Goal: Task Accomplishment & Management: Use online tool/utility

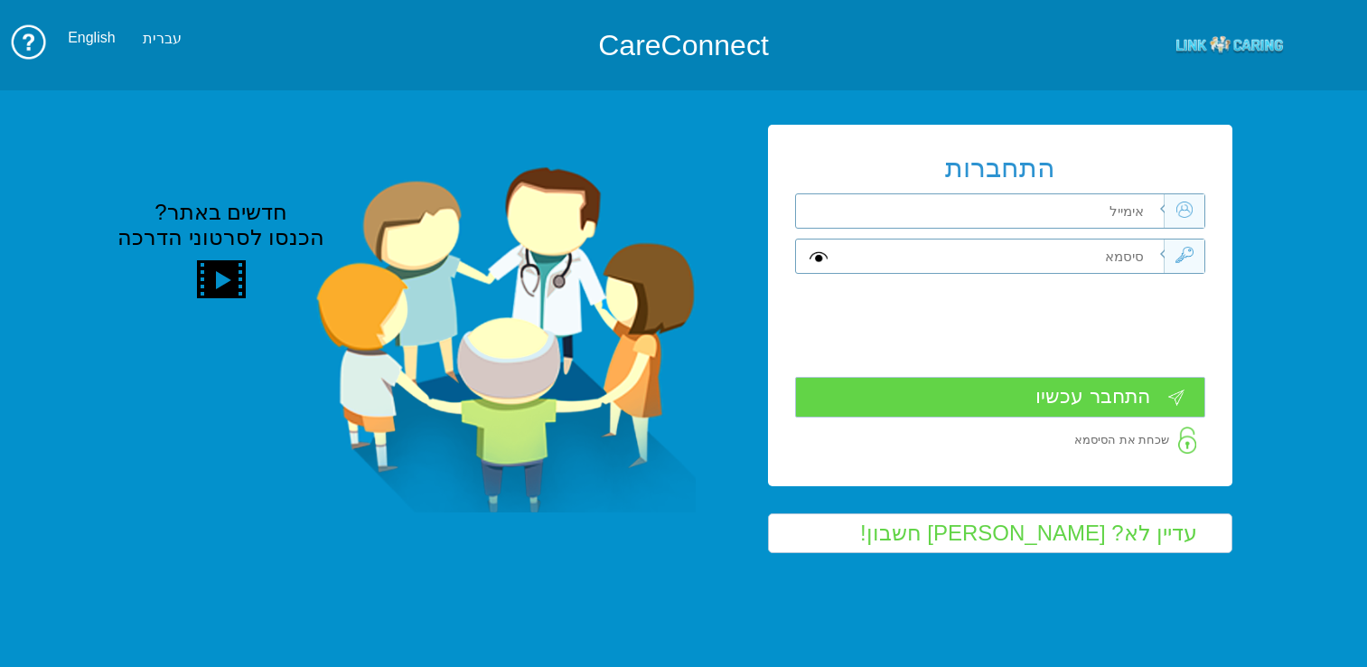
click at [1034, 202] on input "text" at bounding box center [1001, 210] width 323 height 33
click at [1018, 213] on input "text" at bounding box center [1001, 210] width 323 height 33
type input "frank_sha@mac.org.il"
type input "S"
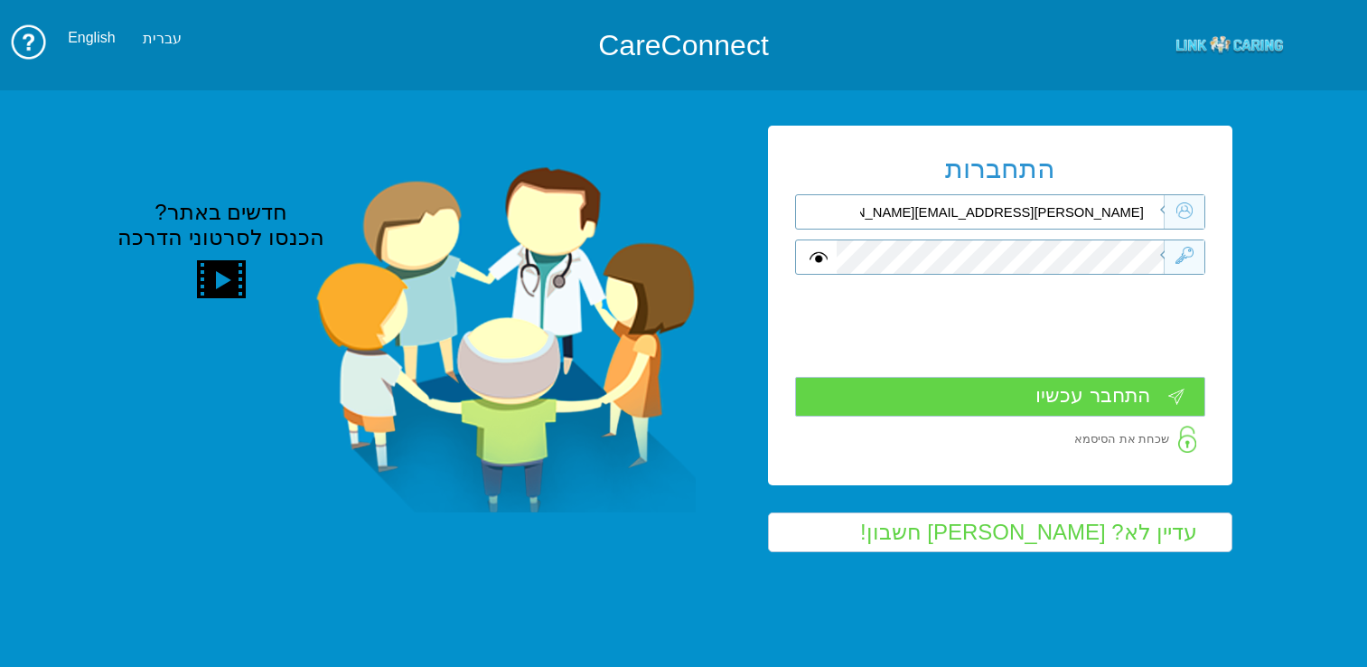
click at [1074, 397] on input "התחבר עכשיו" at bounding box center [1000, 397] width 410 height 40
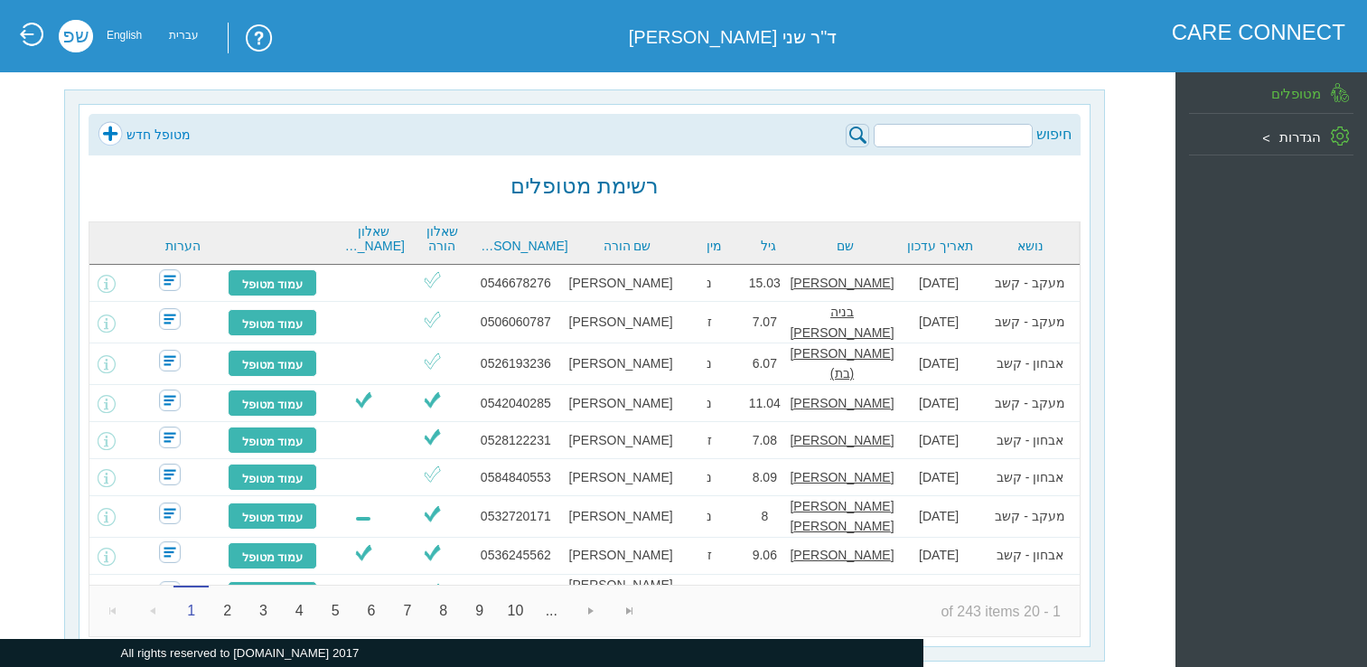
click at [1023, 143] on input "search" at bounding box center [952, 135] width 159 height 23
paste input "אייל שמואל קמפלר"
type input "אייל שמואל קמפלר"
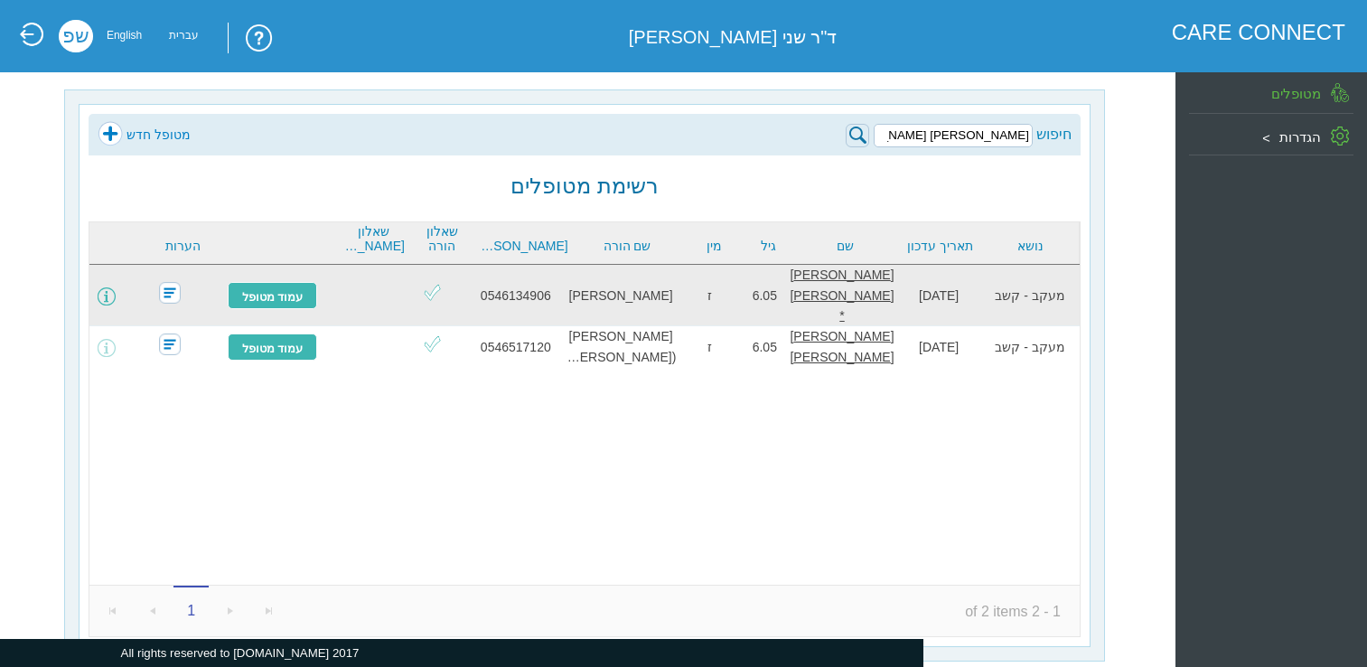
click at [116, 288] on span at bounding box center [107, 296] width 18 height 18
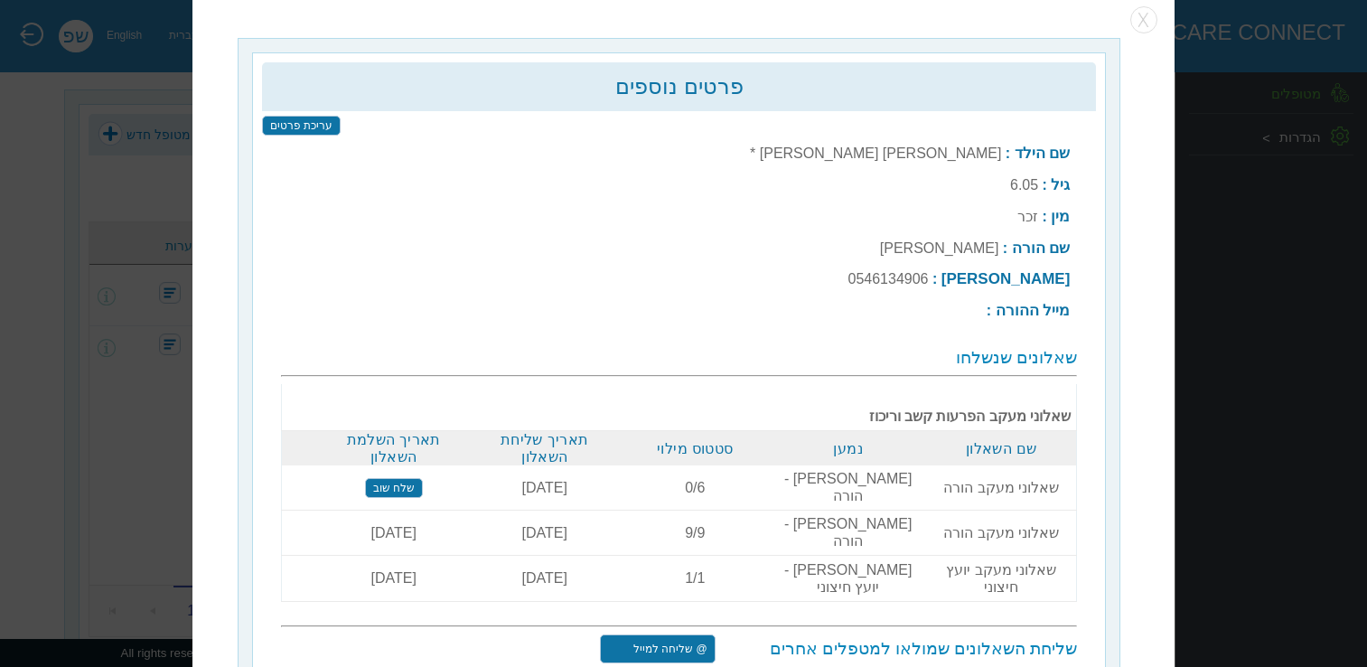
scroll to position [23, 0]
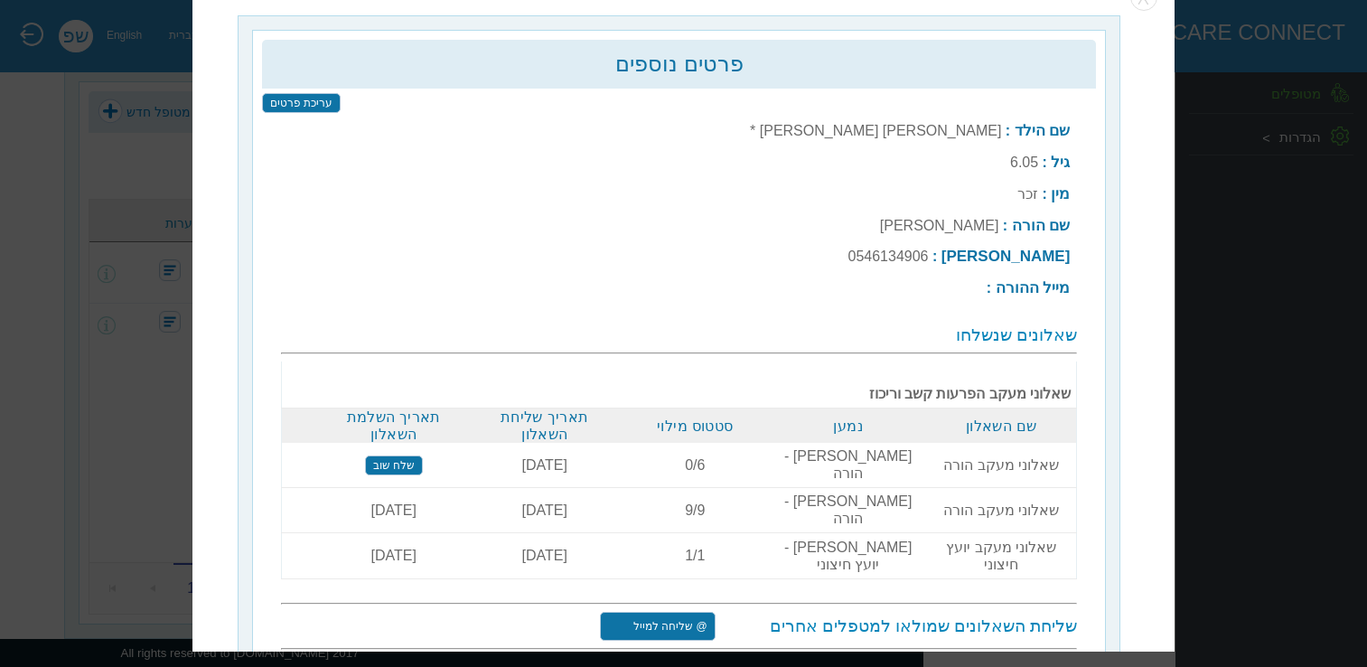
click at [559, 652] on input "שלח שאלוני מעקב" at bounding box center [539, 672] width 116 height 29
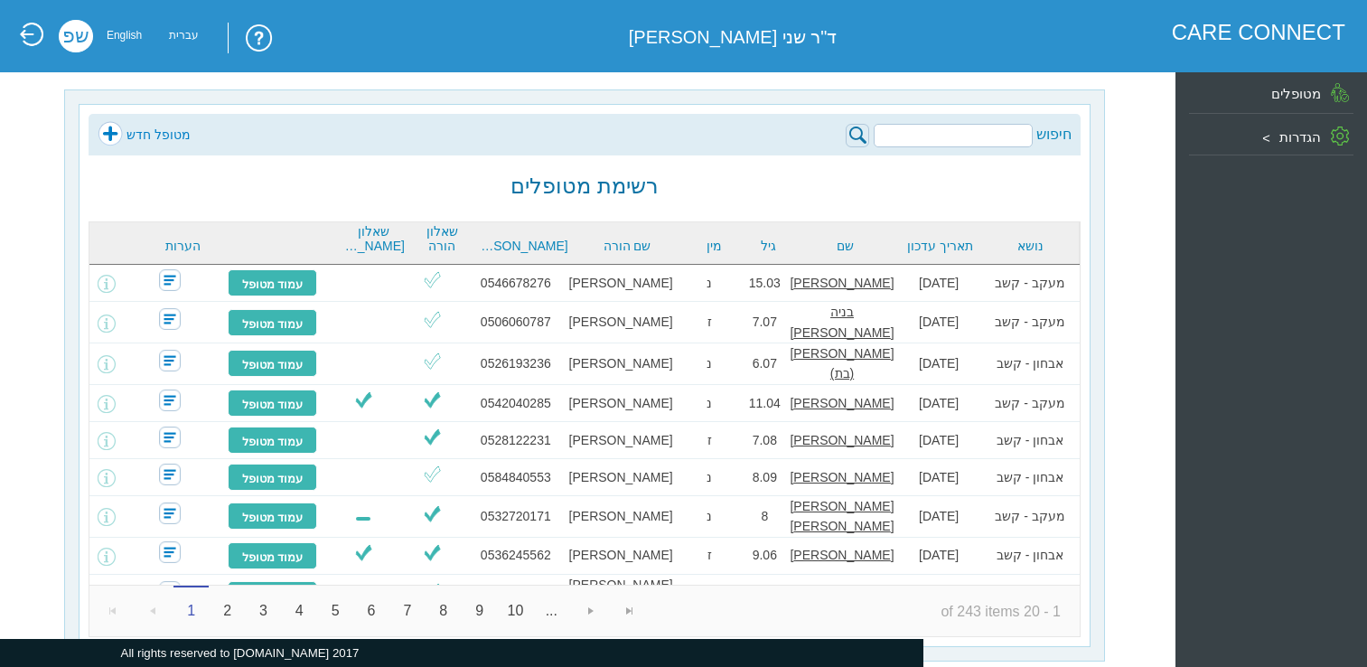
click at [925, 136] on input "search" at bounding box center [952, 135] width 159 height 23
paste input "אייל שמואל קמפלר"
type input "אייל שמואל קמפלר"
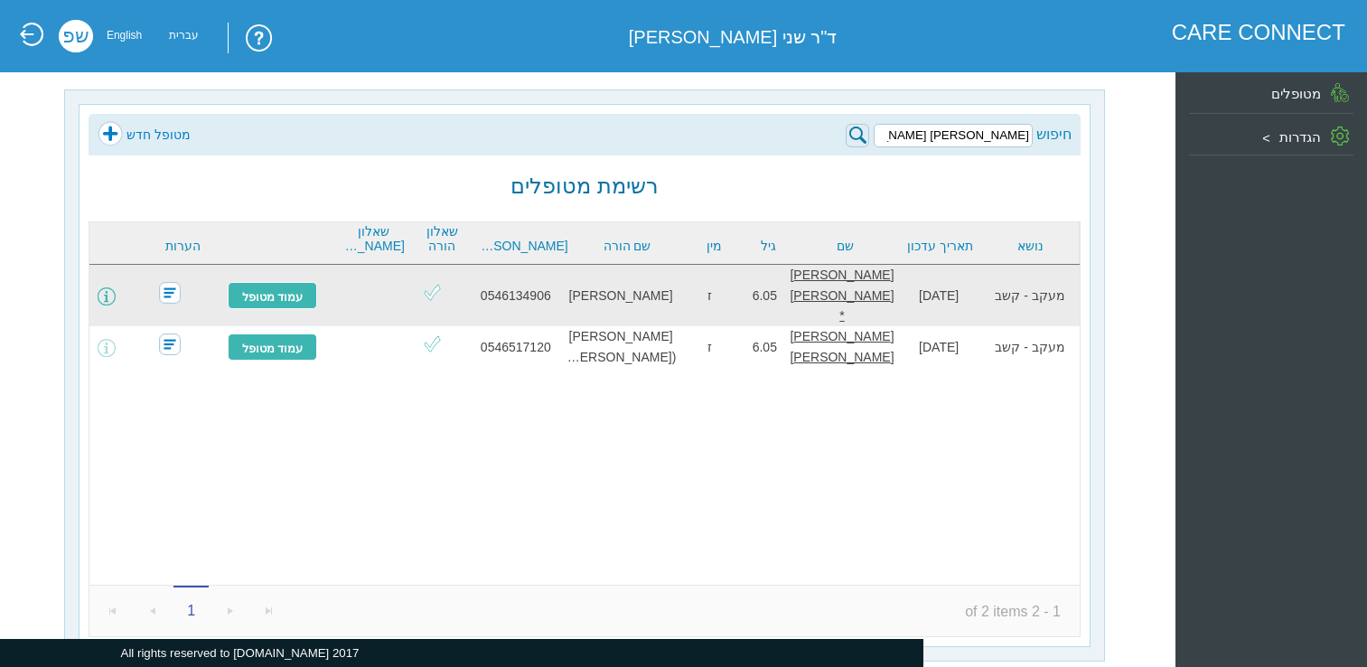
click at [116, 291] on span at bounding box center [107, 296] width 18 height 18
click input "שלח שוב"
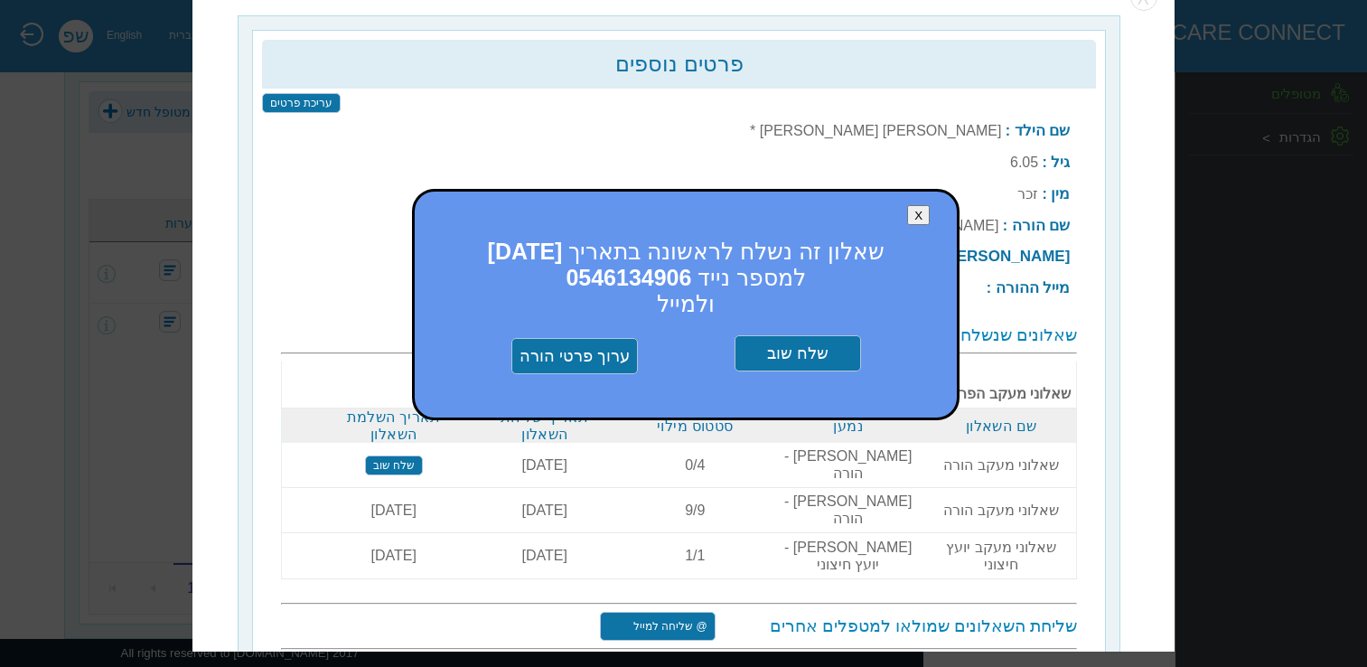
click at [800, 351] on input "שלח שוב" at bounding box center [797, 354] width 126 height 36
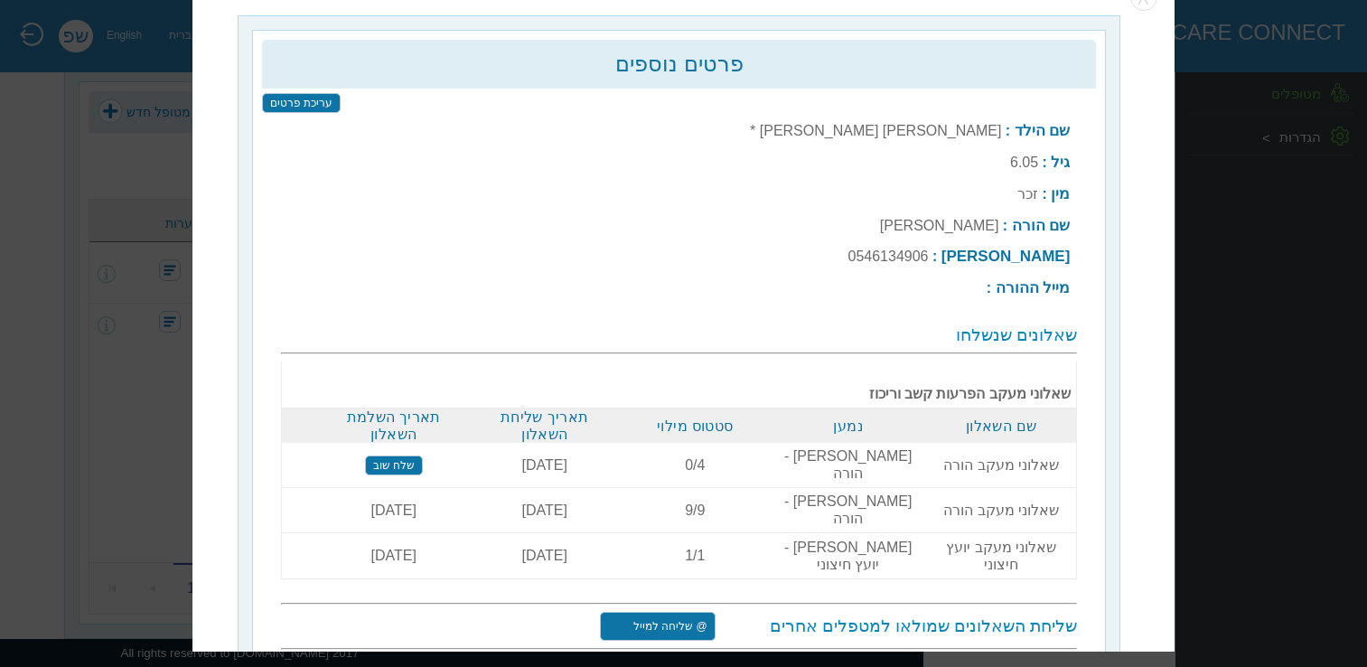
scroll to position [0, 0]
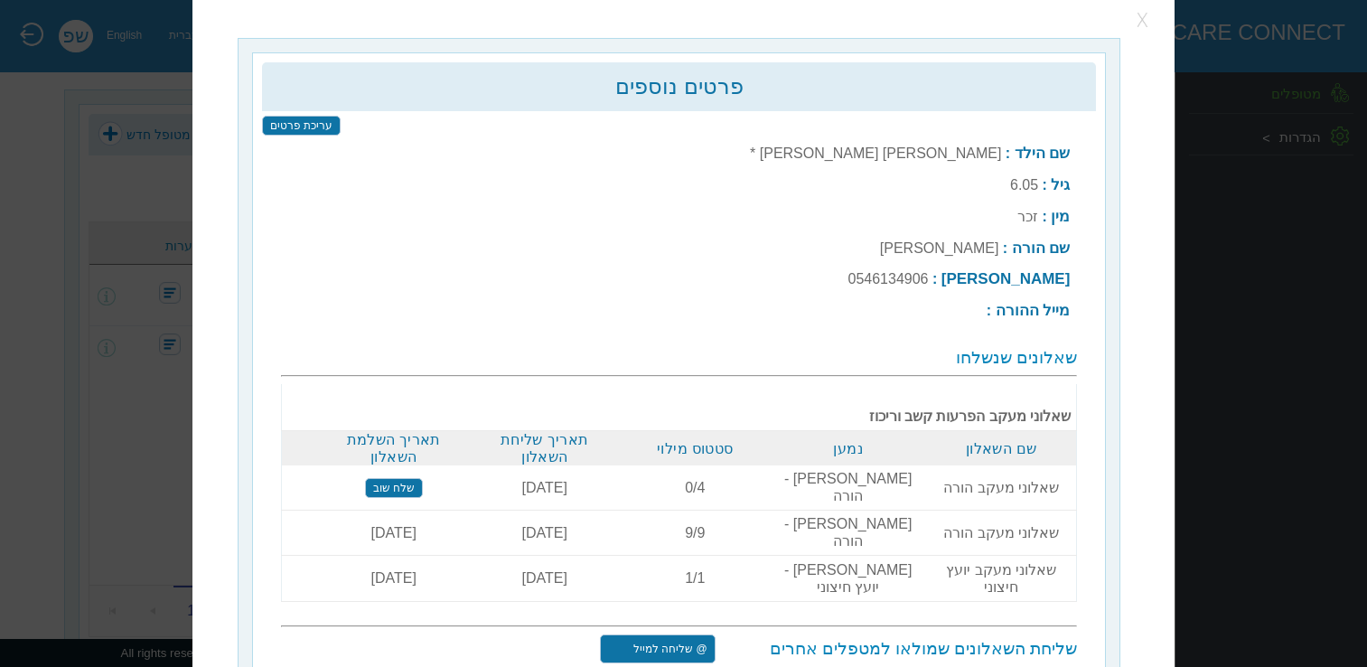
click at [1150, 14] on button "button" at bounding box center [1143, 20] width 27 height 27
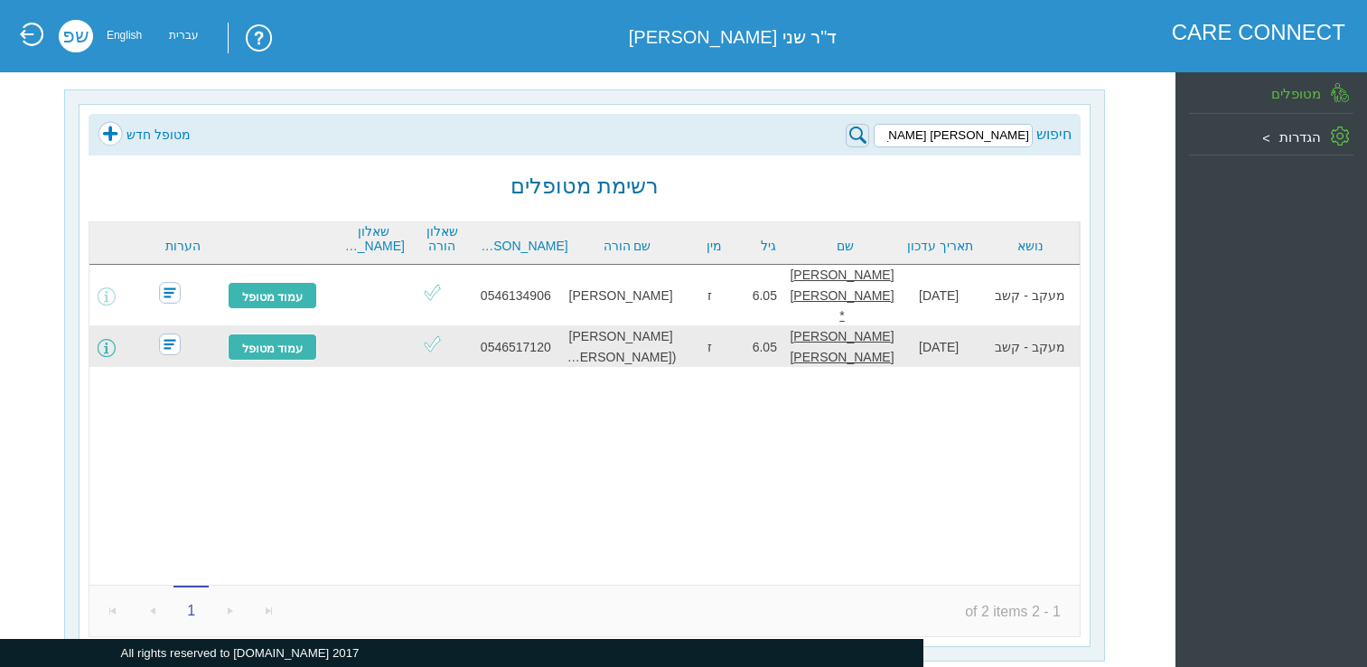
click at [116, 339] on span at bounding box center [107, 348] width 18 height 18
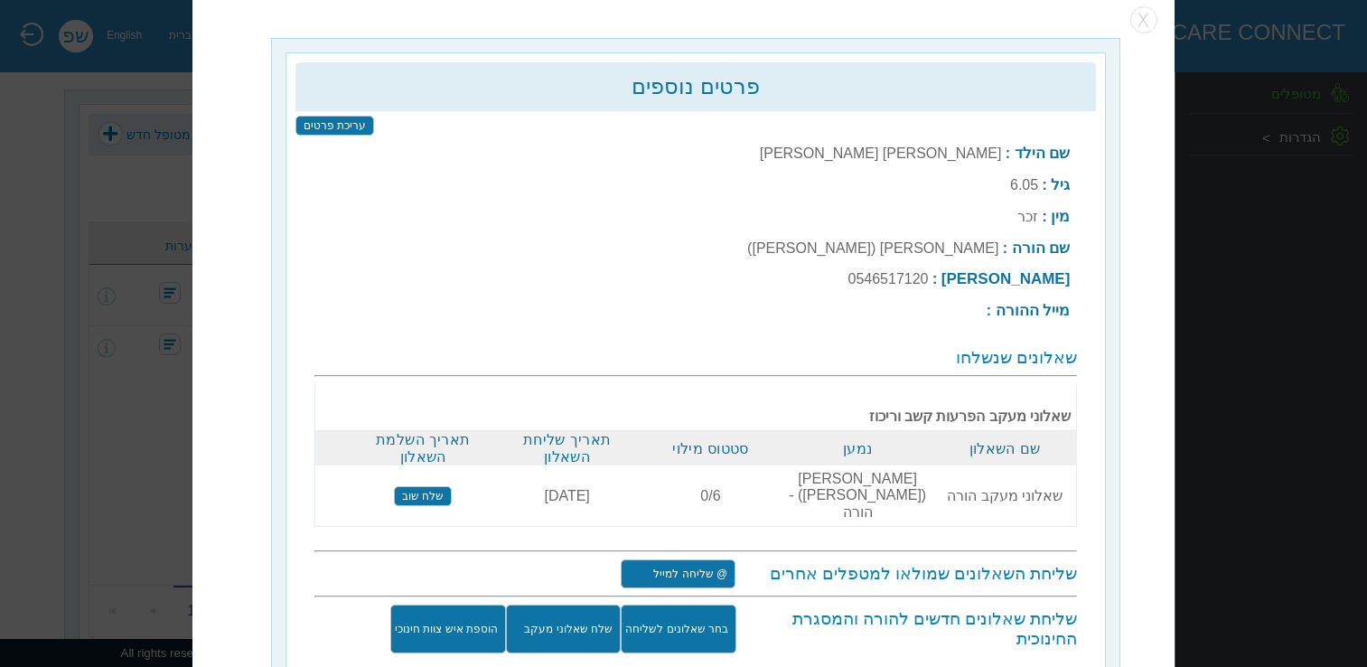
scroll to position [23, 0]
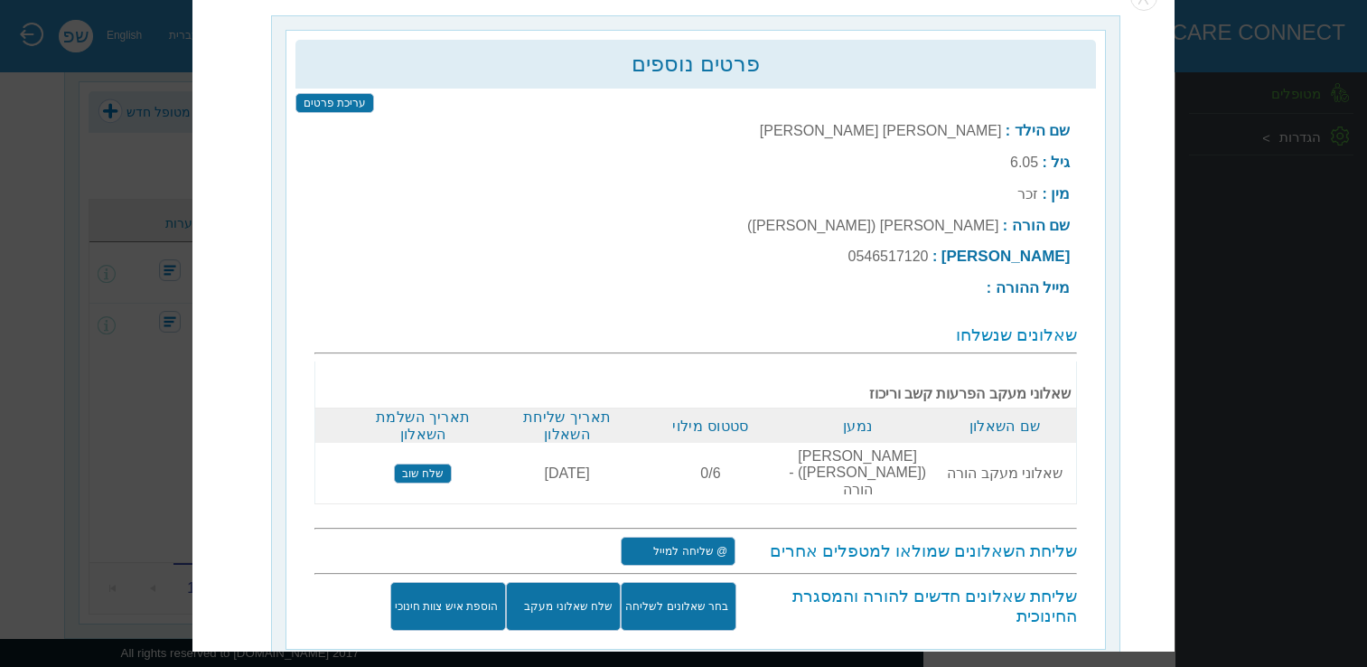
click at [573, 583] on input "שלח שאלוני מעקב" at bounding box center [563, 607] width 115 height 49
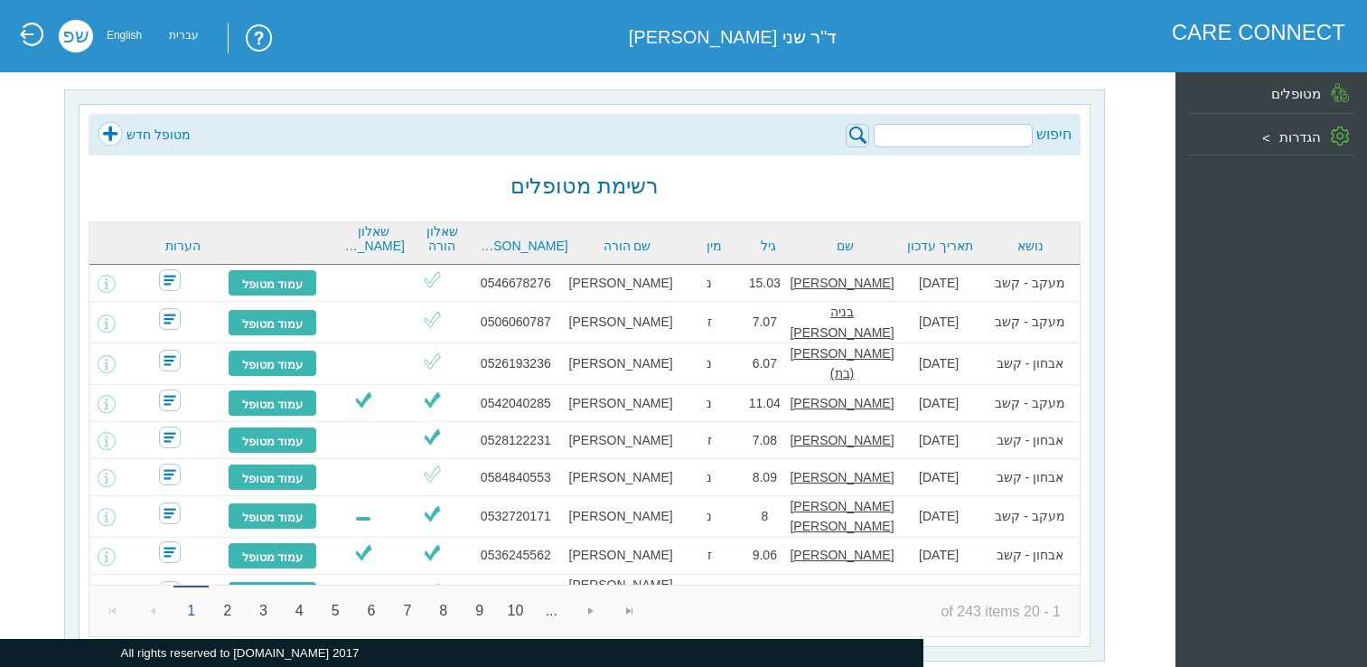
scroll to position [23, 0]
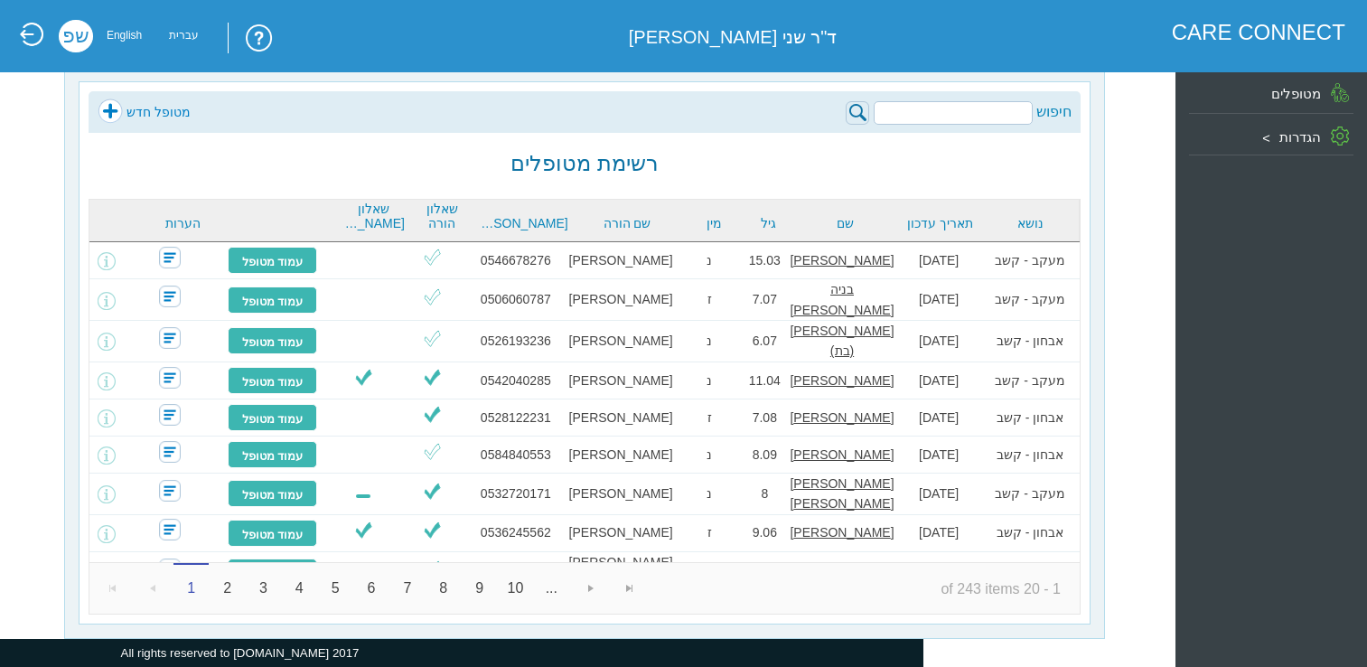
click at [927, 139] on div "חיפוש מטופל חדש רשימת מטופלים נושא תאריך עדכון שם [PERSON_NAME] שם הורה [PERSON…" at bounding box center [585, 352] width 1012 height 543
click at [930, 118] on input "search" at bounding box center [952, 112] width 159 height 23
paste input "[PERSON_NAME] [PERSON_NAME]"
type input "[PERSON_NAME] [PERSON_NAME]"
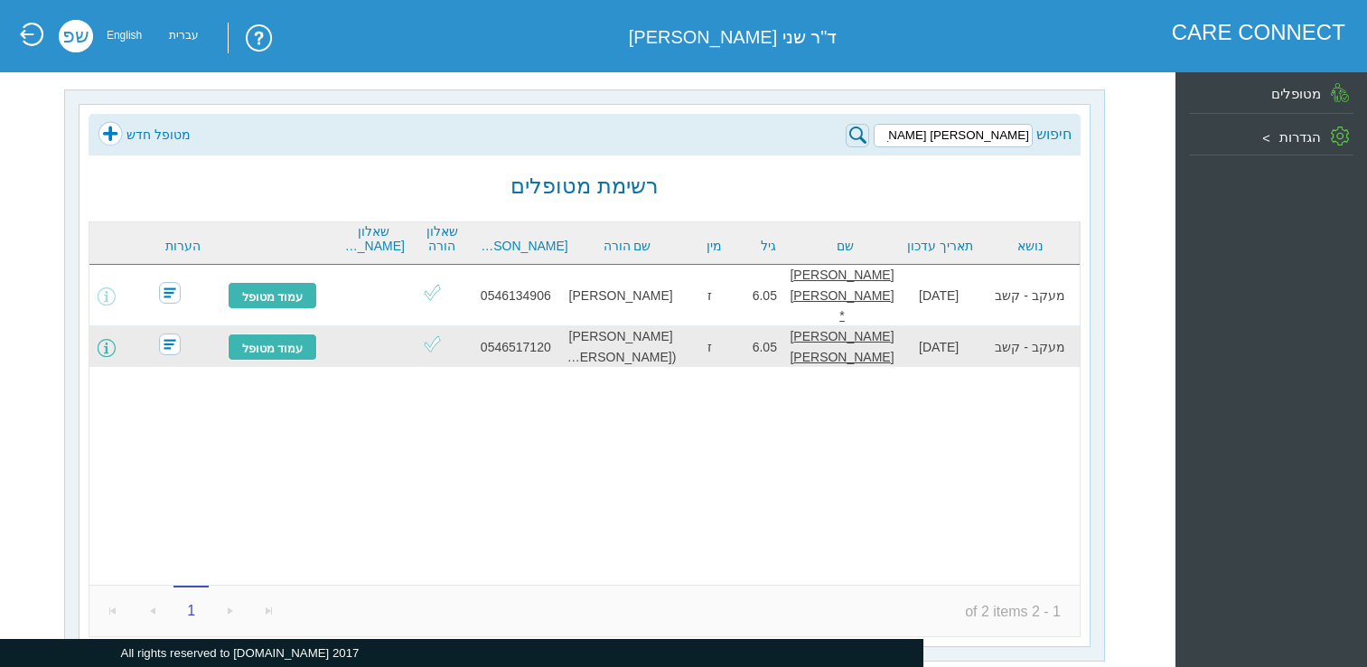
click at [116, 339] on span at bounding box center [107, 348] width 18 height 18
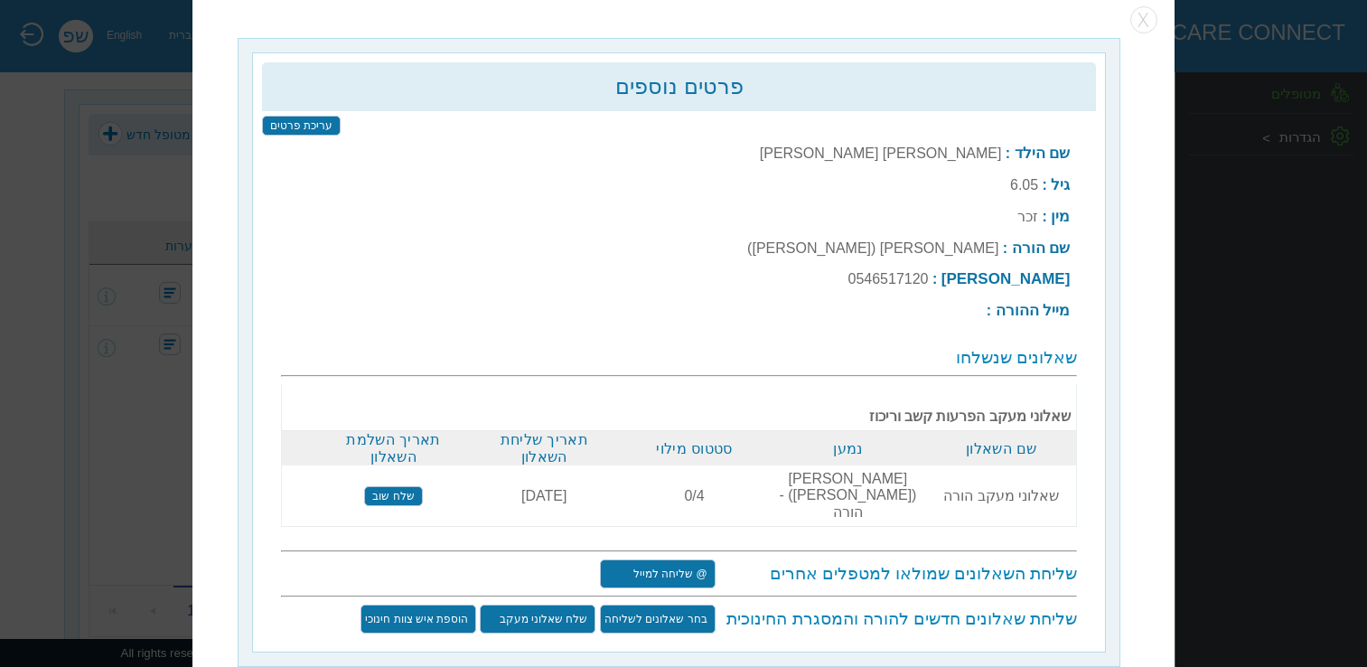
scroll to position [23, 0]
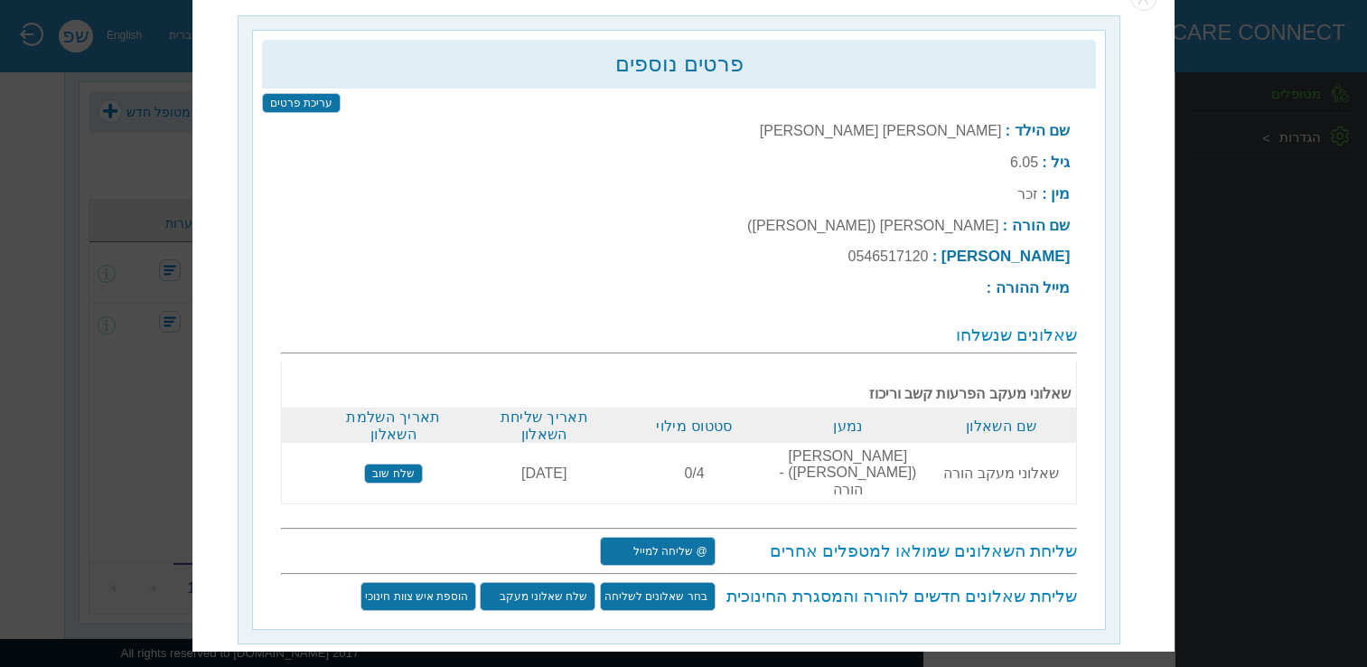
click at [401, 463] on input "שלח שוב" at bounding box center [393, 473] width 58 height 20
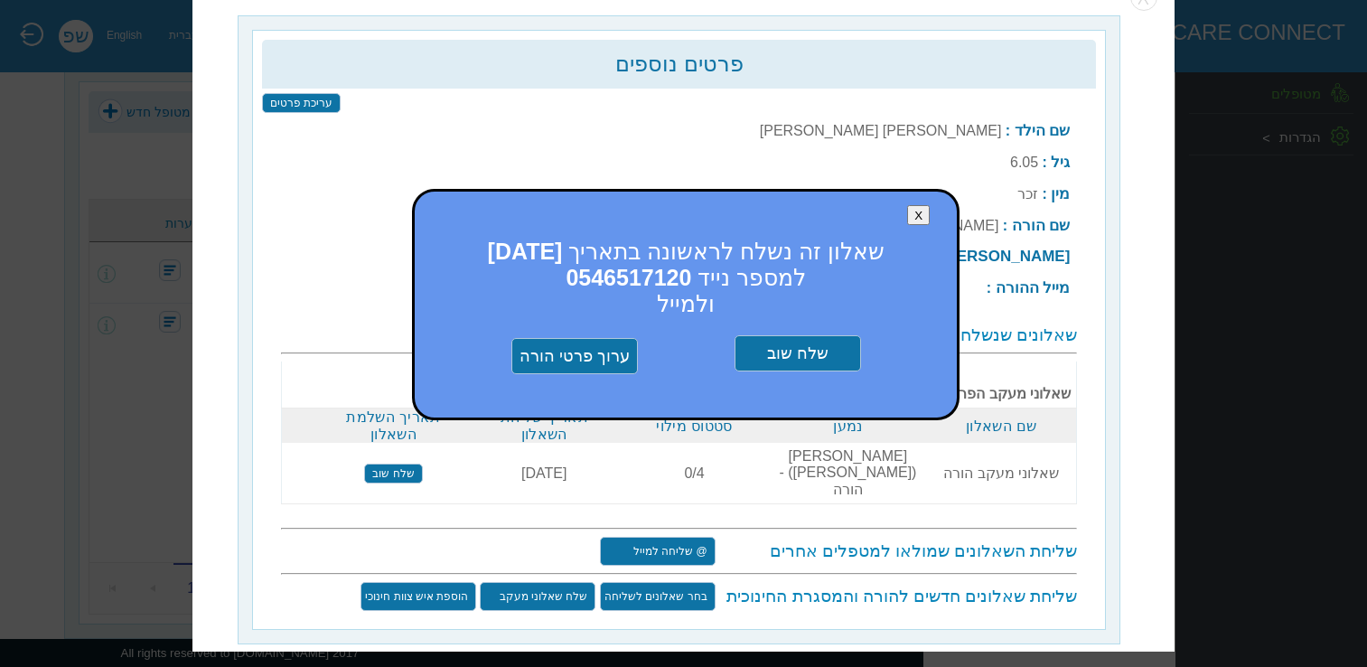
click at [815, 350] on input "שלח שוב" at bounding box center [797, 354] width 126 height 36
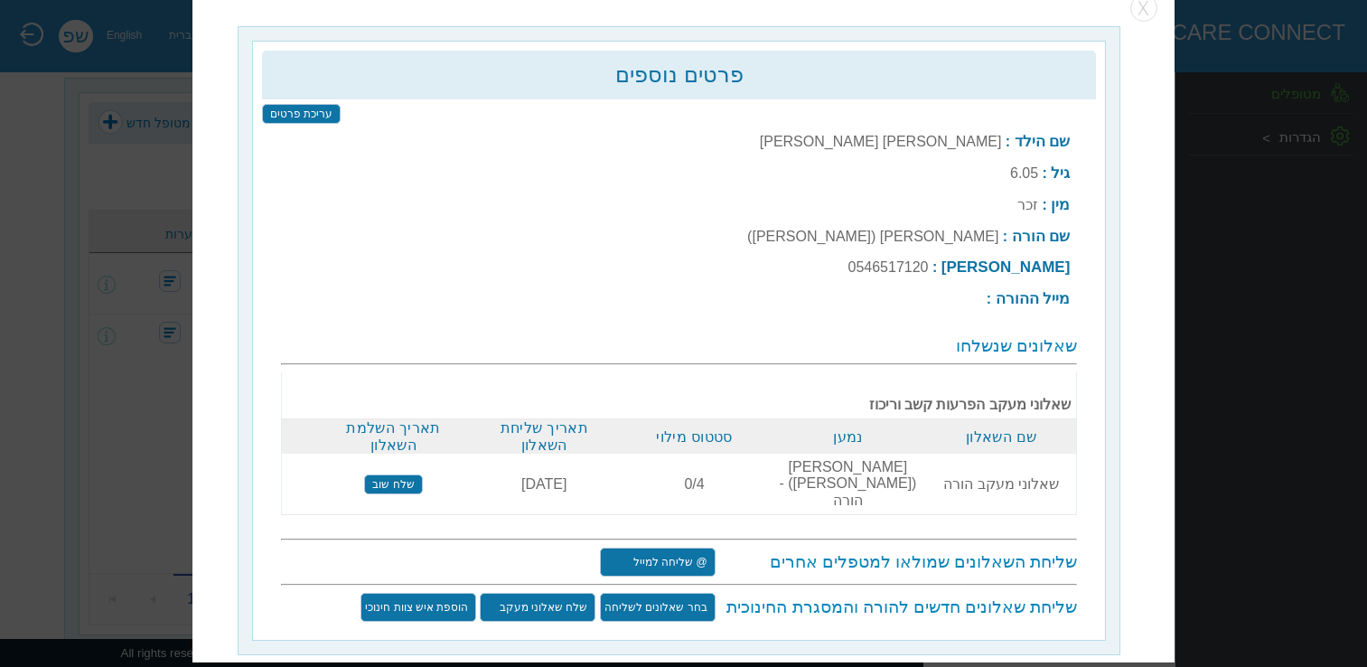
scroll to position [0, 0]
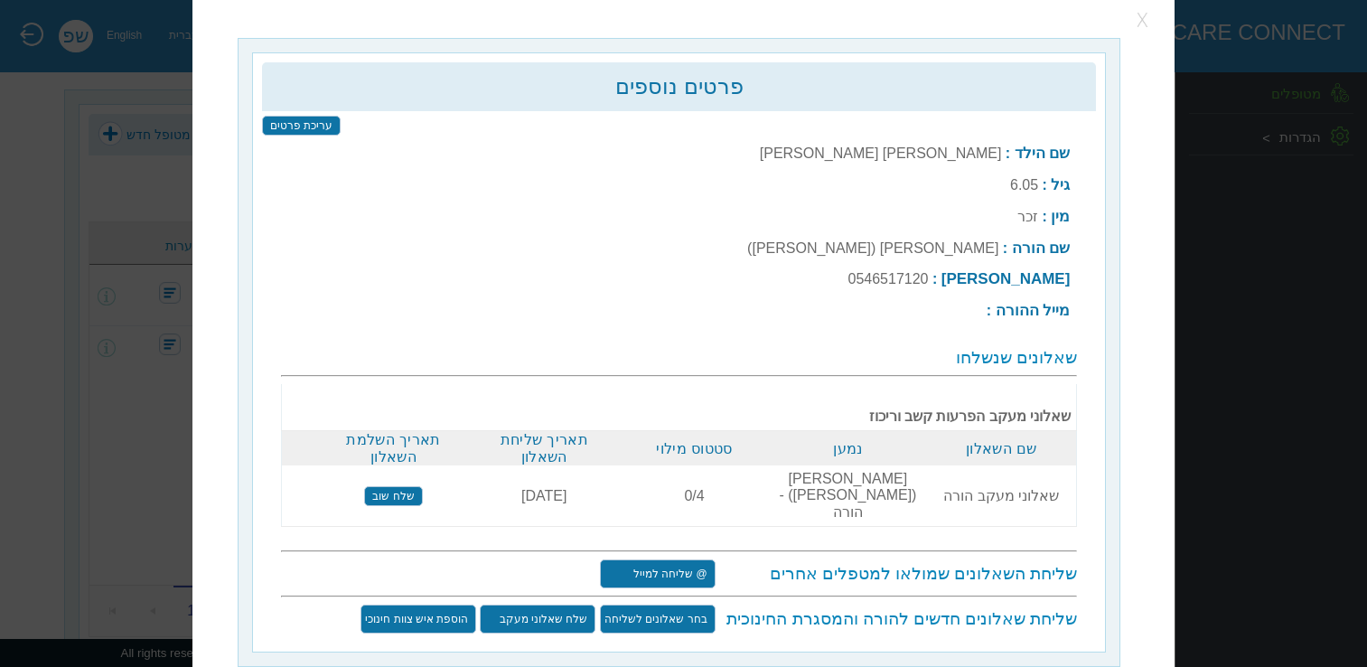
click at [1146, 19] on button "button" at bounding box center [1143, 20] width 27 height 27
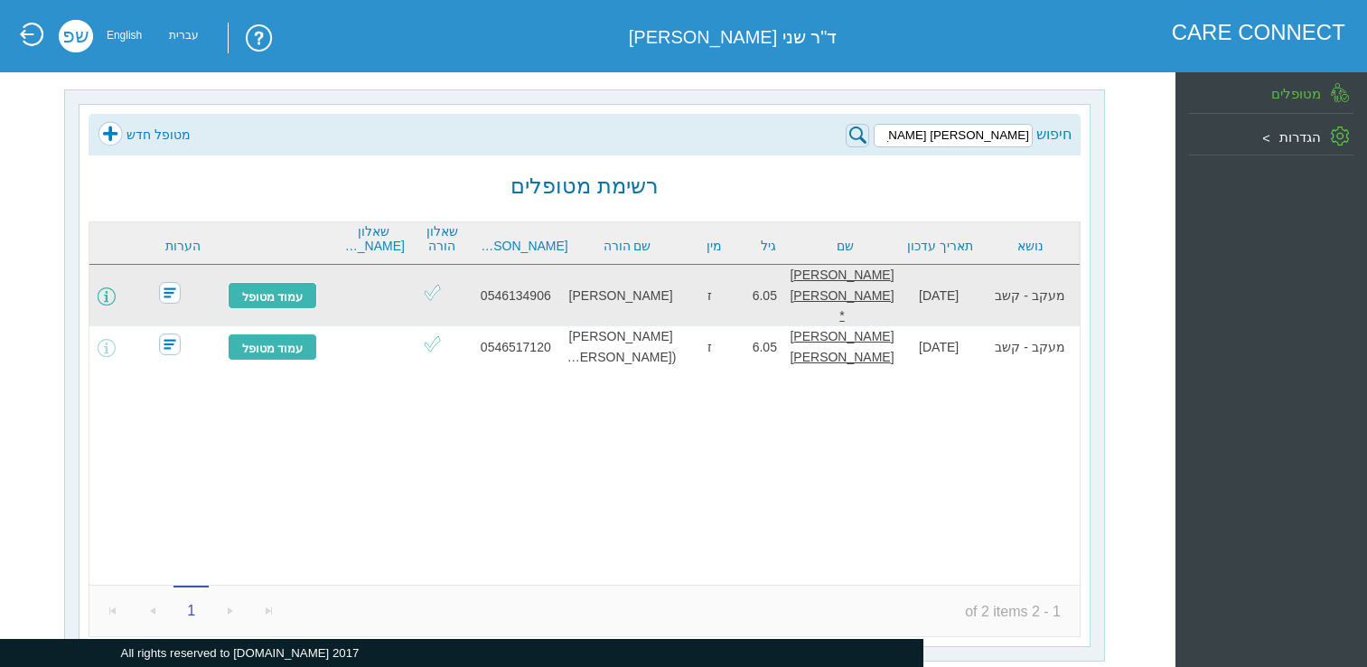
click at [116, 287] on span at bounding box center [107, 296] width 18 height 18
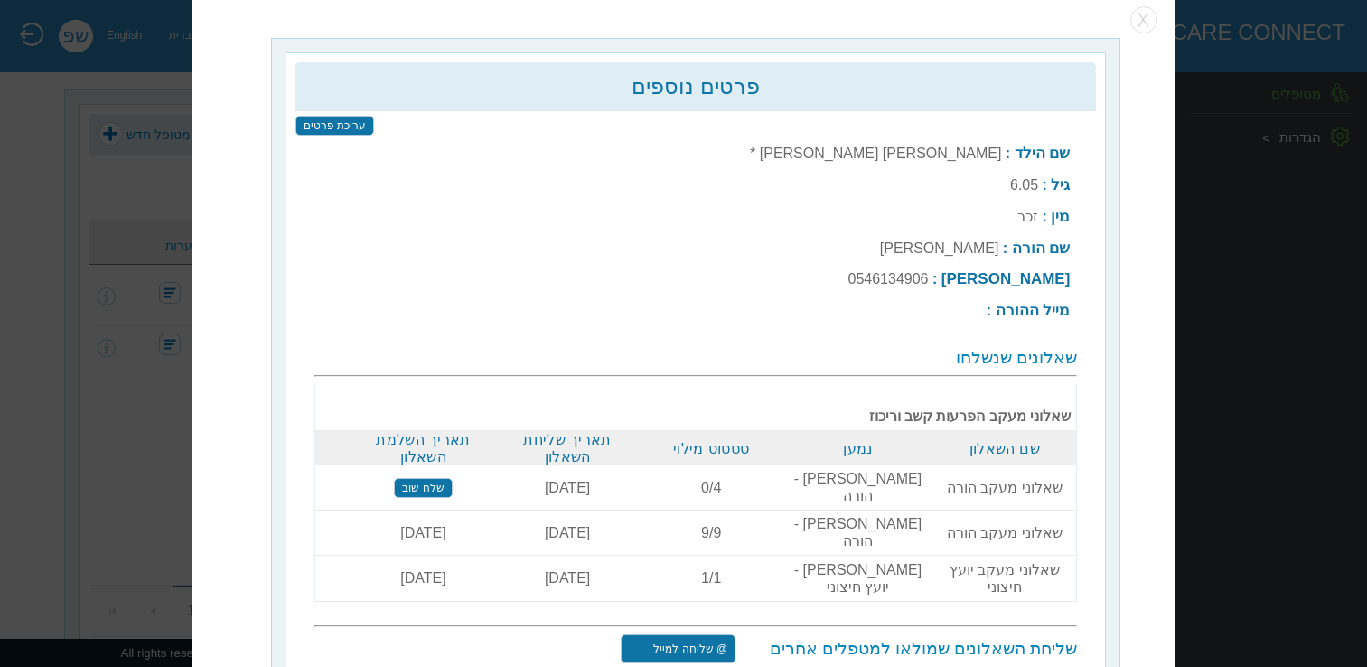
scroll to position [23, 0]
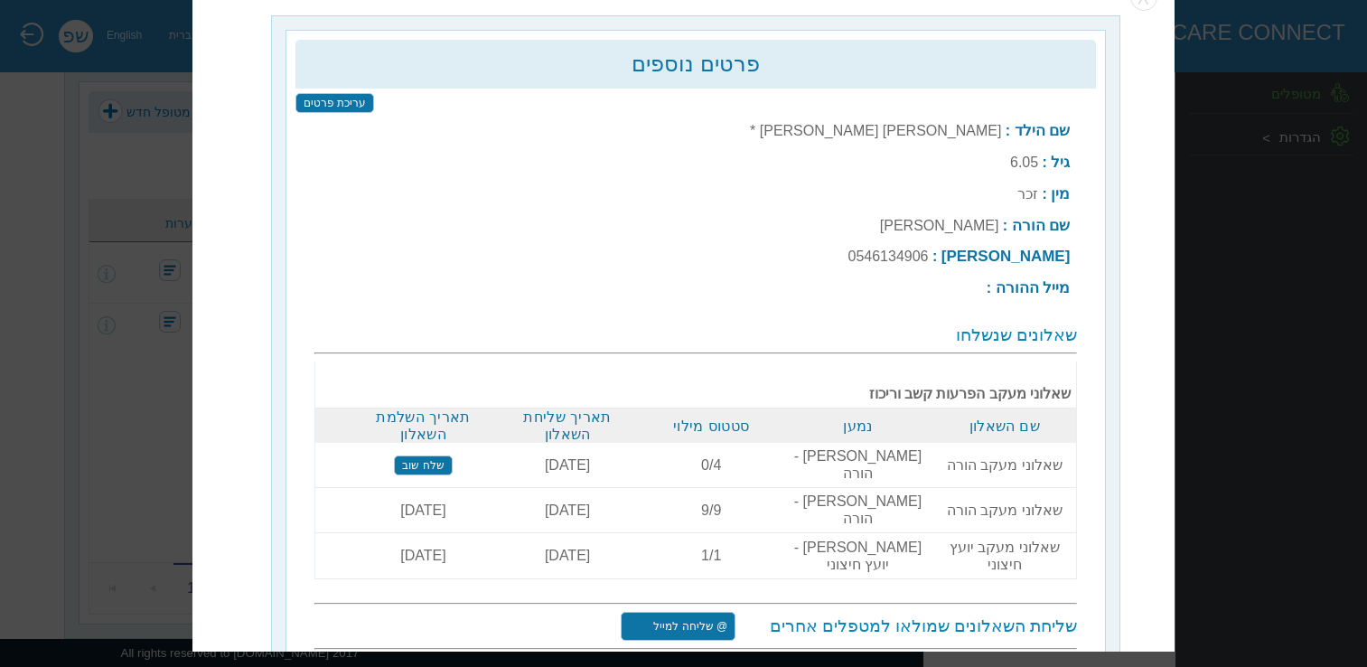
click at [346, 103] on input "עריכת פרטים" at bounding box center [334, 104] width 79 height 20
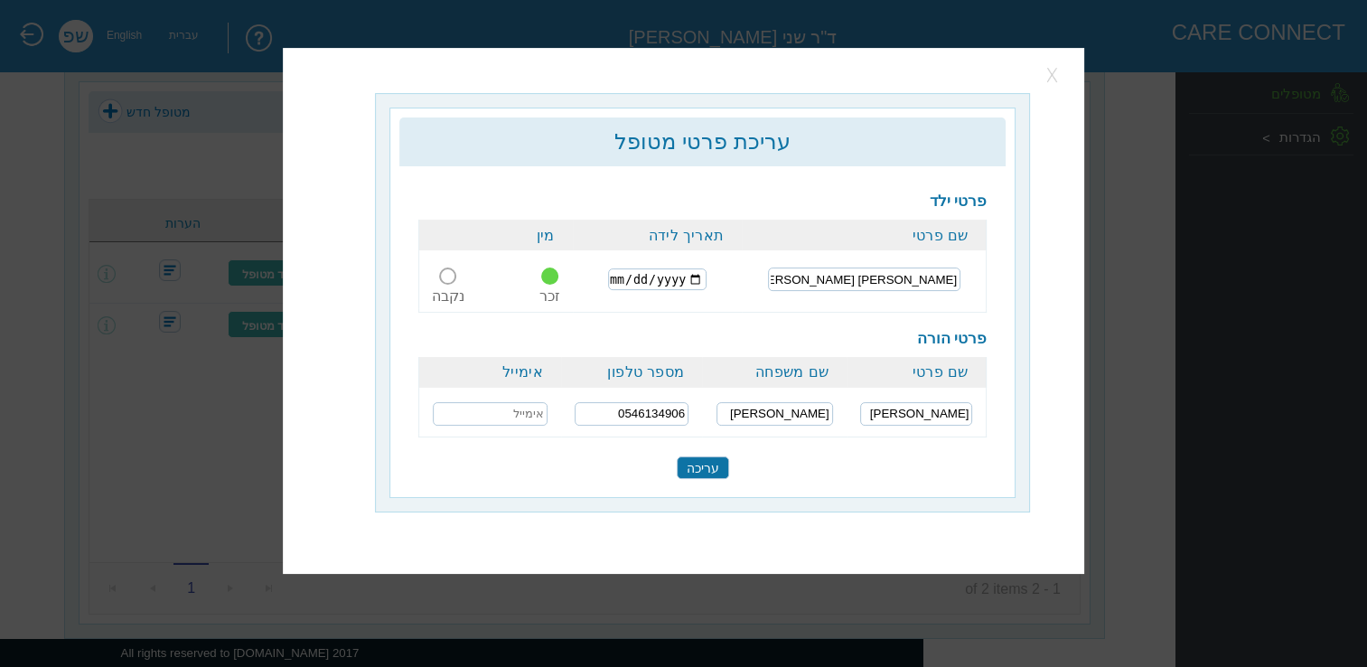
click at [1059, 83] on button "button" at bounding box center [1053, 74] width 27 height 27
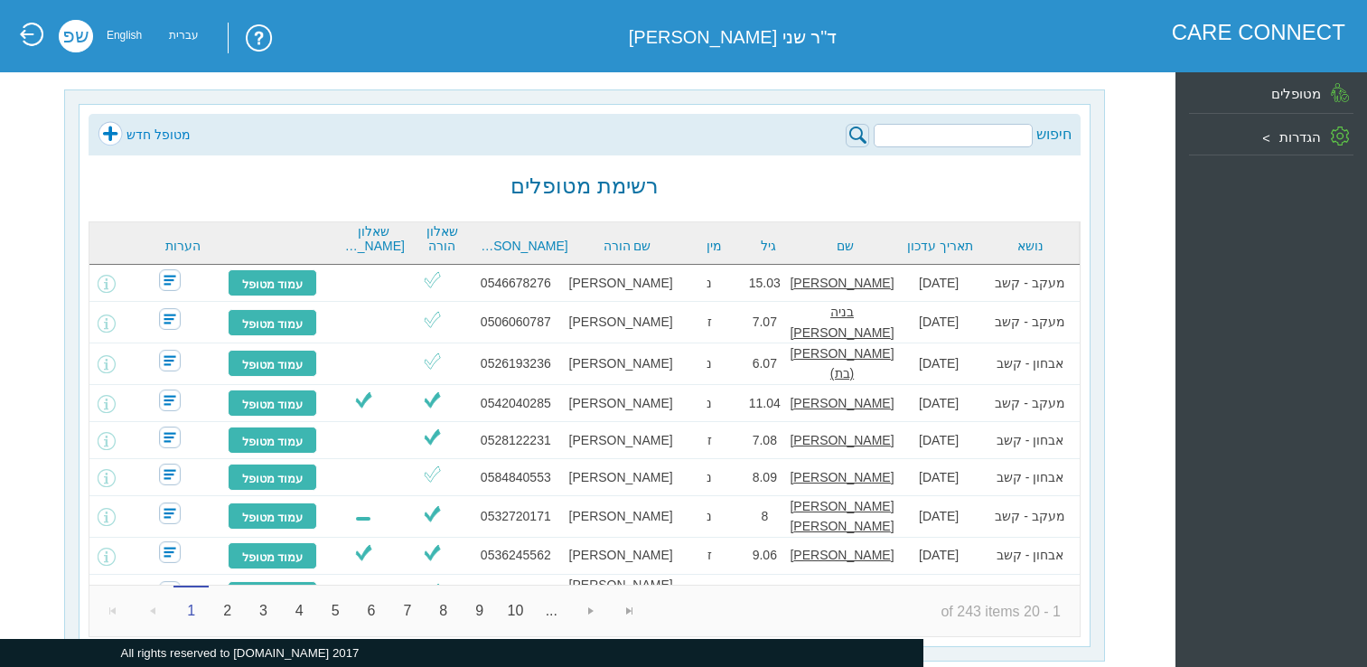
click at [958, 139] on input "search" at bounding box center [952, 135] width 159 height 23
type input "אייל שמואל קמפלר"
click at [855, 135] on img at bounding box center [856, 135] width 23 height 23
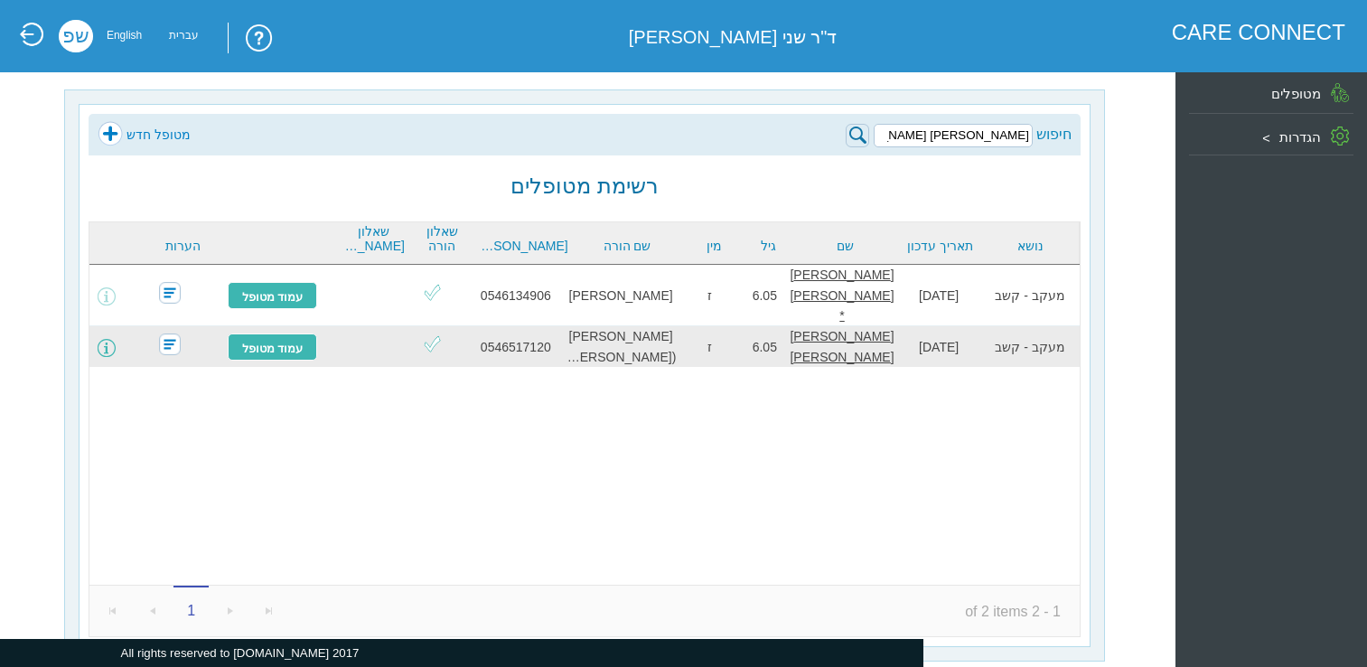
click at [116, 339] on span at bounding box center [107, 348] width 18 height 18
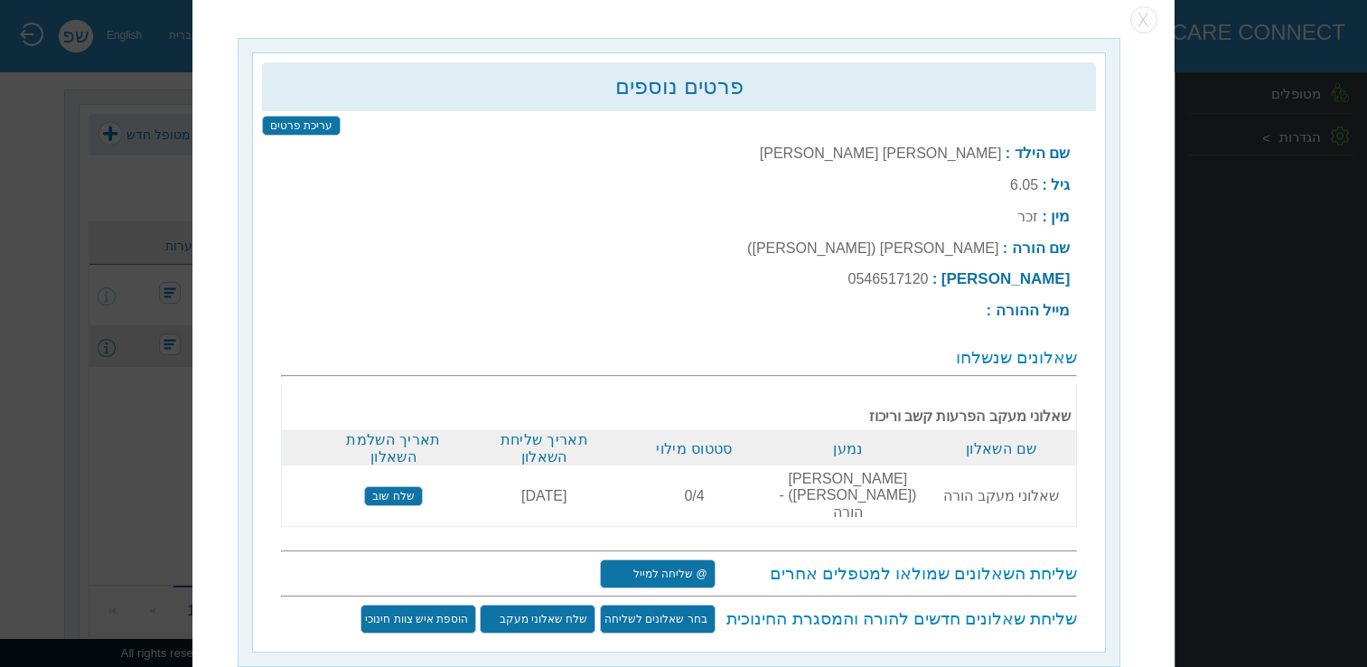
scroll to position [23, 0]
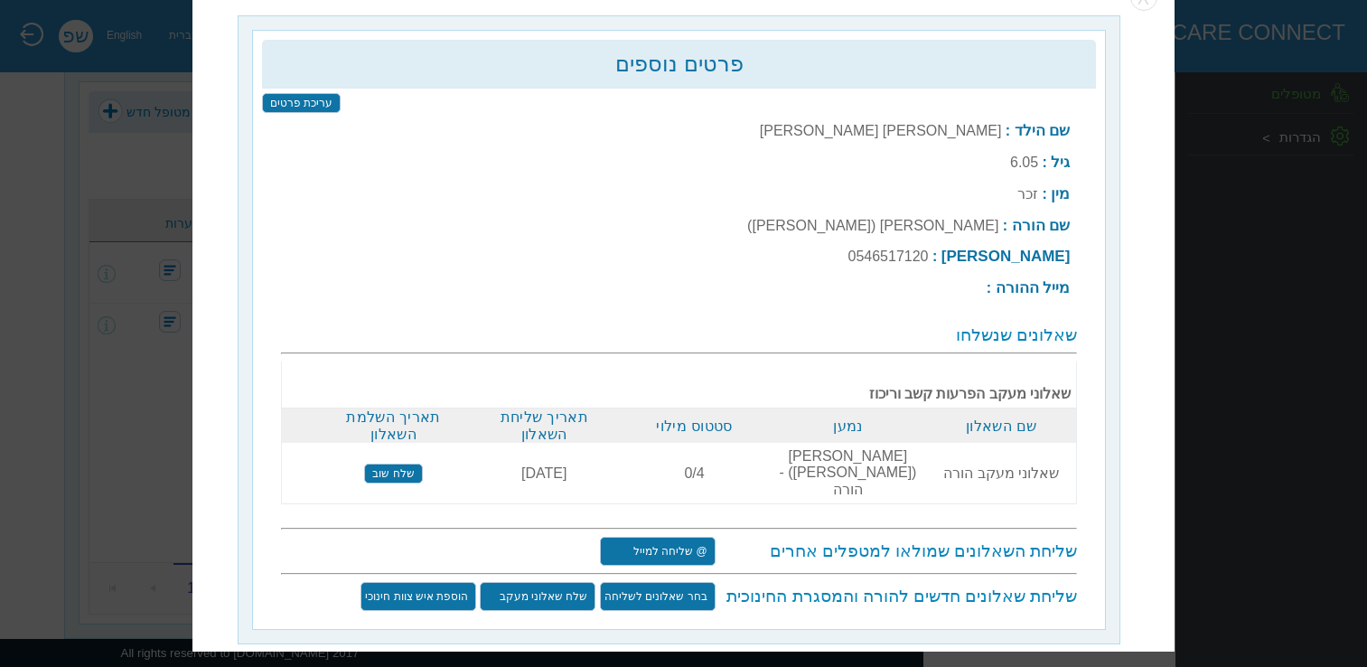
click at [315, 104] on input "עריכת פרטים" at bounding box center [301, 104] width 79 height 20
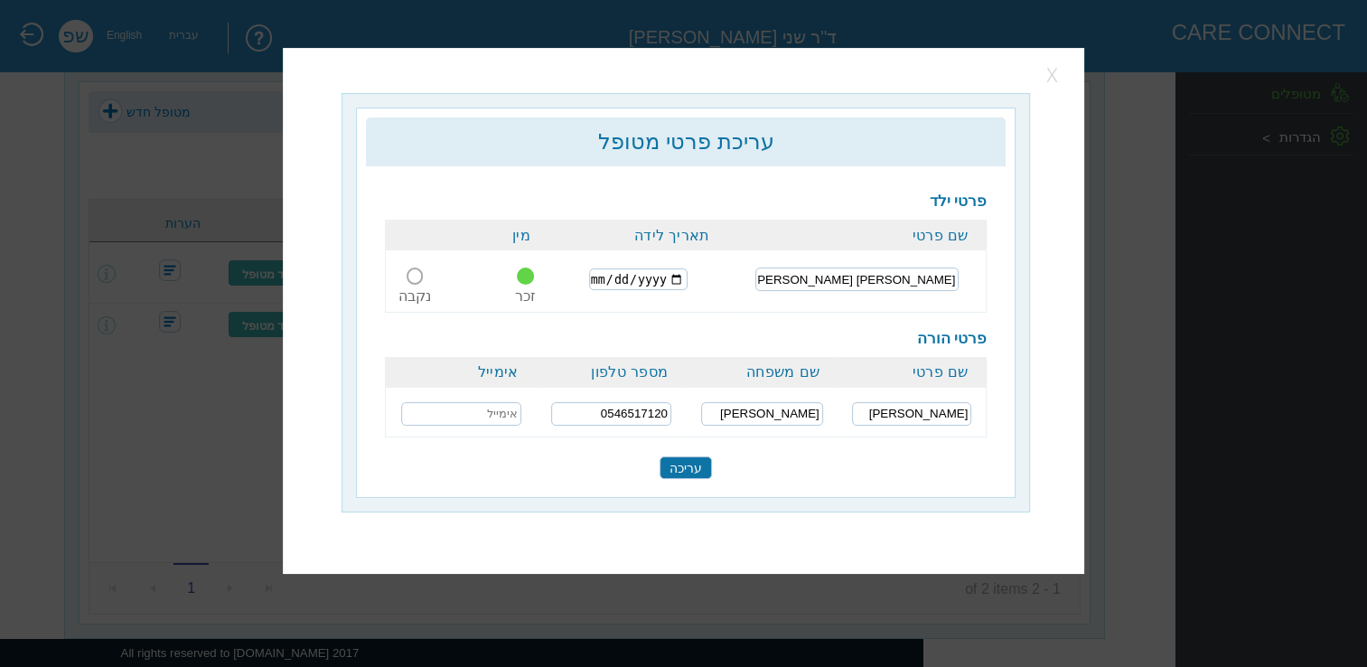
click at [1053, 79] on button "button" at bounding box center [1053, 74] width 27 height 27
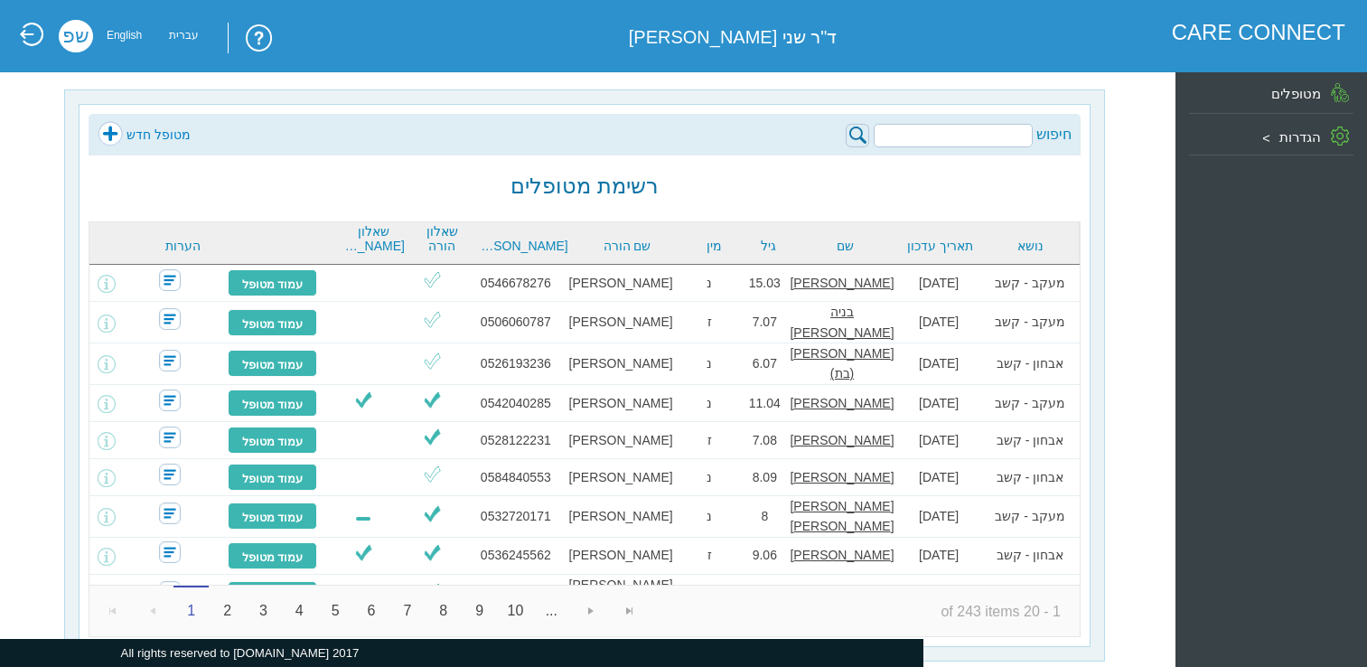
click at [996, 132] on input "search" at bounding box center [952, 135] width 159 height 23
type input "x"
type input "[PERSON_NAME]"
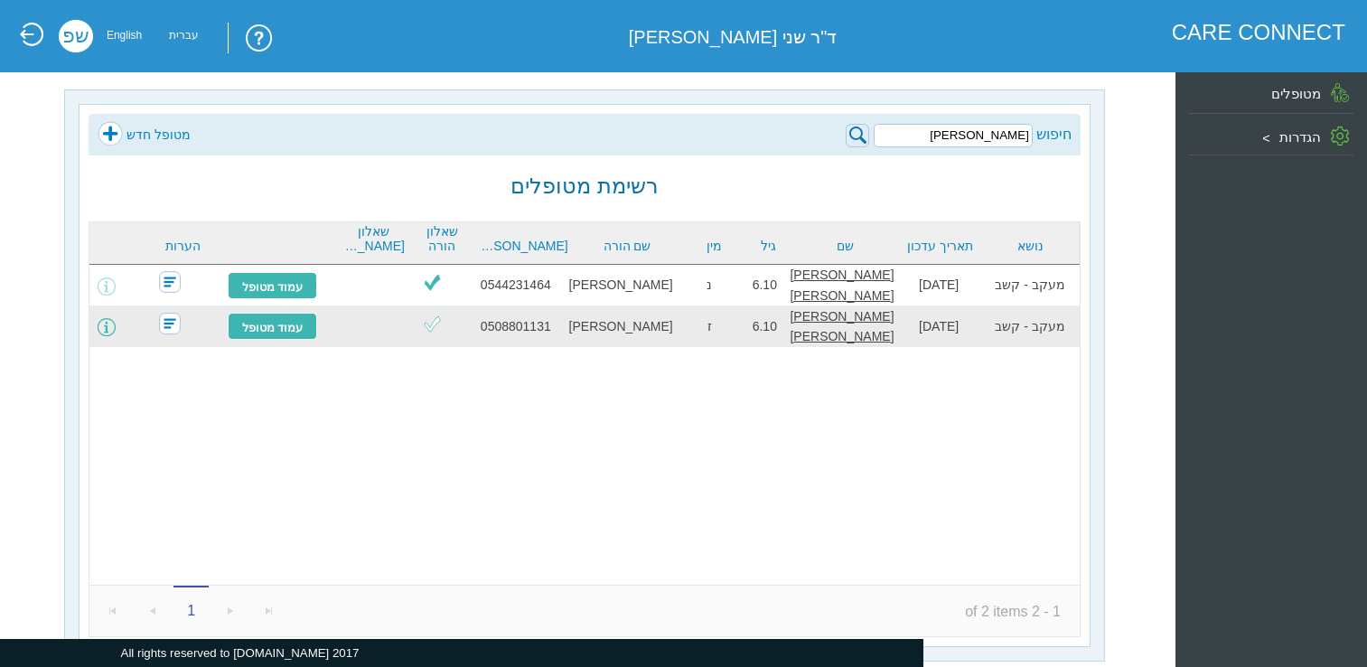
click at [116, 319] on span at bounding box center [107, 327] width 18 height 18
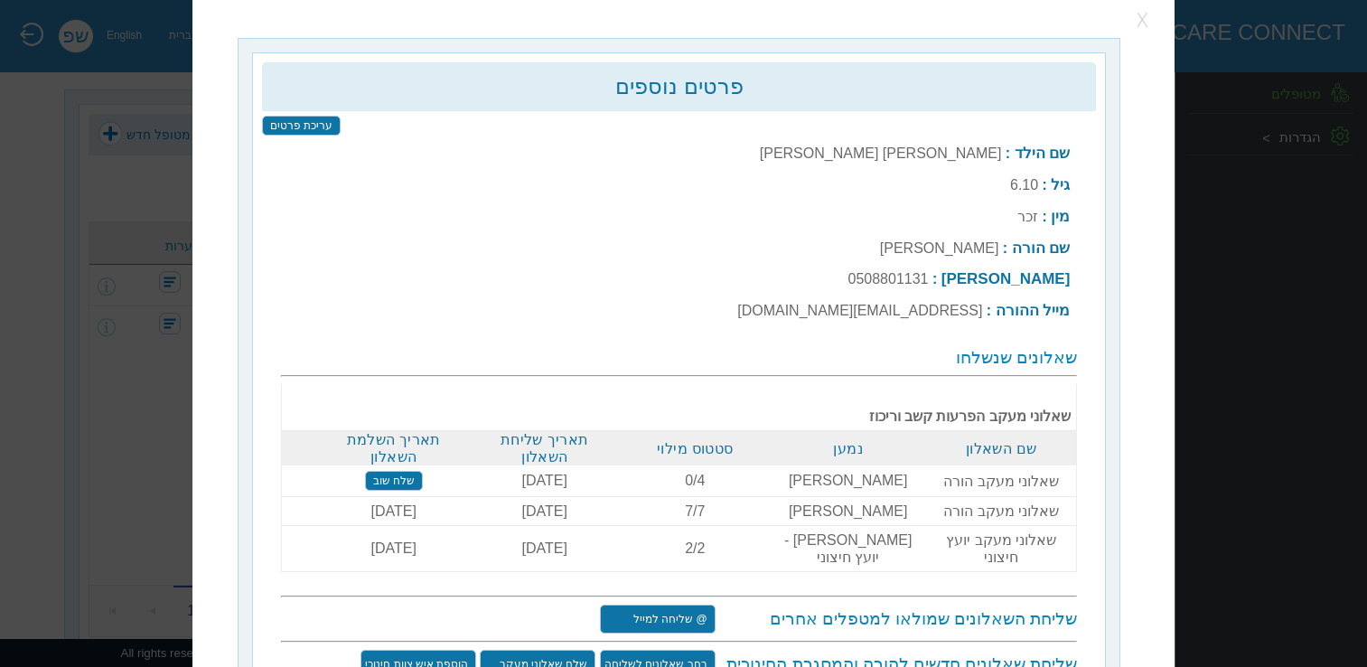
click at [1140, 16] on button "button" at bounding box center [1143, 20] width 27 height 27
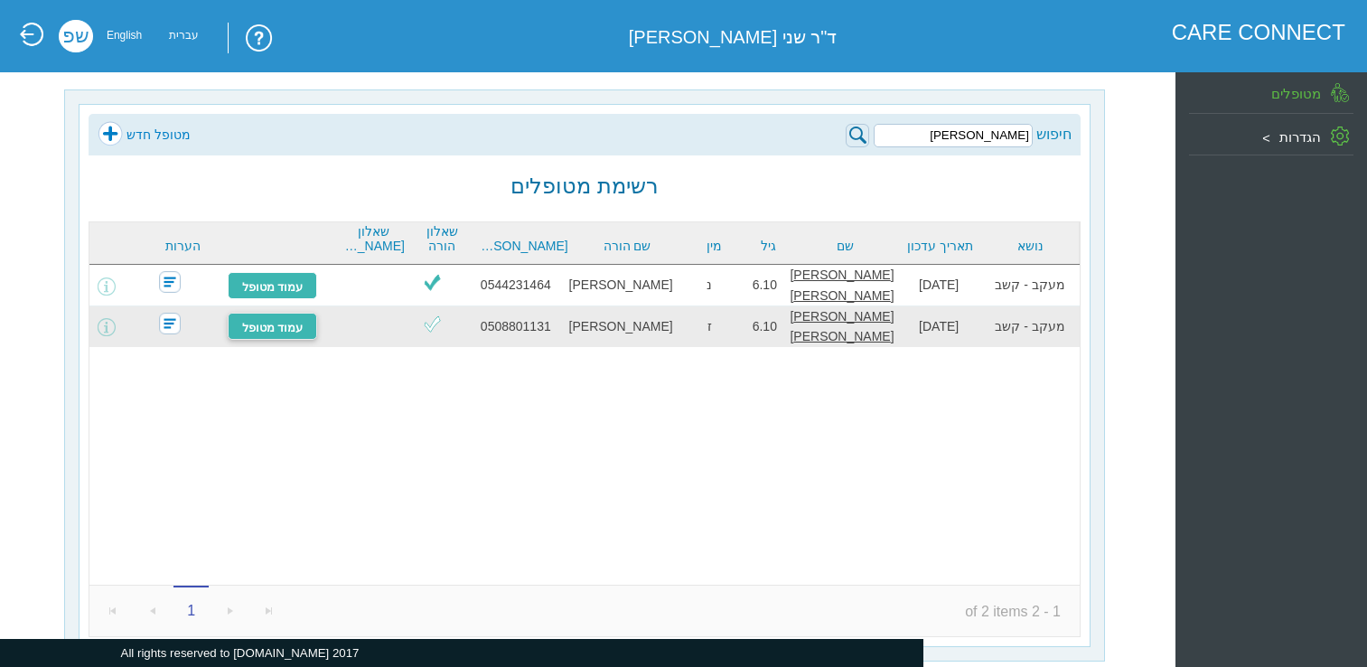
click at [276, 322] on link "עמוד מטופל" at bounding box center [273, 326] width 90 height 27
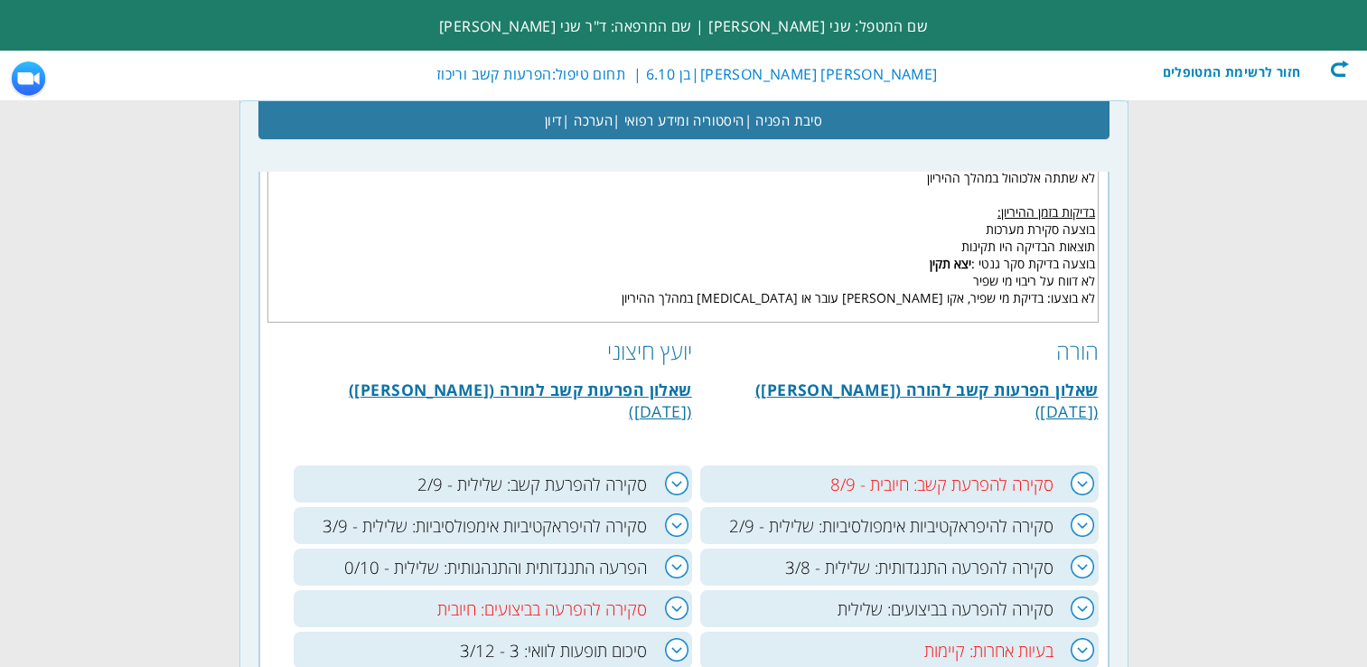
scroll to position [790, 0]
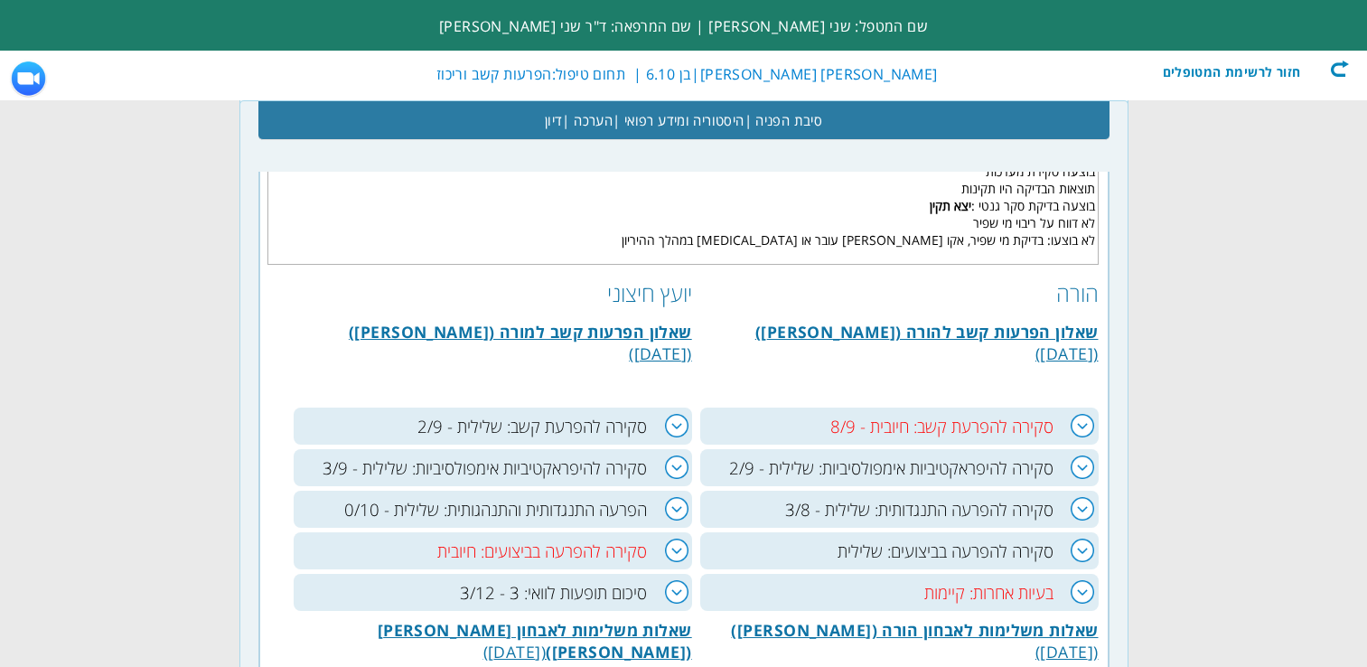
click at [634, 553] on h3 "סקירה להפרעה בביצועים: חיובית" at bounding box center [493, 550] width 398 height 37
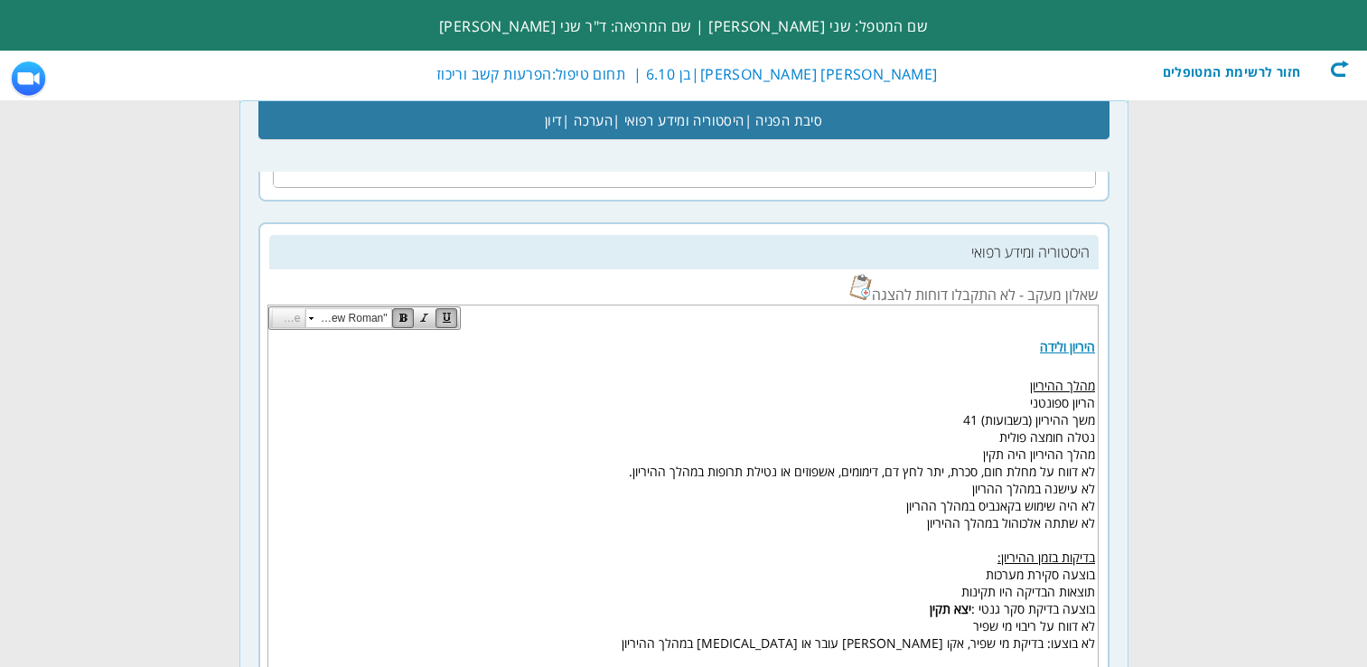
scroll to position [316, 0]
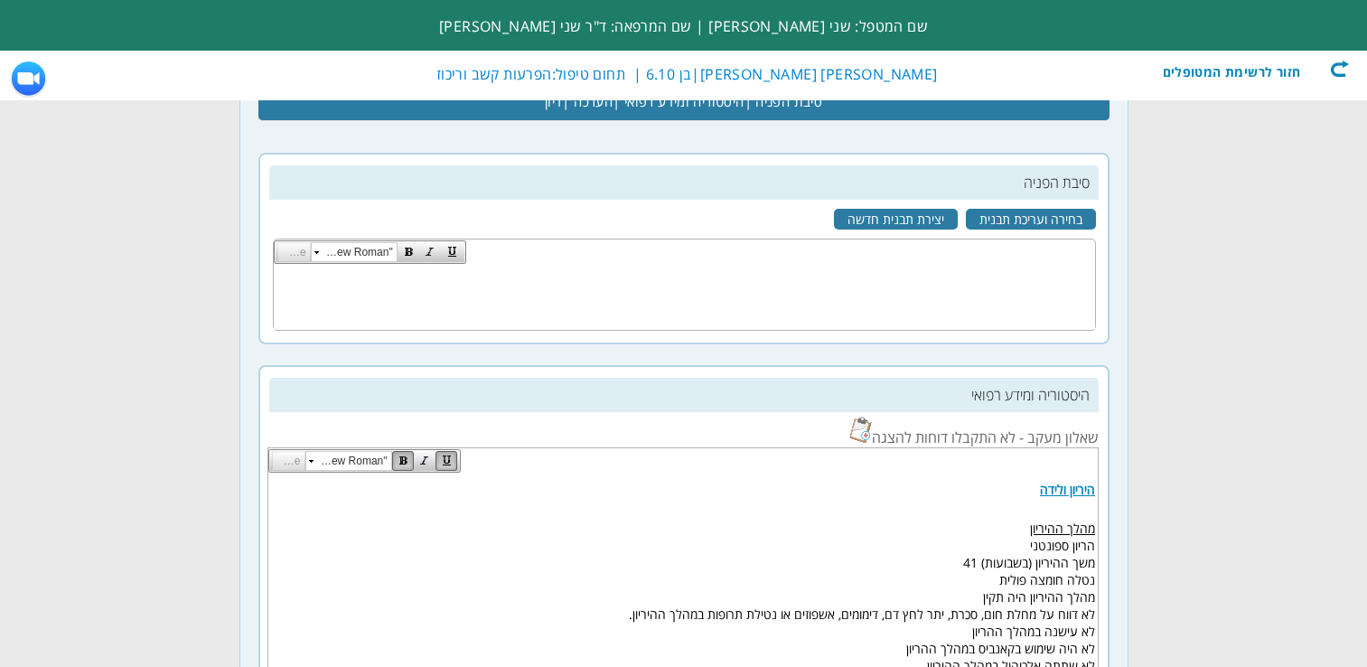
click at [1346, 70] on div "חזור לרשימת המטופלים" at bounding box center [1245, 69] width 208 height 18
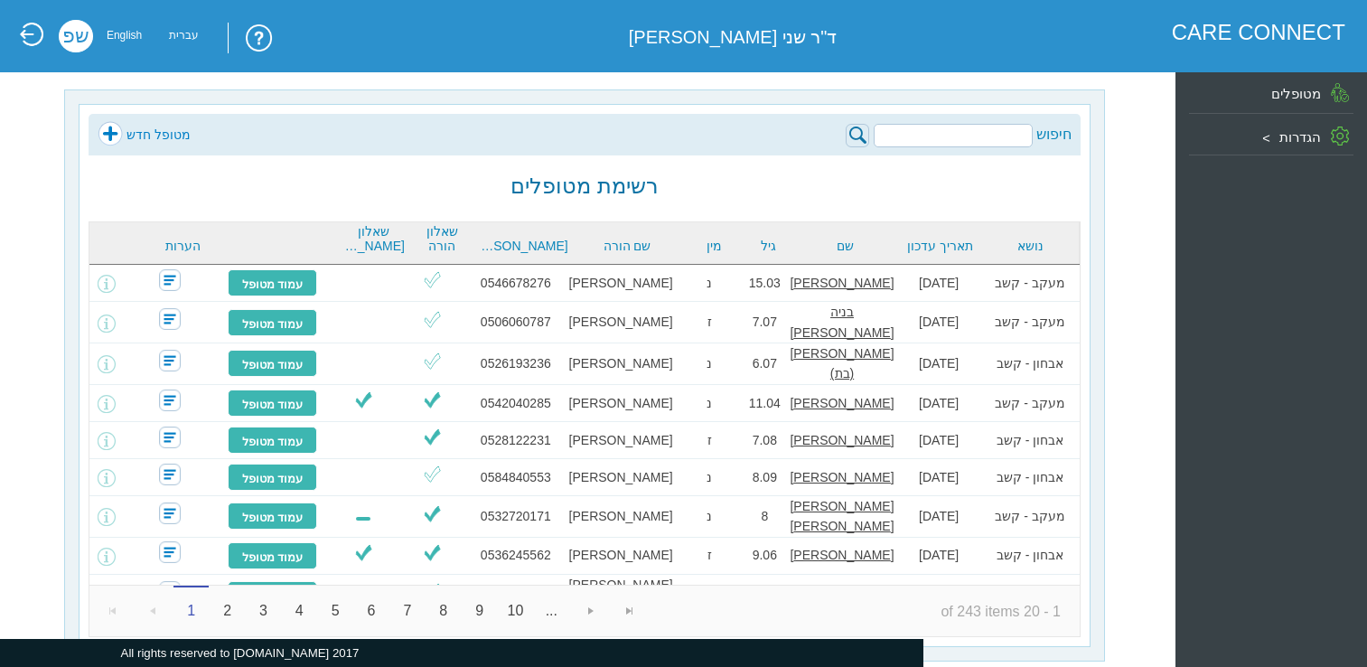
click at [1001, 138] on input "search" at bounding box center [952, 135] width 159 height 23
paste input "אדם גמליאל"
type input "אדם גמליאל"
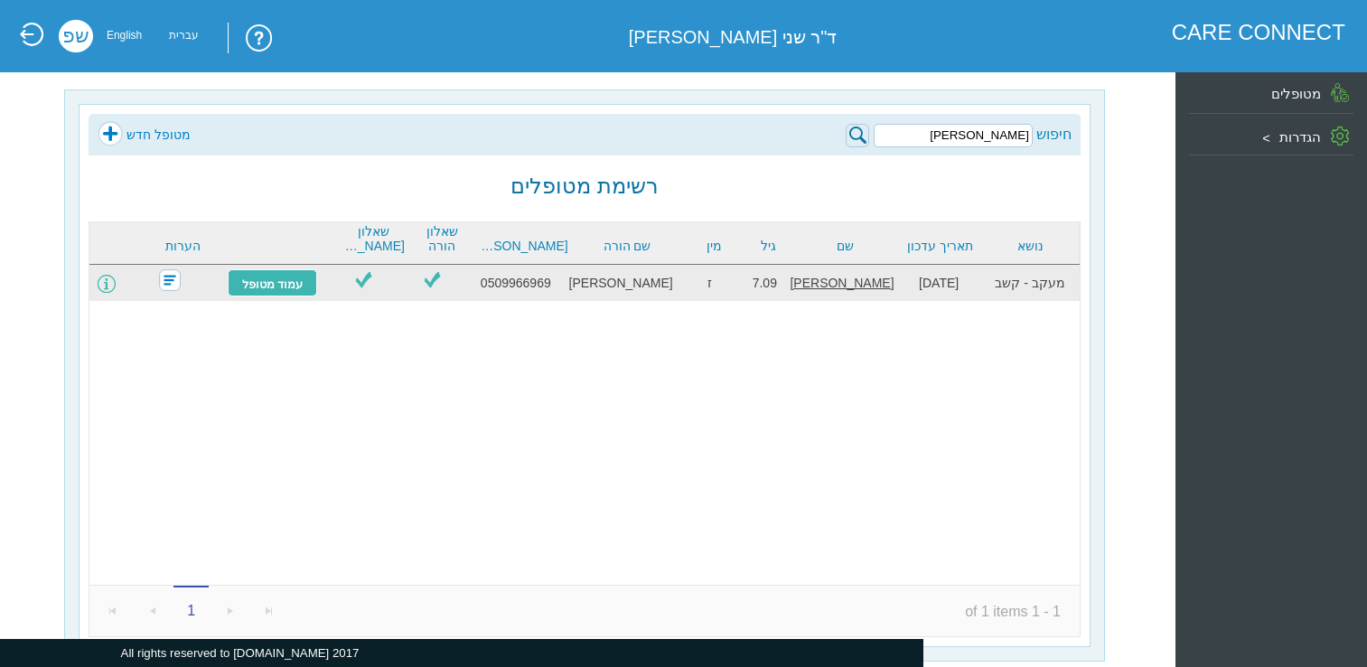
click at [116, 285] on span at bounding box center [107, 284] width 18 height 18
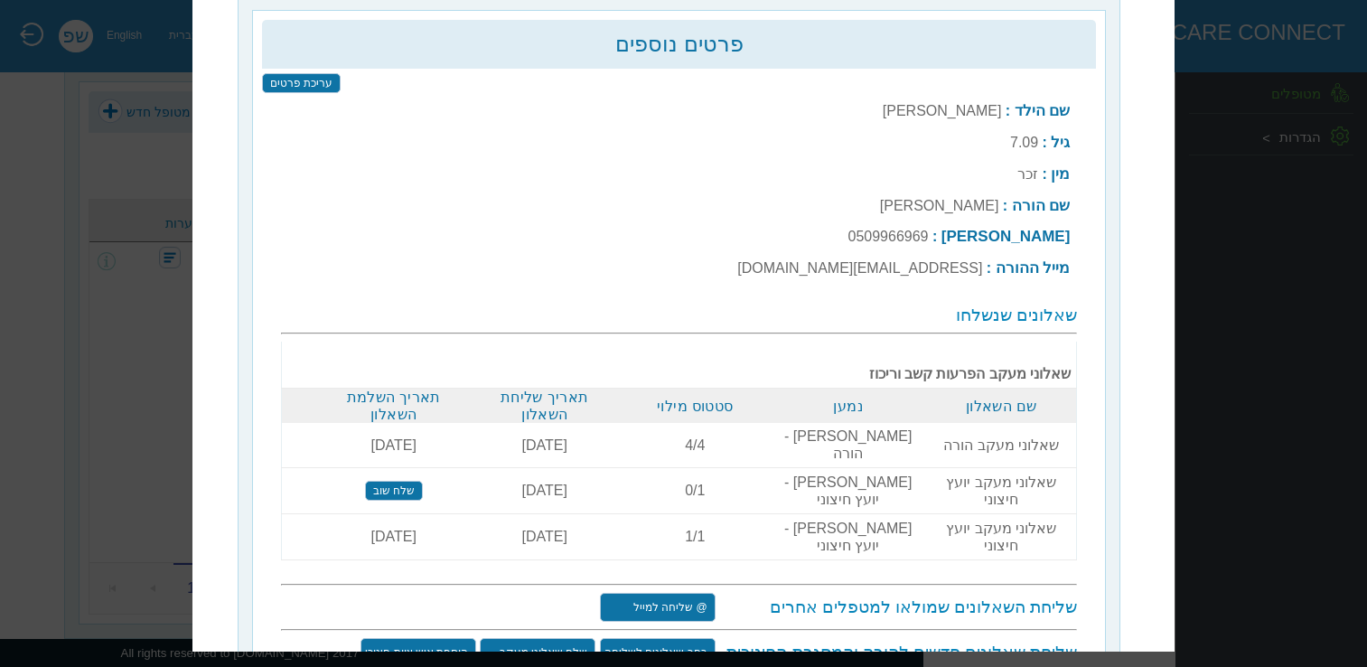
scroll to position [103, 0]
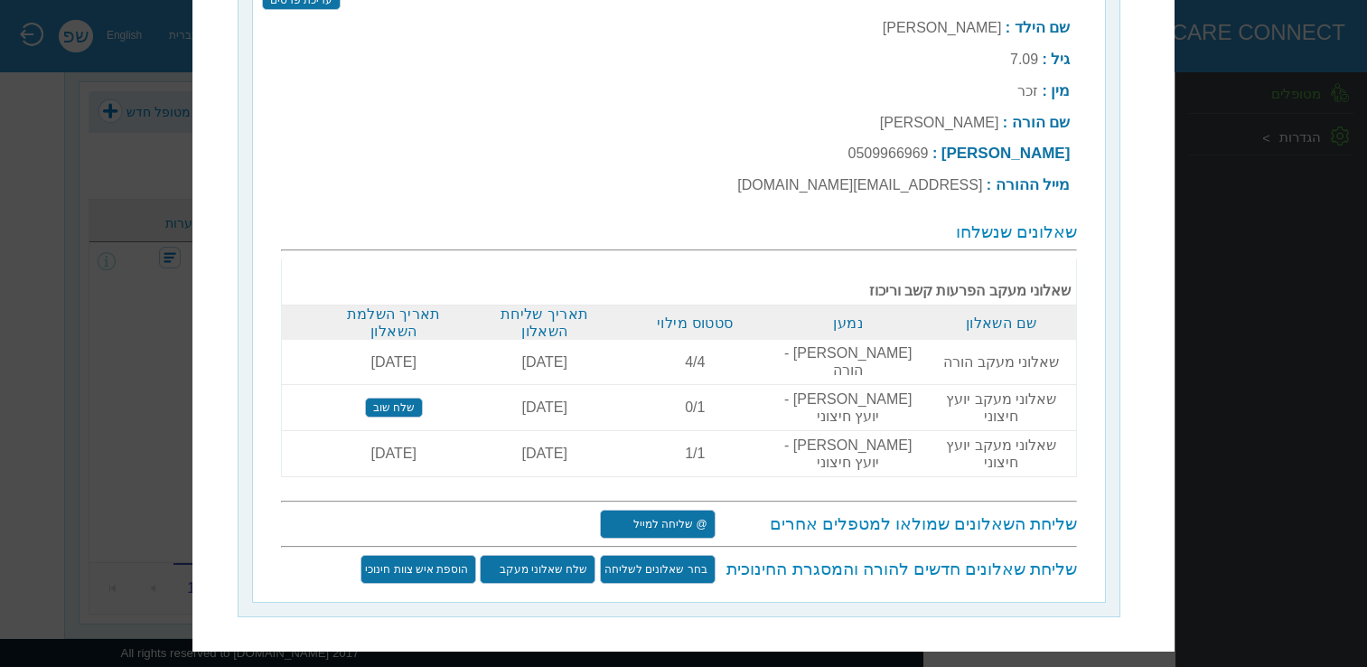
click at [570, 555] on input "שלח שאלוני מעקב" at bounding box center [539, 569] width 116 height 29
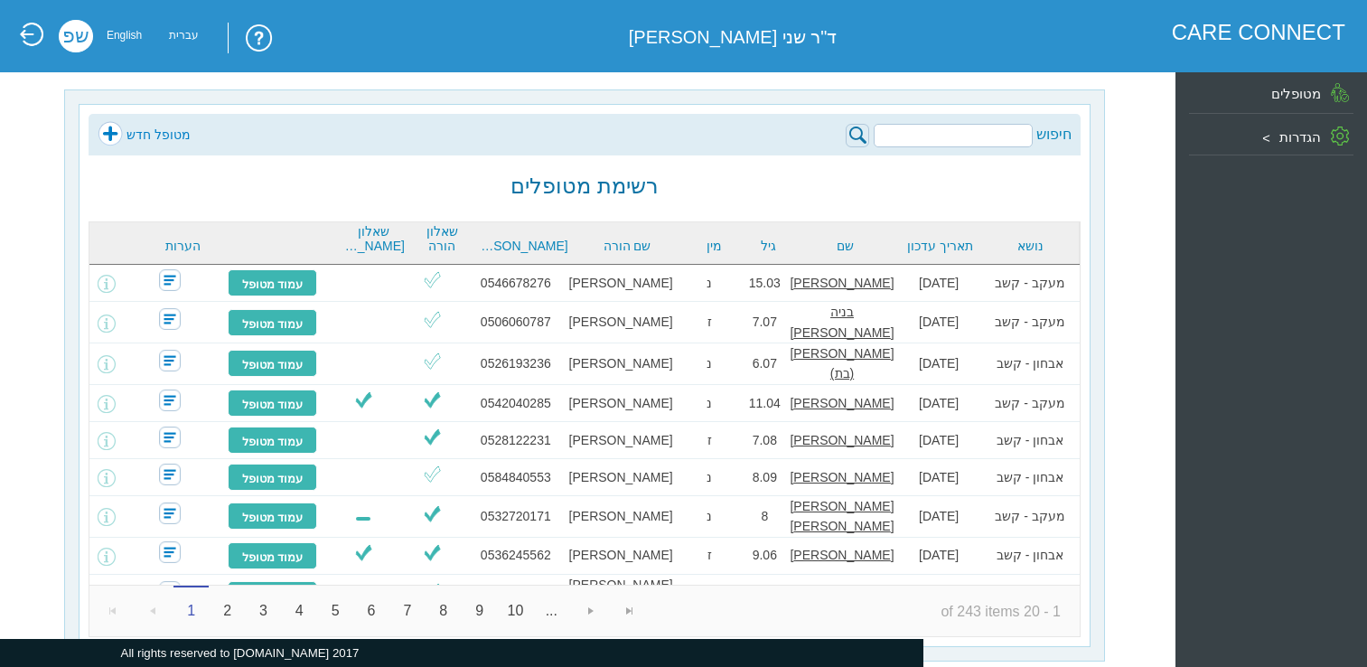
click at [1010, 140] on input "search" at bounding box center [952, 135] width 159 height 23
paste input "[PERSON_NAME]"
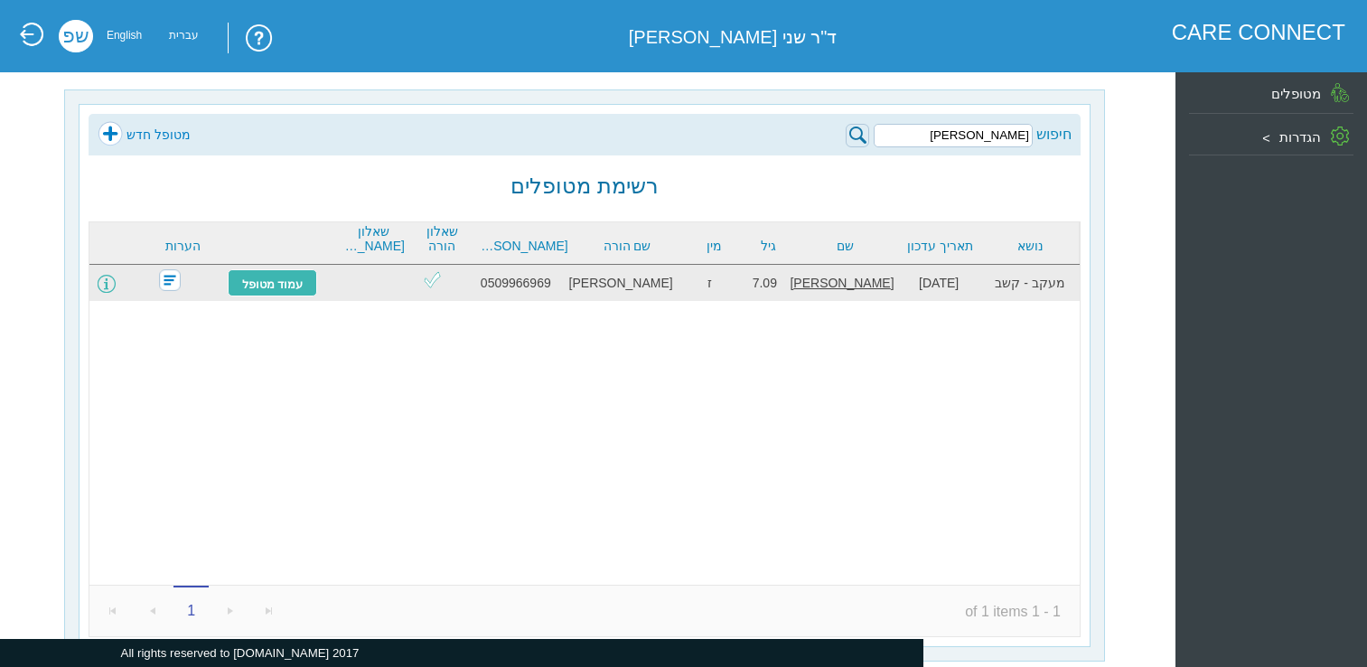
click at [116, 289] on span at bounding box center [107, 284] width 18 height 18
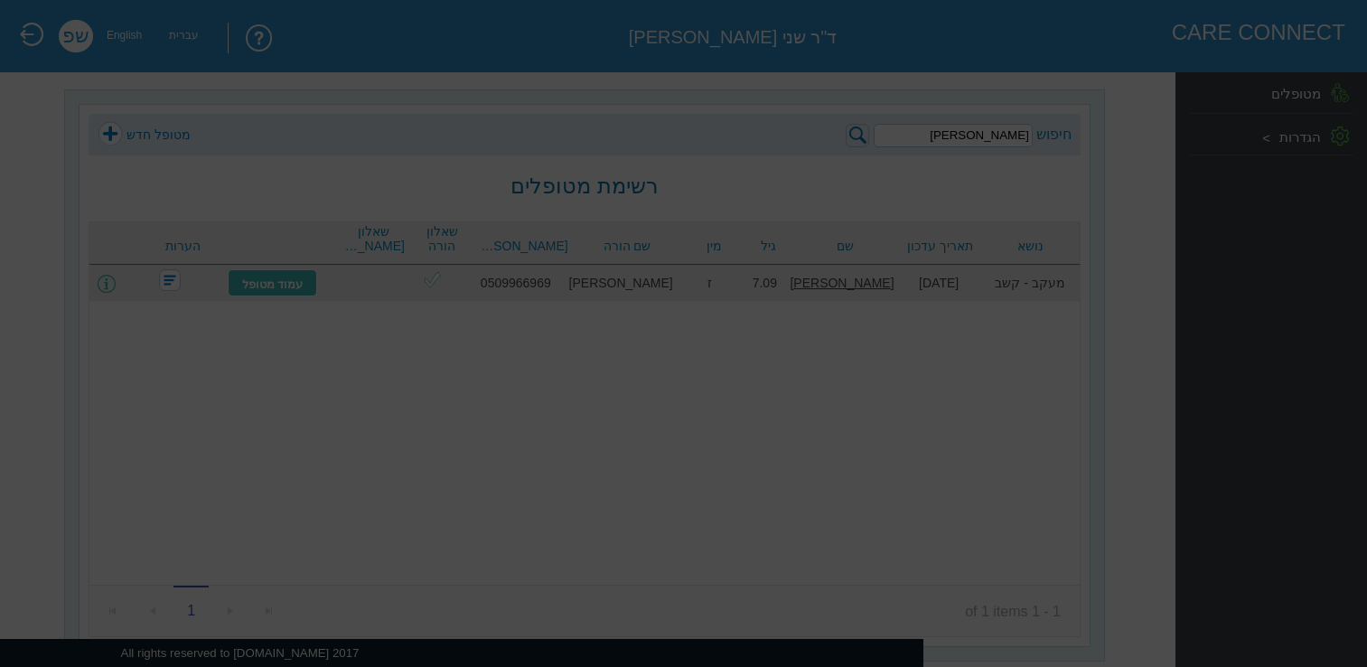
scroll to position [23, 0]
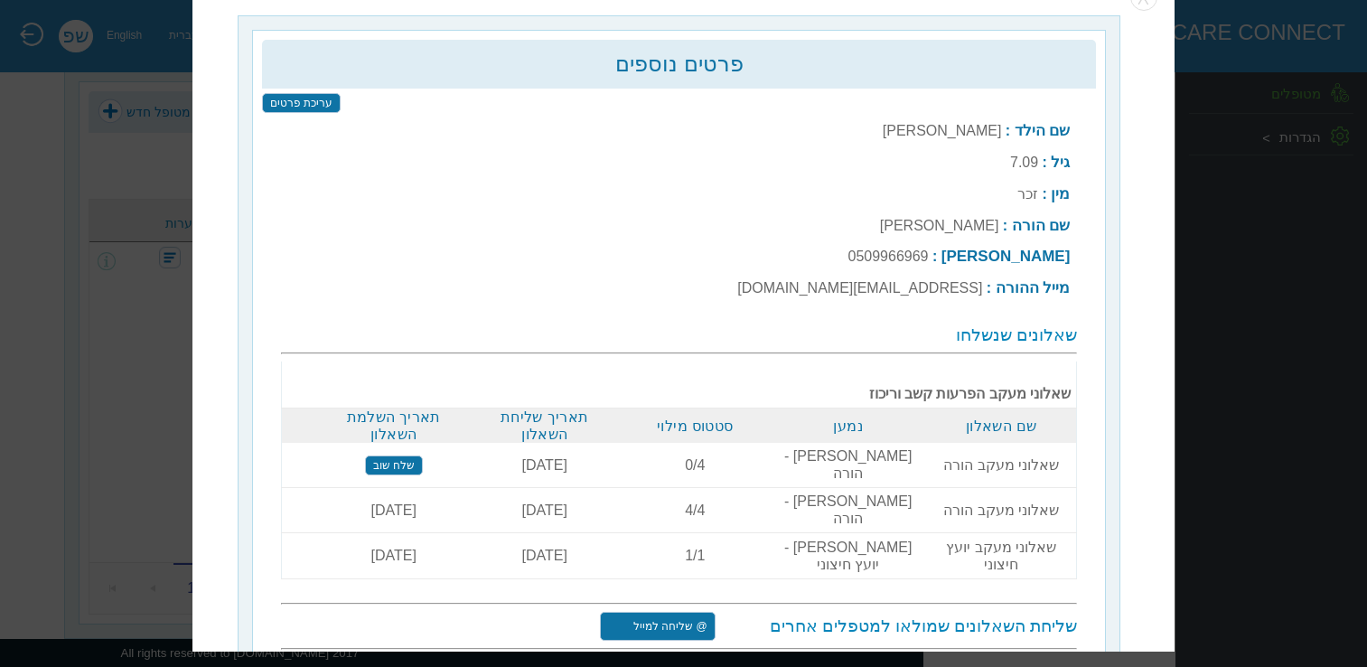
click at [402, 455] on input "שלח שוב" at bounding box center [394, 465] width 58 height 20
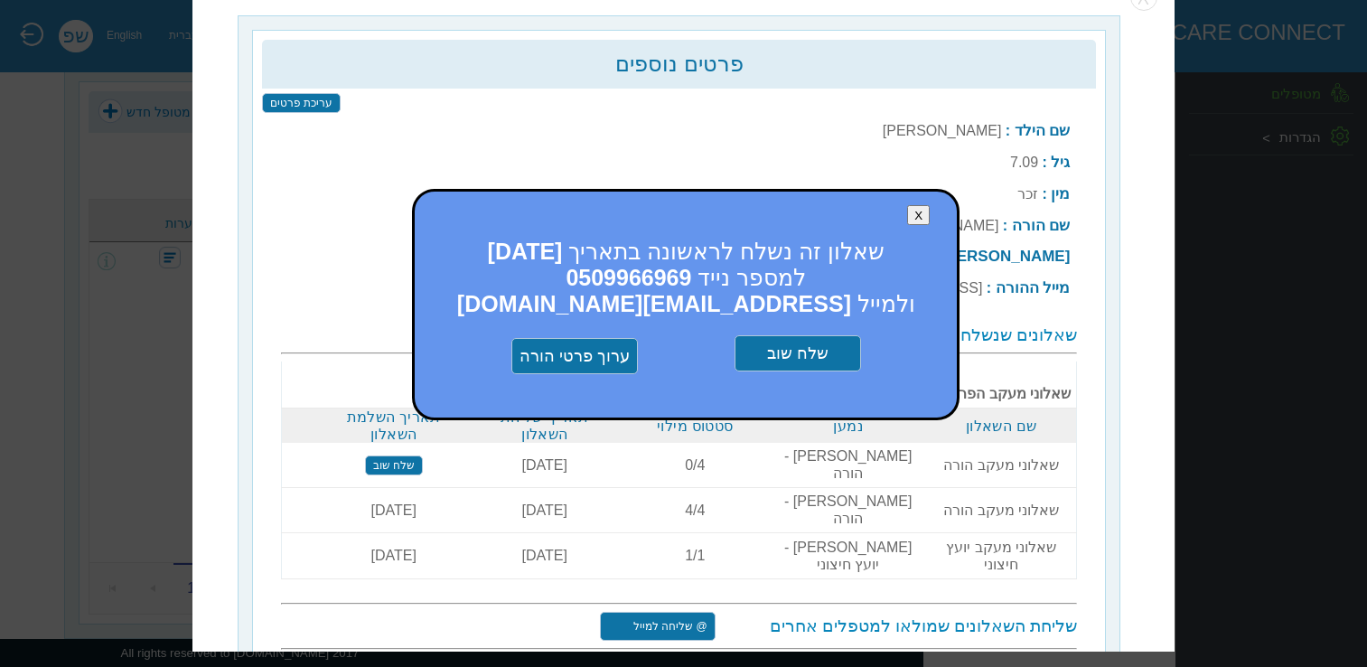
click at [831, 357] on input "שלח שוב" at bounding box center [797, 354] width 126 height 36
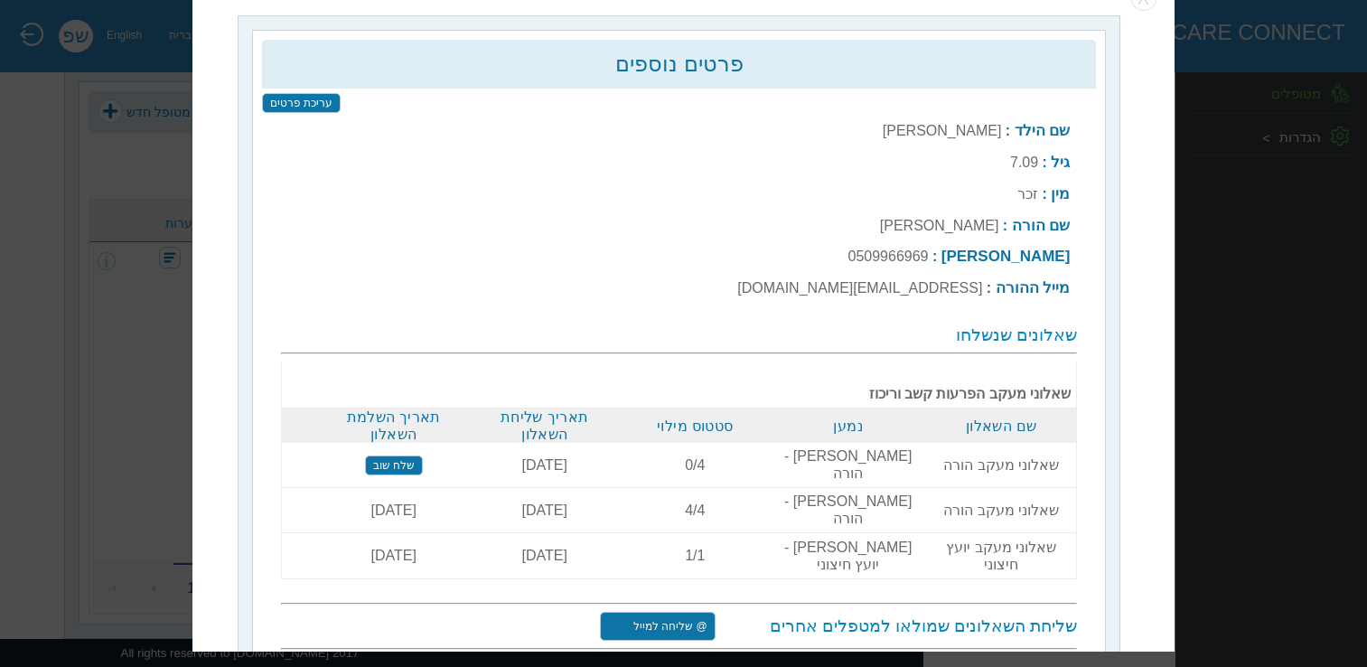
click at [395, 455] on input "שלח שוב" at bounding box center [394, 465] width 58 height 20
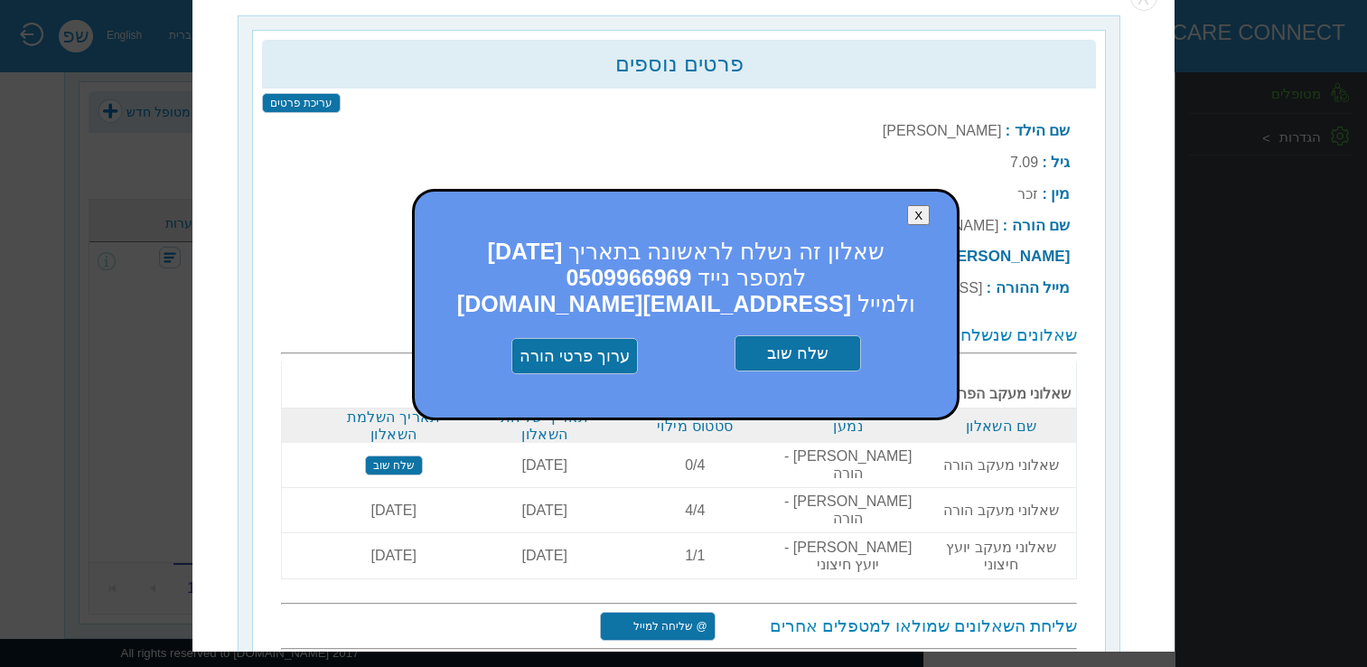
click at [821, 359] on input "שלח שוב" at bounding box center [797, 354] width 126 height 36
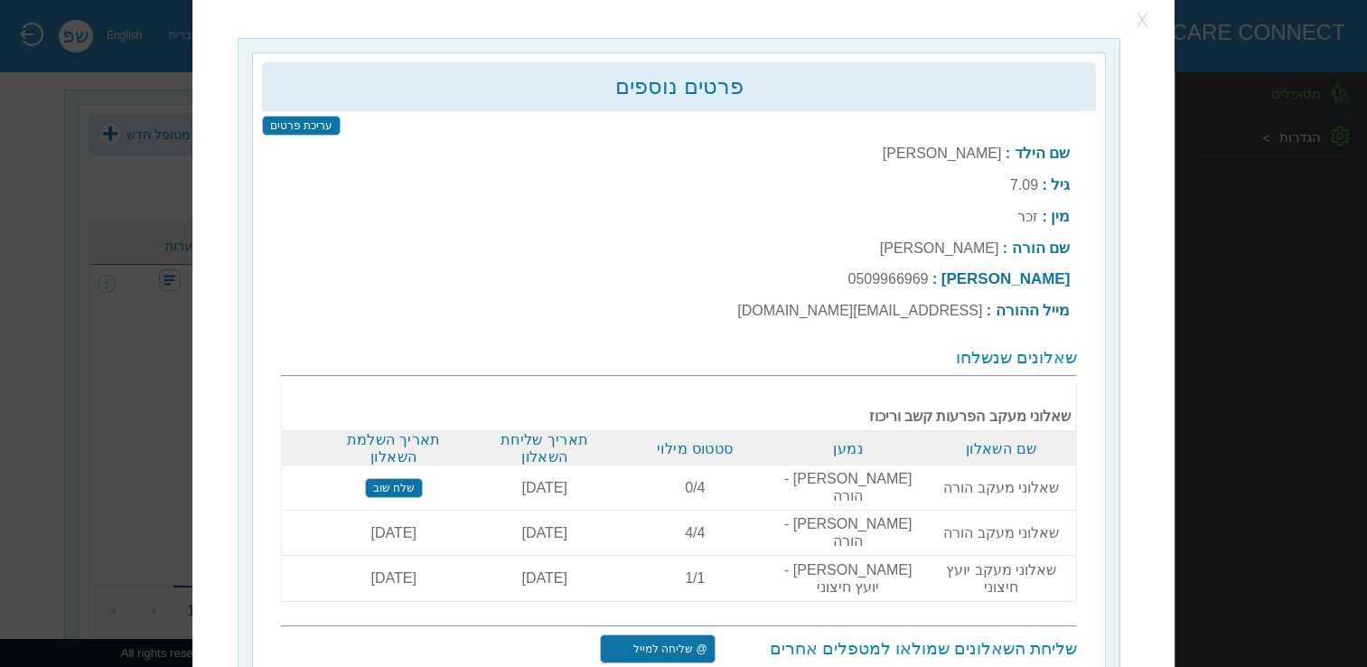
click at [1138, 20] on button "button" at bounding box center [1143, 20] width 27 height 27
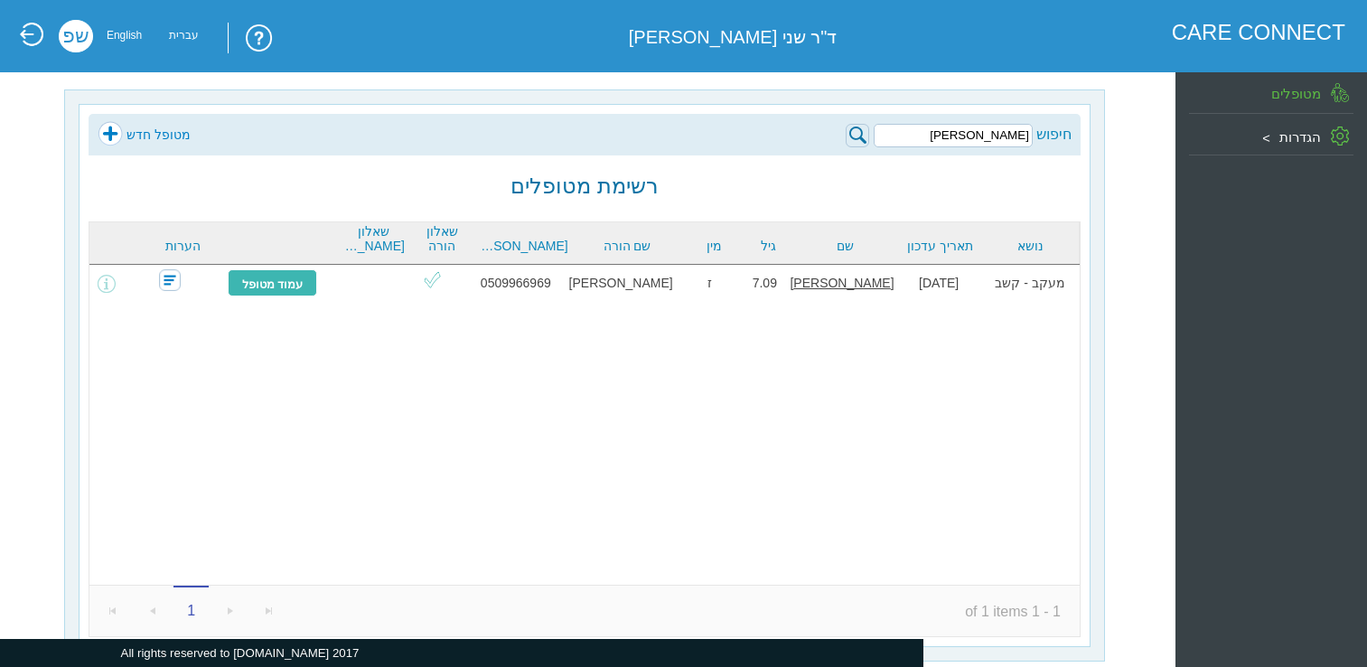
drag, startPoint x: 935, startPoint y: 135, endPoint x: 1046, endPoint y: 132, distance: 111.1
click at [1046, 132] on div "חיפוש אדם גמליאל" at bounding box center [958, 134] width 226 height 26
paste input "הל גדידיאן"
type input "[PERSON_NAME]"
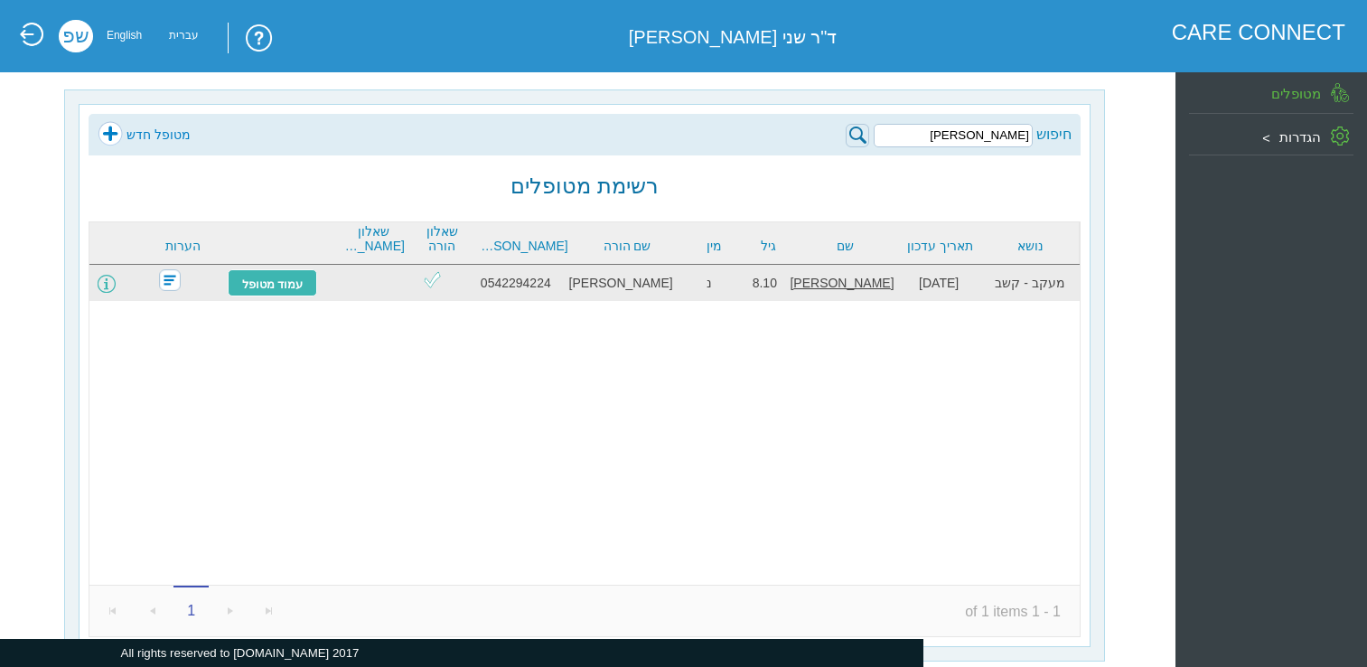
click at [116, 286] on span at bounding box center [107, 284] width 18 height 18
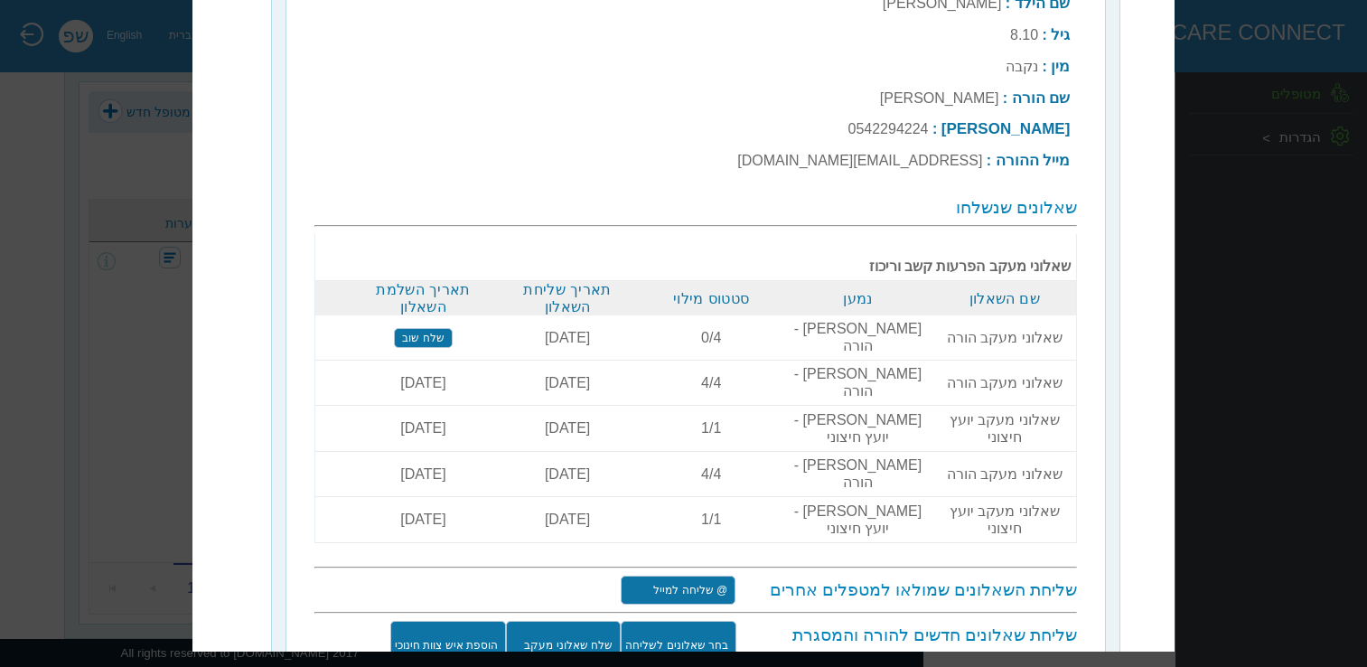
scroll to position [163, 0]
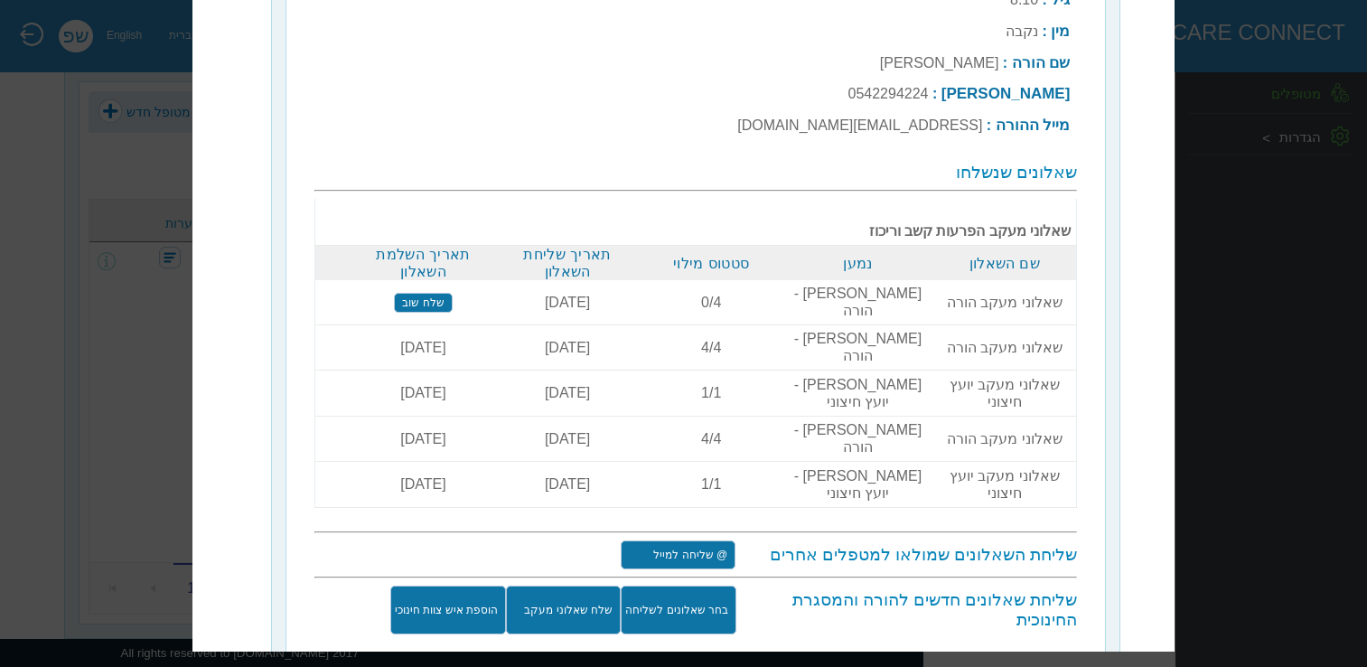
click at [604, 586] on input "שלח שאלוני מעקב" at bounding box center [563, 610] width 115 height 49
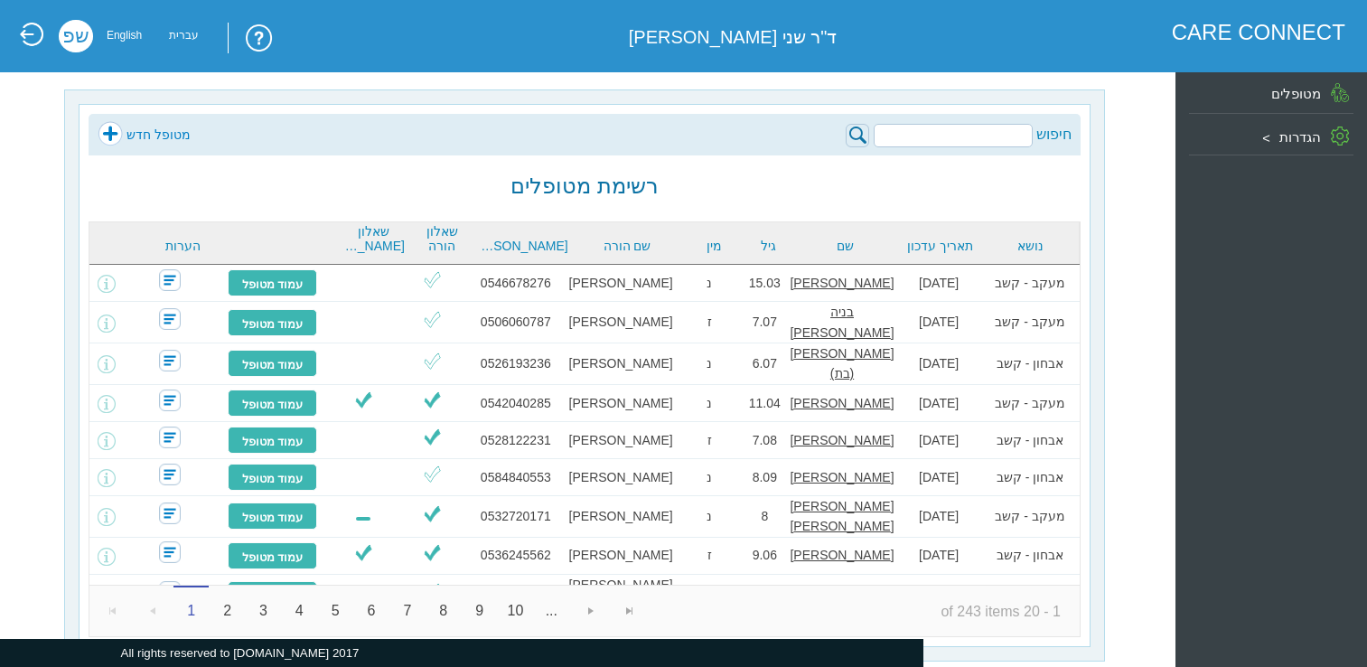
click at [954, 137] on input "search" at bounding box center [952, 135] width 159 height 23
paste input "[PERSON_NAME]"
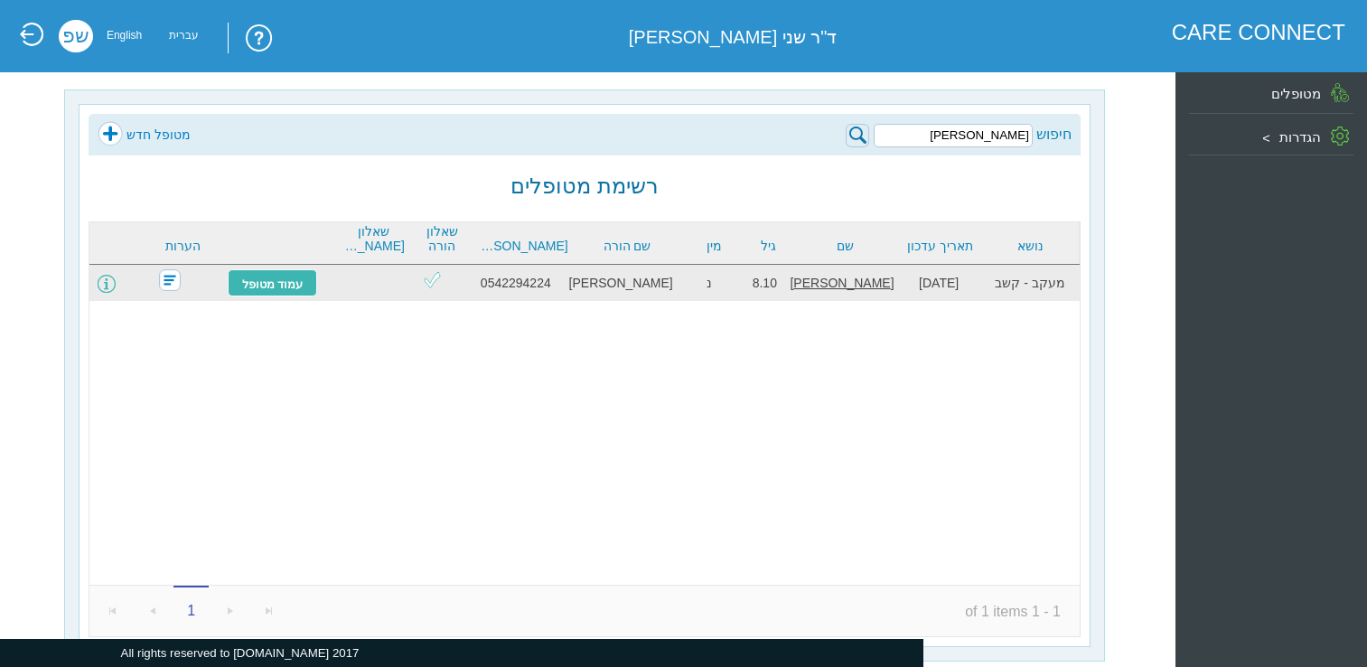
click at [116, 290] on span at bounding box center [107, 284] width 18 height 18
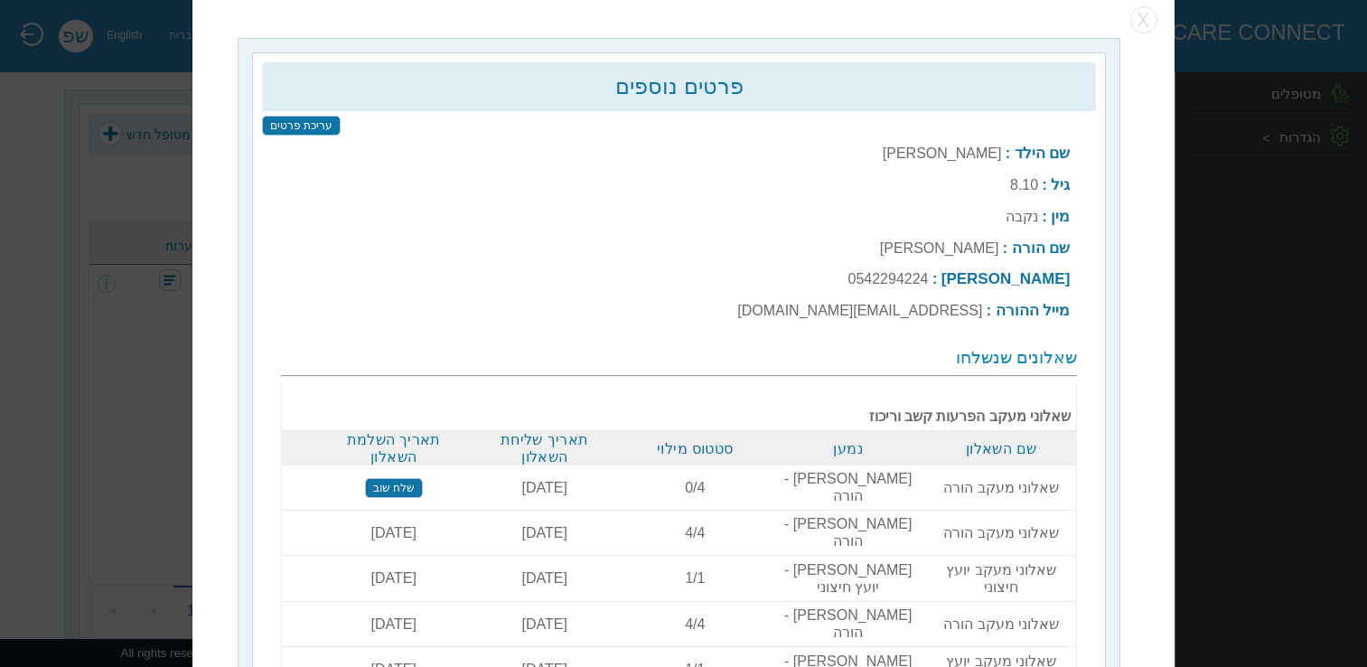
scroll to position [23, 0]
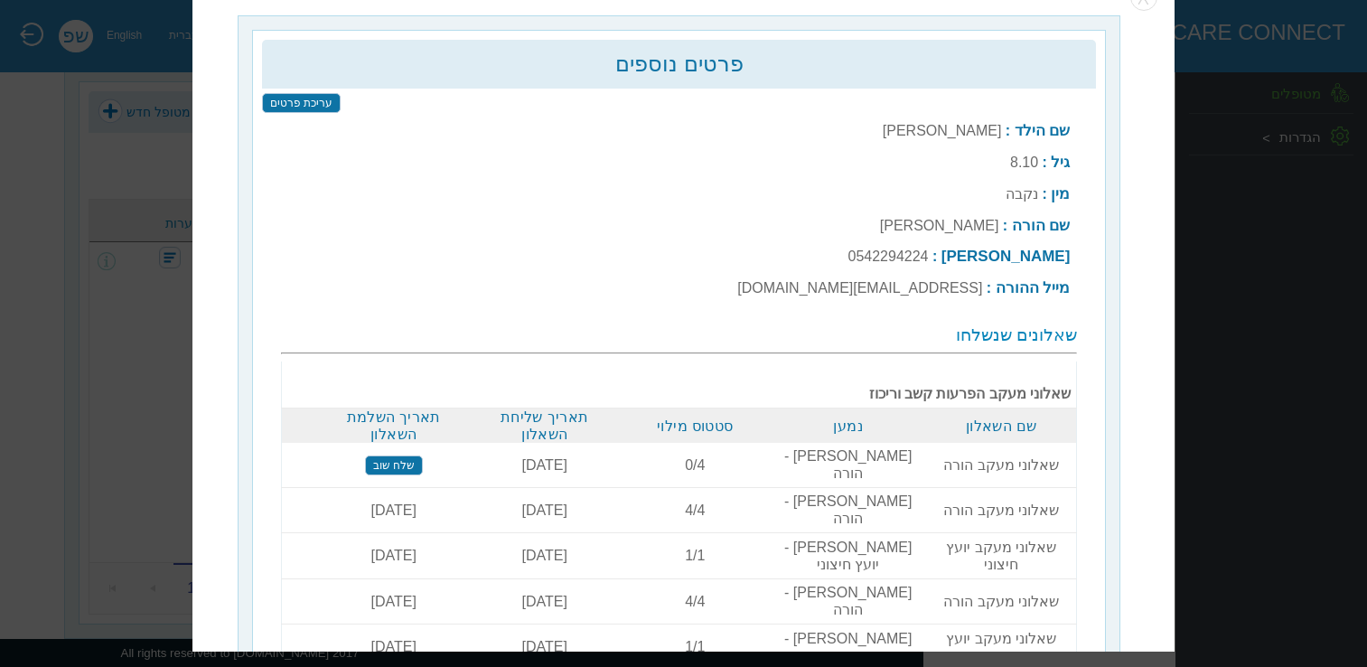
click at [407, 455] on input "שלח שוב" at bounding box center [394, 465] width 58 height 20
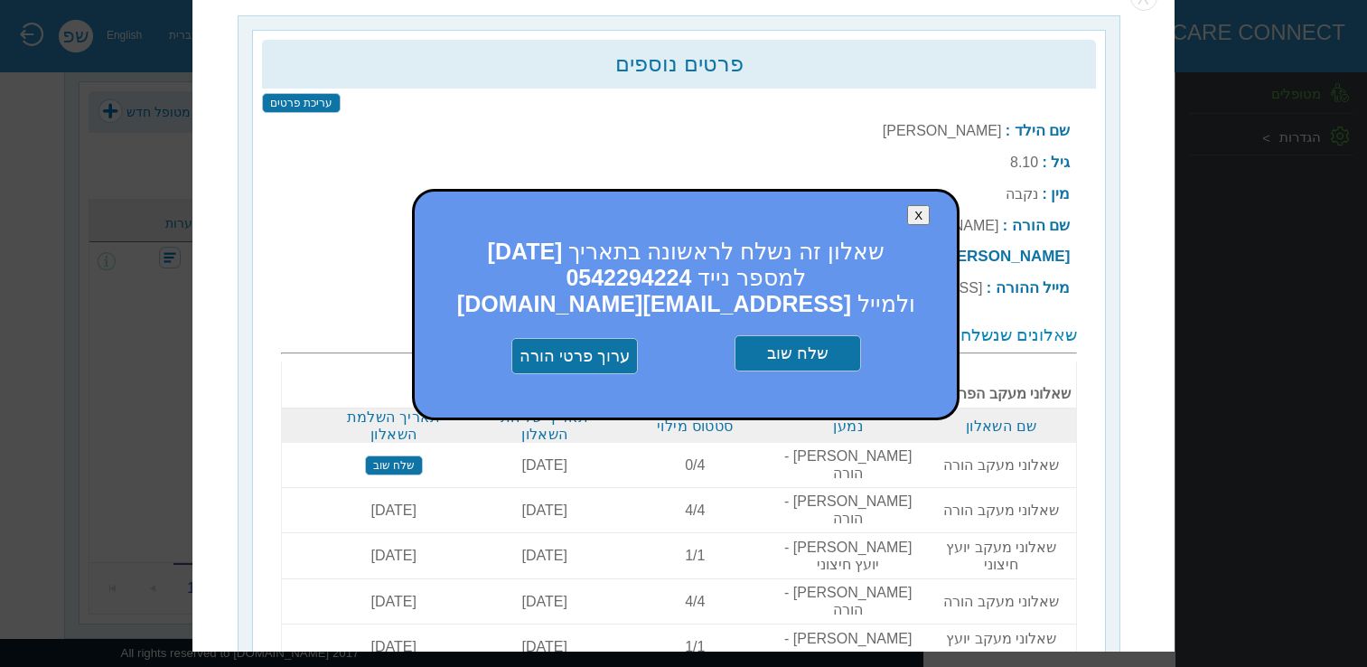
click at [821, 352] on input "שלח שוב" at bounding box center [797, 354] width 126 height 36
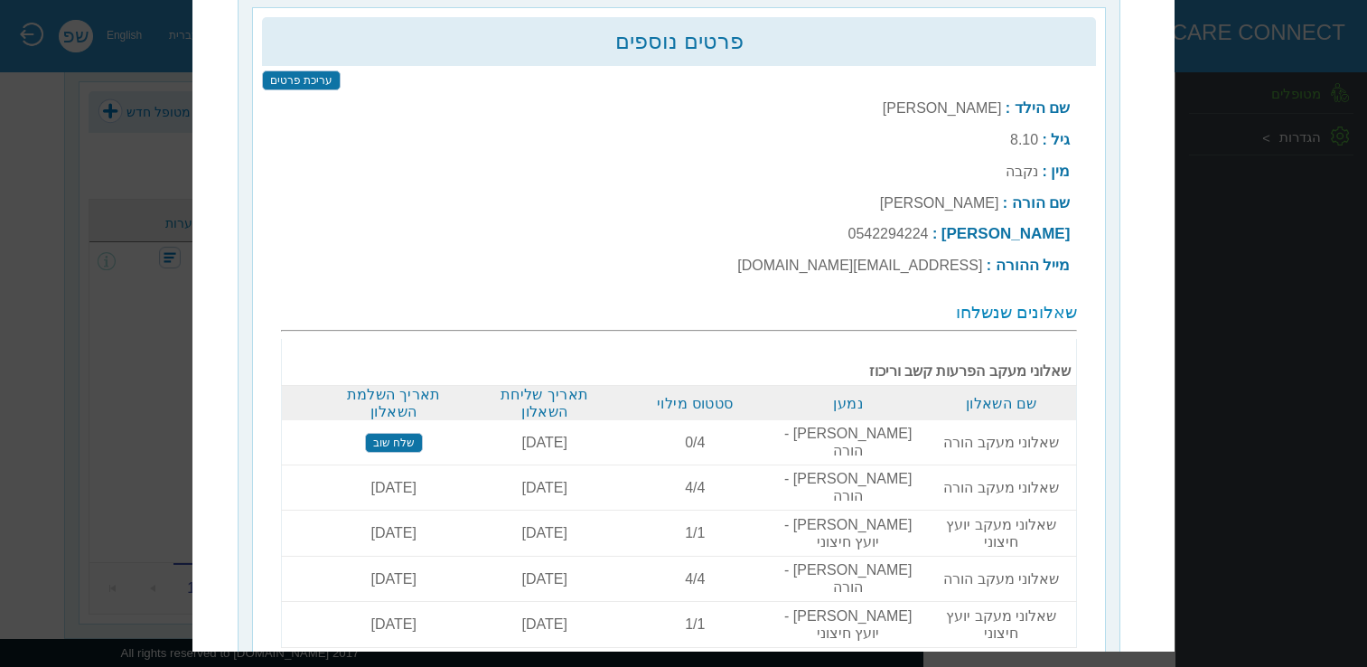
click at [413, 433] on input "שלח שוב" at bounding box center [394, 443] width 58 height 20
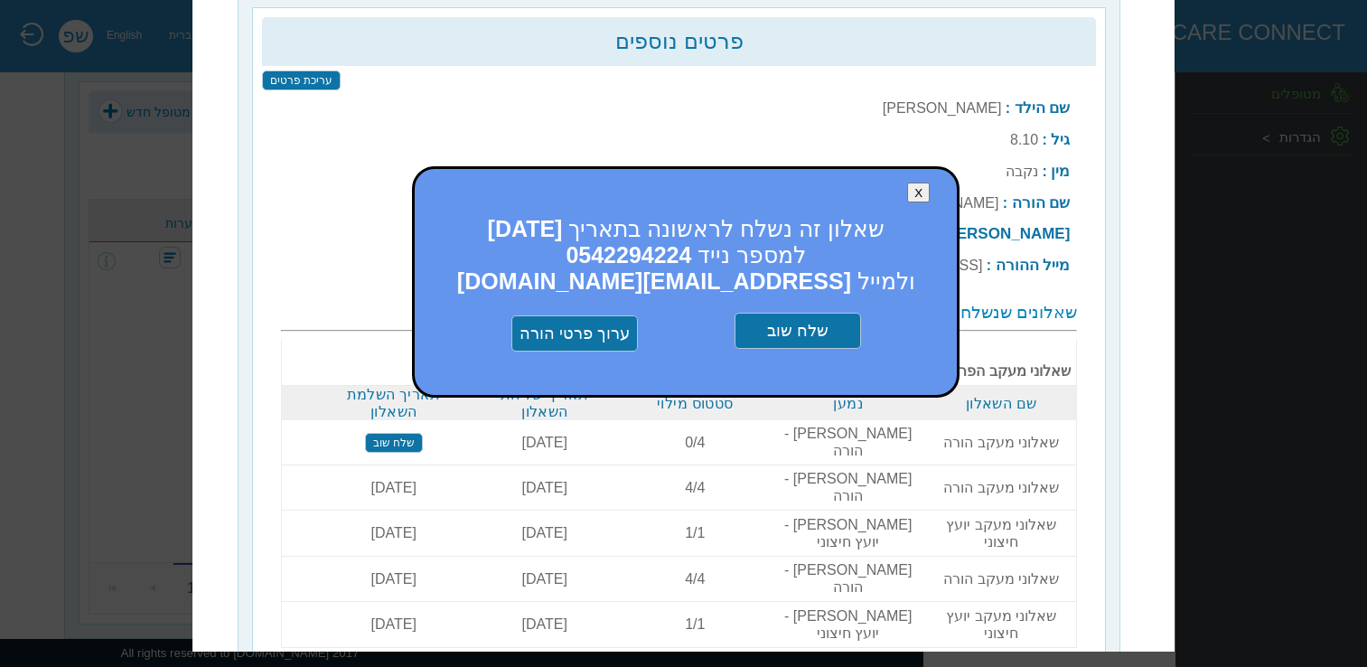
click at [807, 336] on input "שלח שוב" at bounding box center [797, 331] width 126 height 36
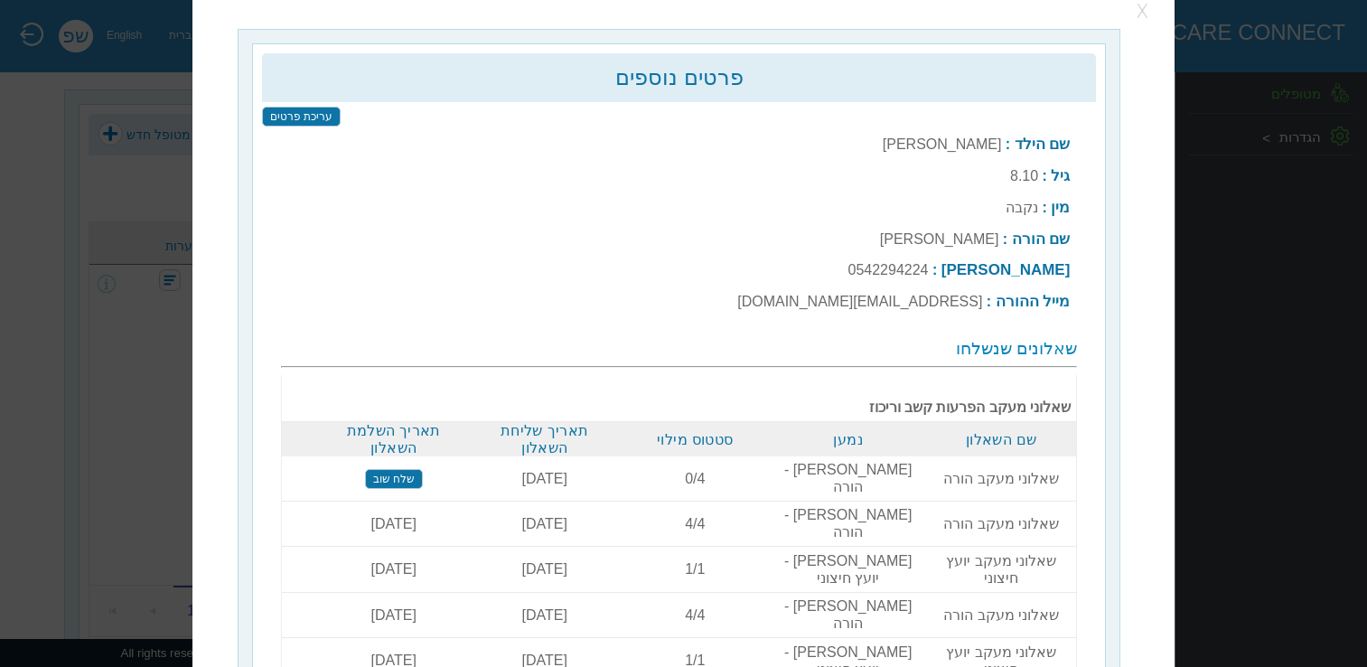
scroll to position [0, 0]
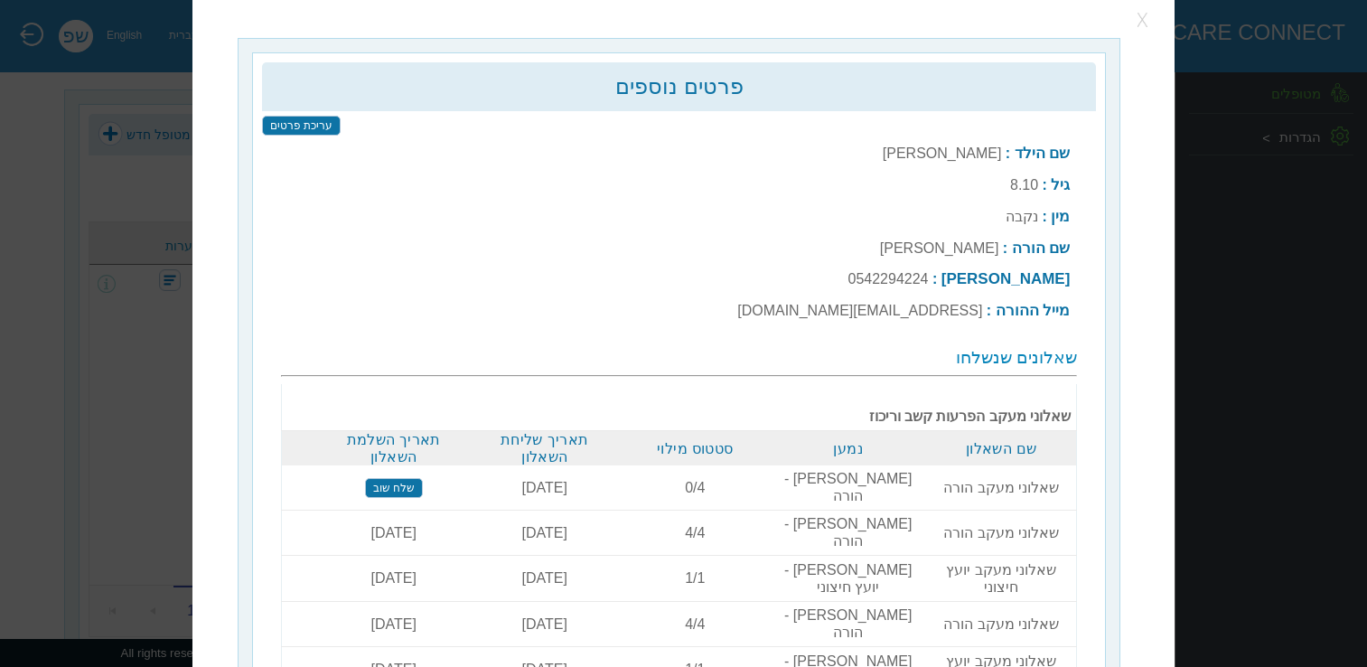
click at [1150, 23] on button "button" at bounding box center [1143, 20] width 27 height 27
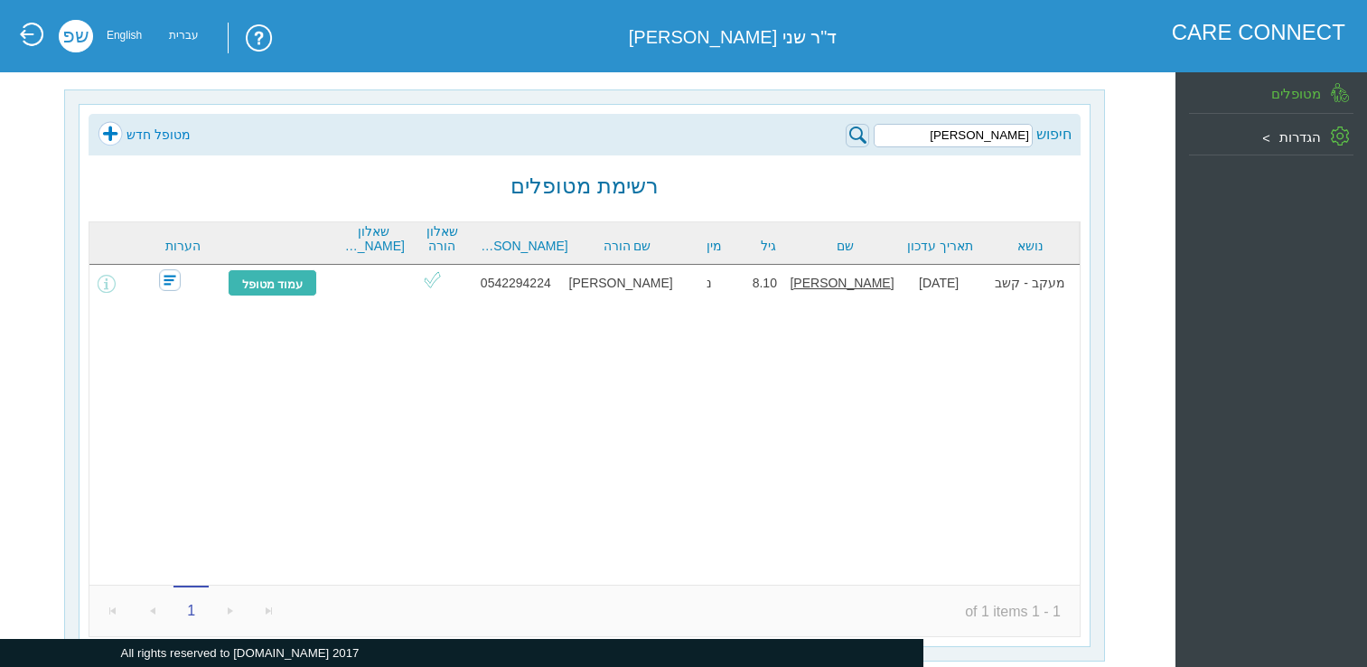
drag, startPoint x: 956, startPoint y: 142, endPoint x: 1047, endPoint y: 138, distance: 90.4
click at [1047, 138] on div "חיפוש [PERSON_NAME]" at bounding box center [958, 134] width 226 height 26
paste input "לת [PERSON_NAME]"
type input "תכלת [PERSON_NAME]"
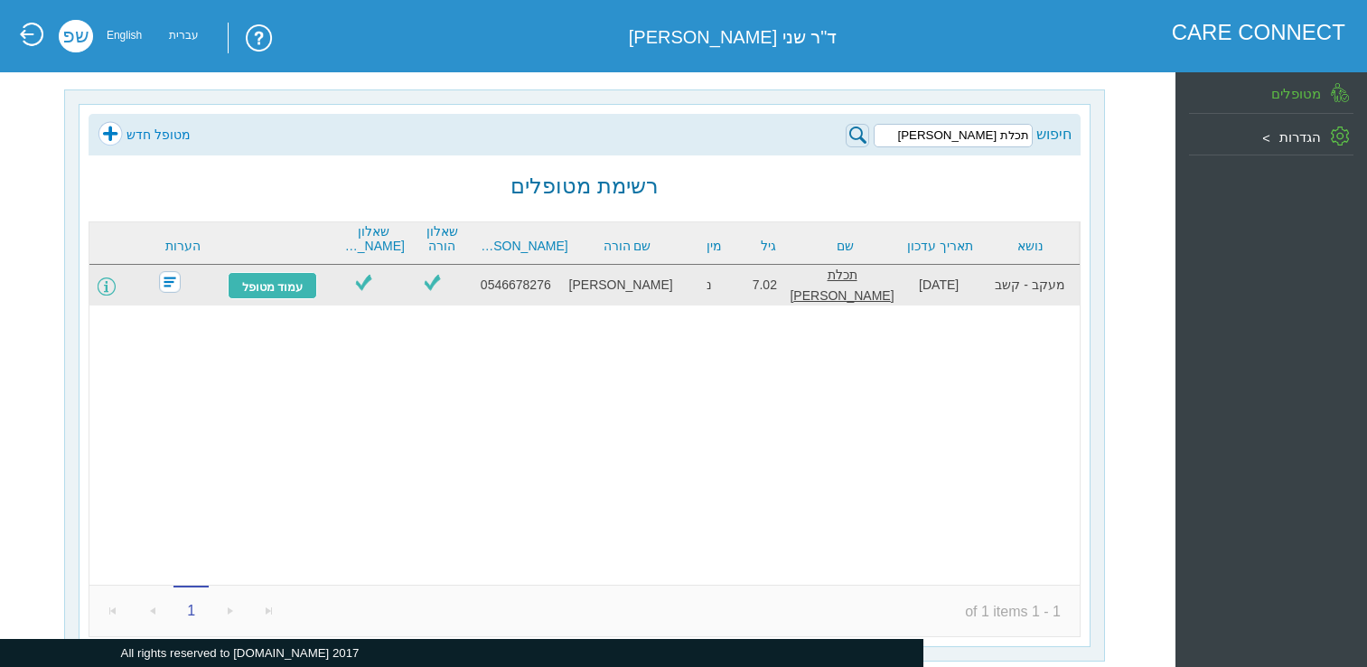
click at [116, 286] on span at bounding box center [107, 286] width 18 height 18
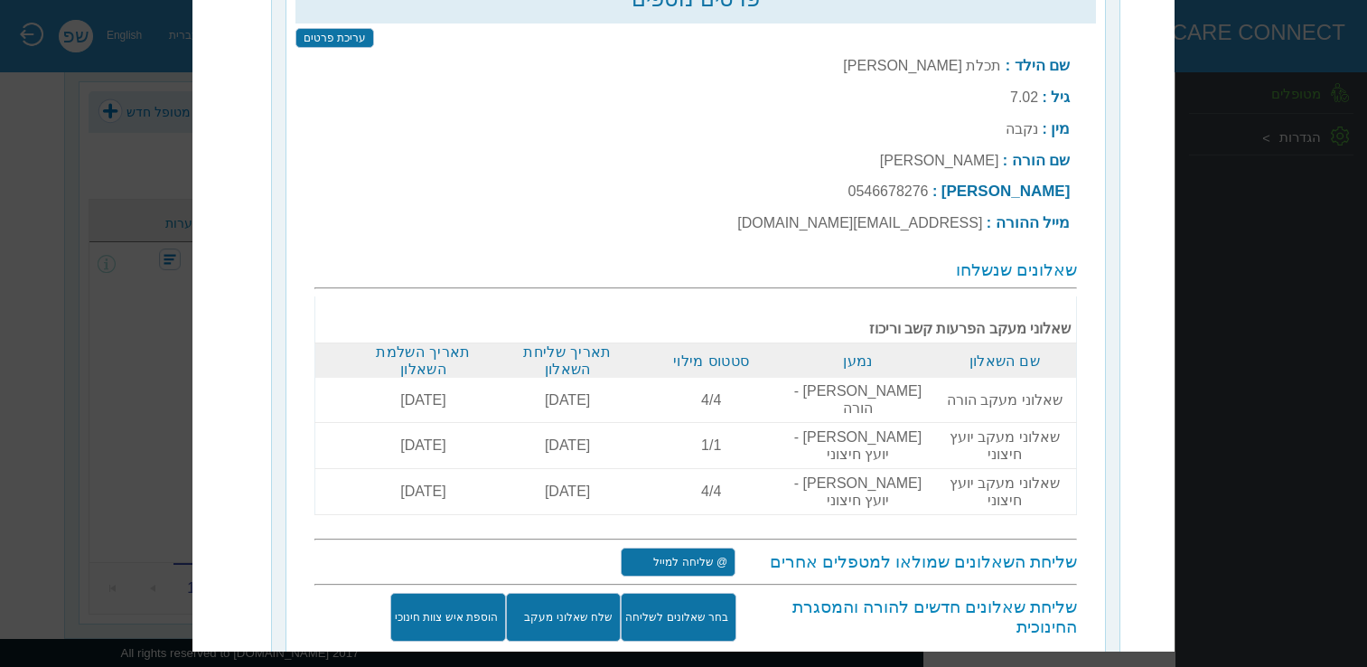
scroll to position [103, 0]
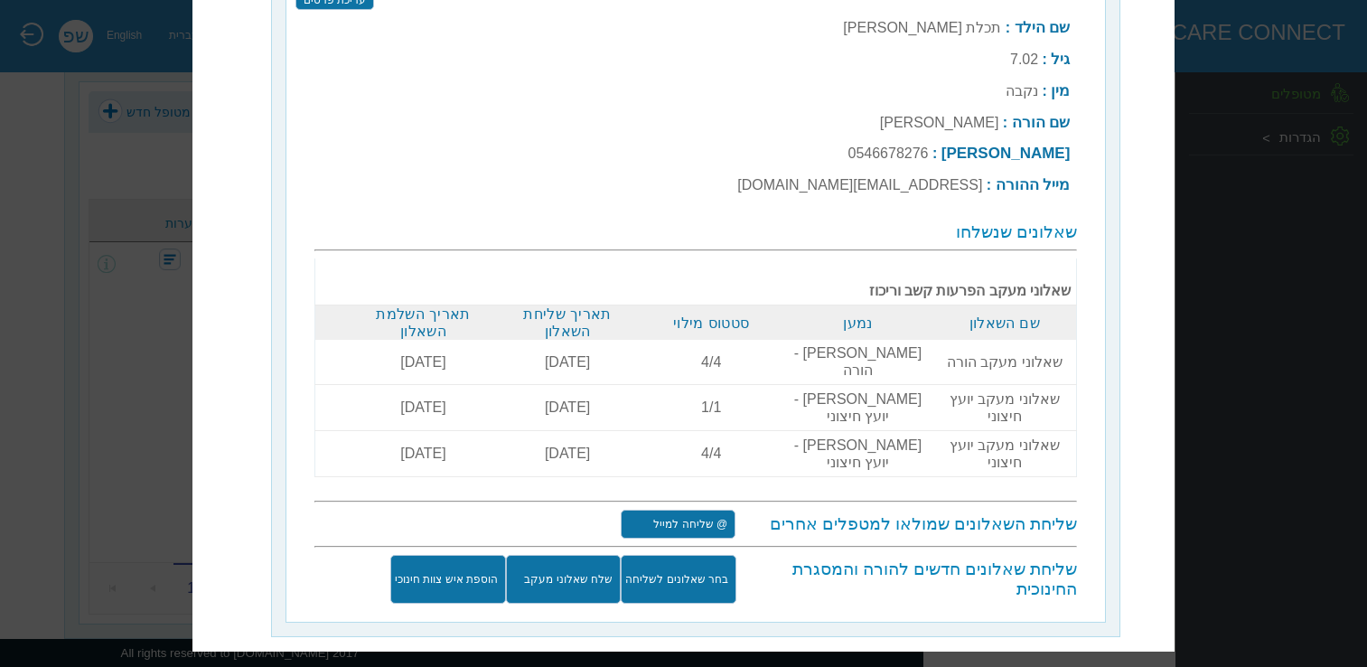
click at [619, 555] on input "שלח שאלוני מעקב" at bounding box center [563, 579] width 115 height 49
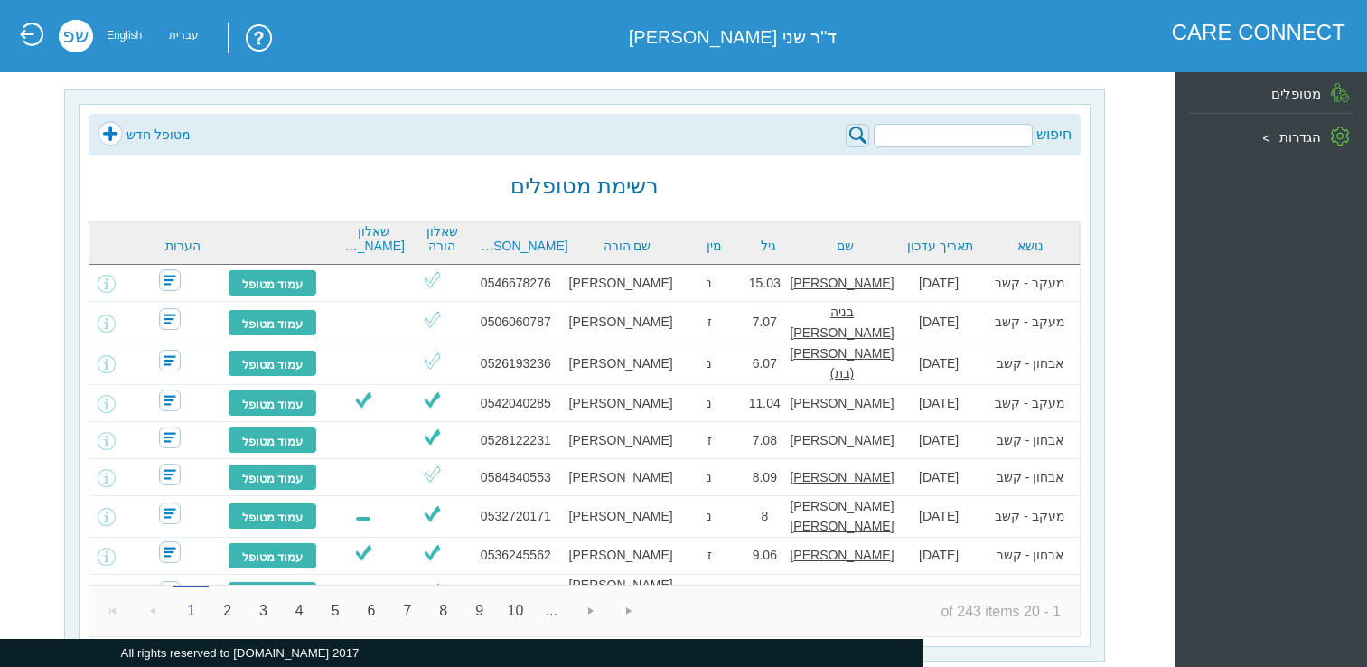
click at [929, 142] on input "search" at bounding box center [952, 135] width 159 height 23
paste input "תכלת [PERSON_NAME]"
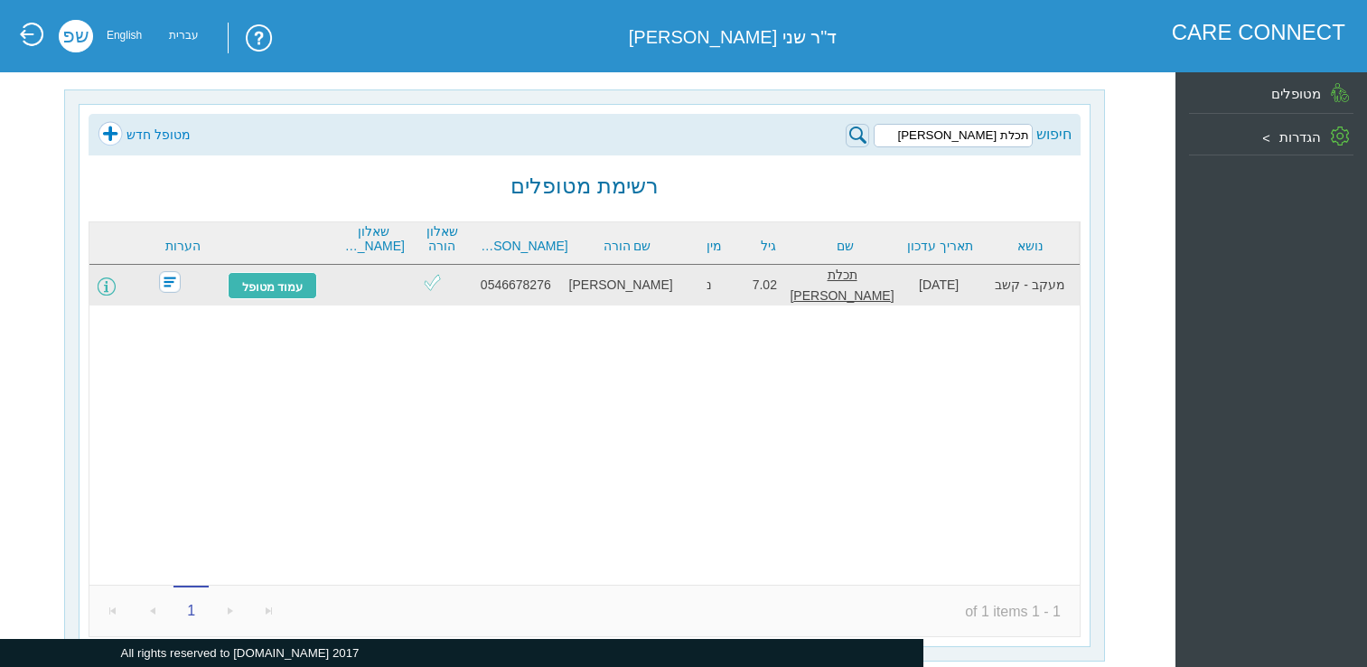
click at [111, 286] on span at bounding box center [107, 286] width 18 height 18
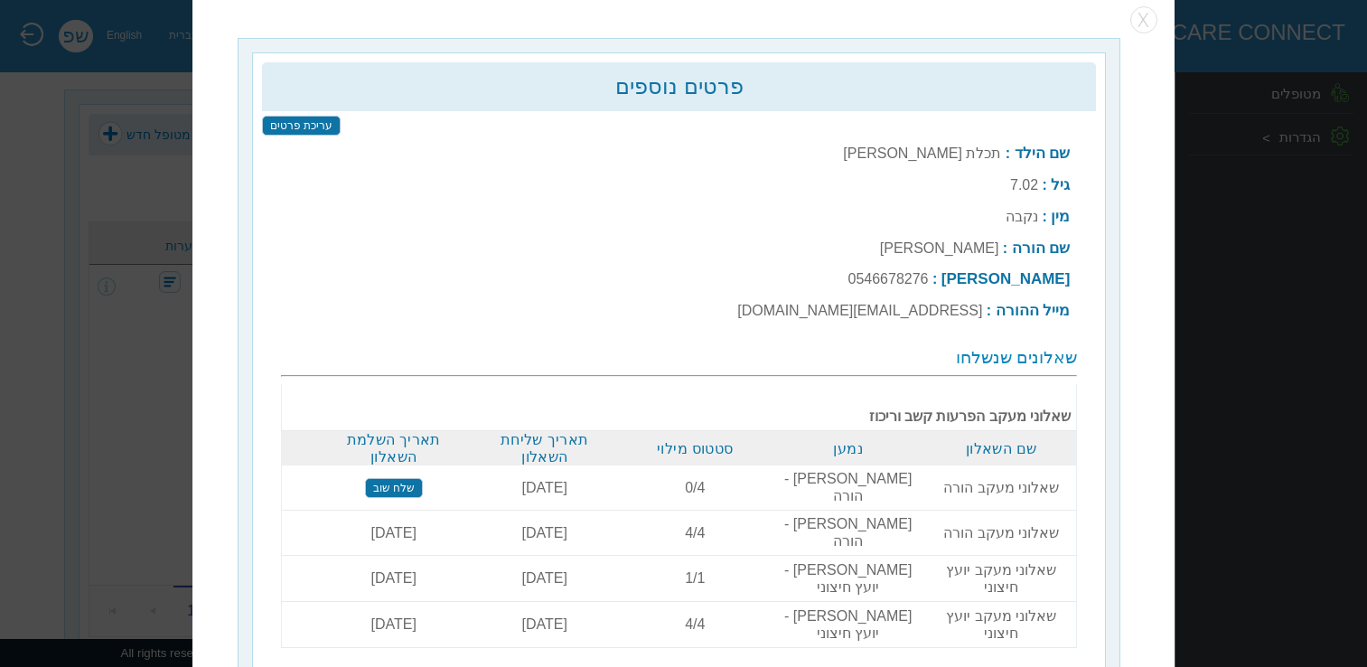
scroll to position [23, 0]
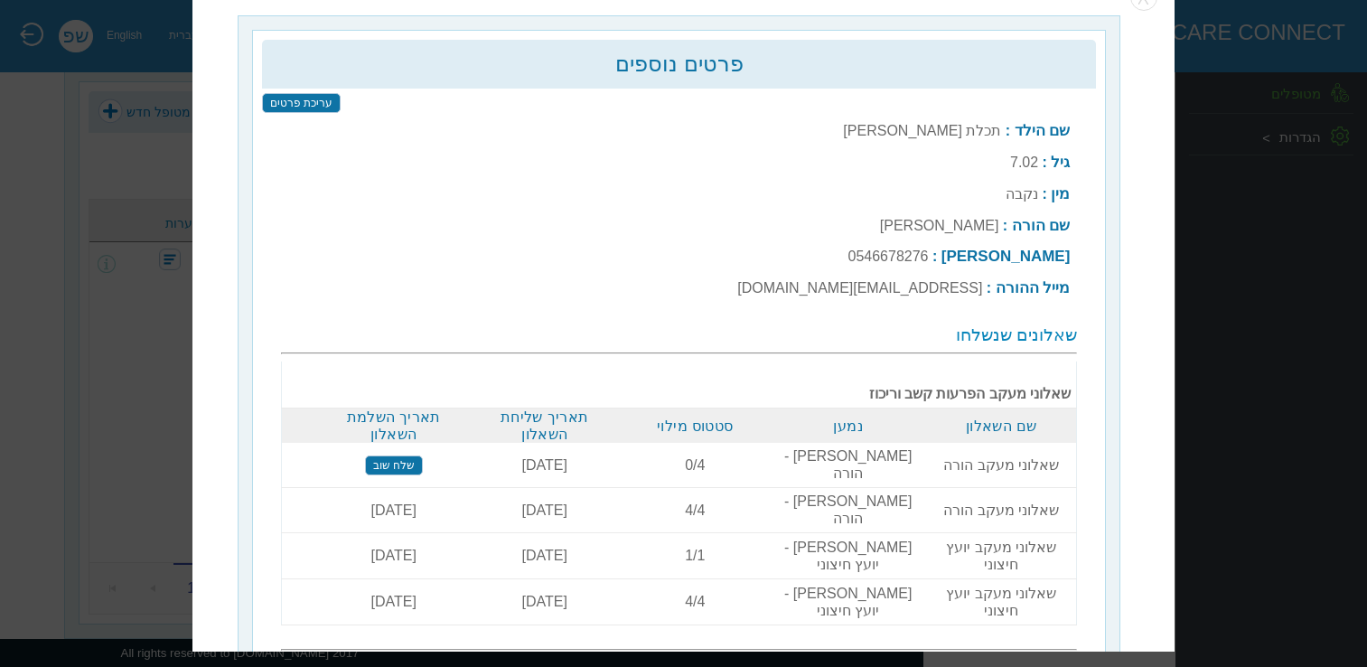
click at [409, 455] on input "שלח שוב" at bounding box center [394, 465] width 58 height 20
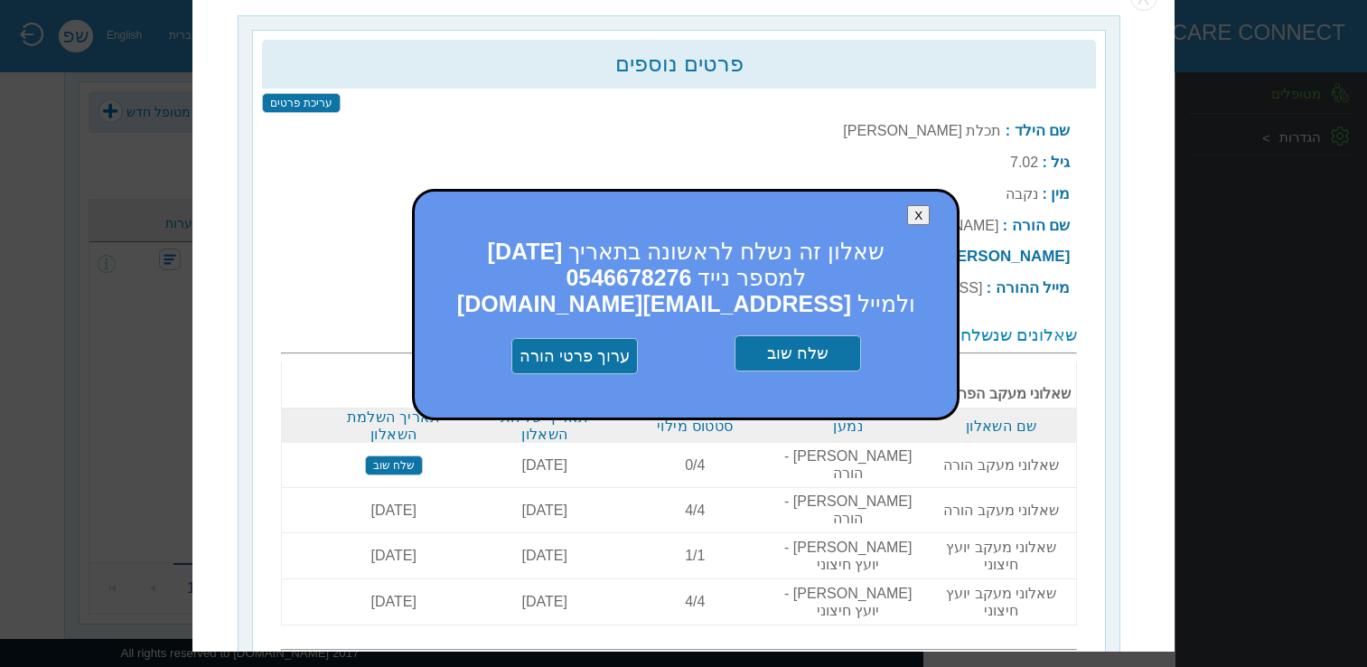
click at [786, 358] on input "שלח שוב" at bounding box center [797, 354] width 126 height 36
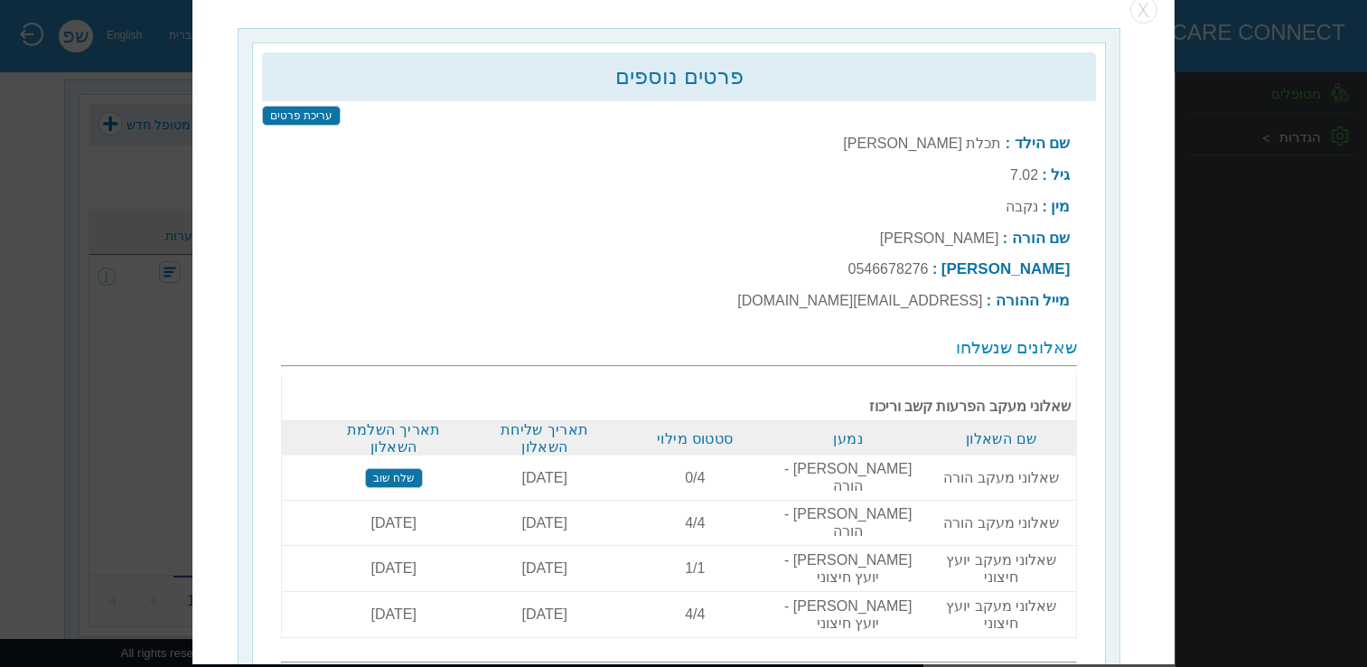
scroll to position [0, 0]
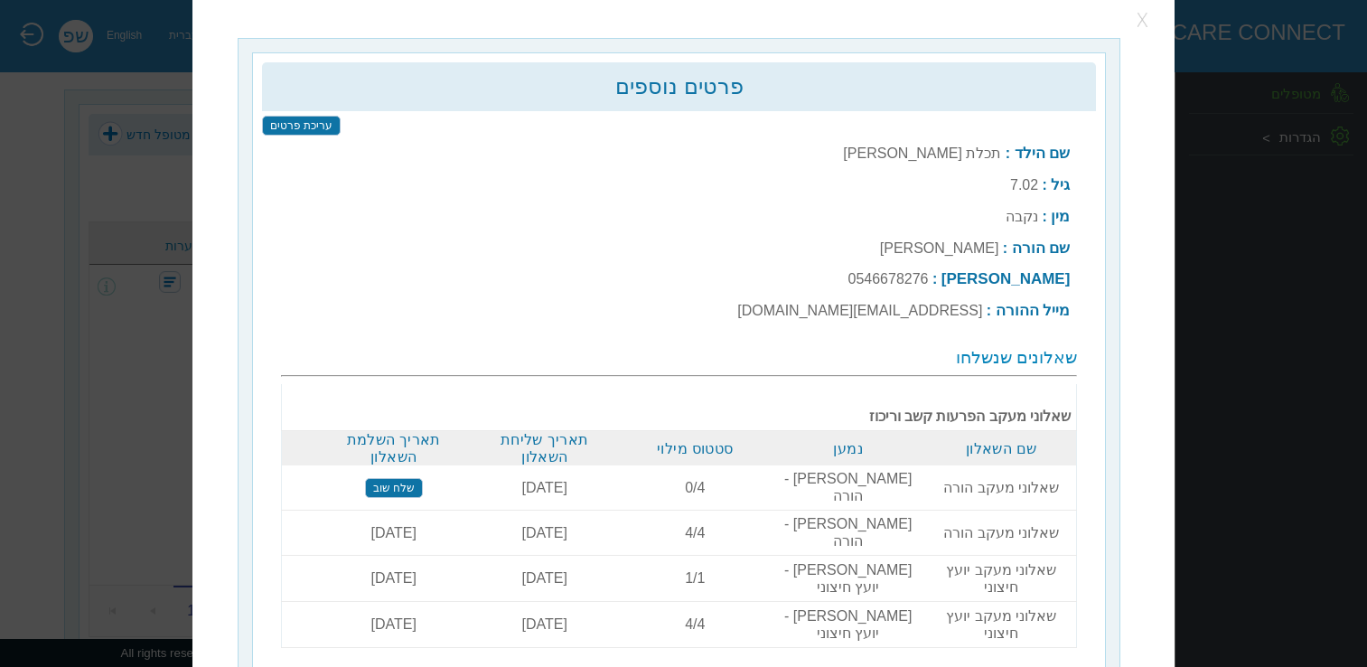
click at [1145, 27] on button "button" at bounding box center [1143, 20] width 27 height 27
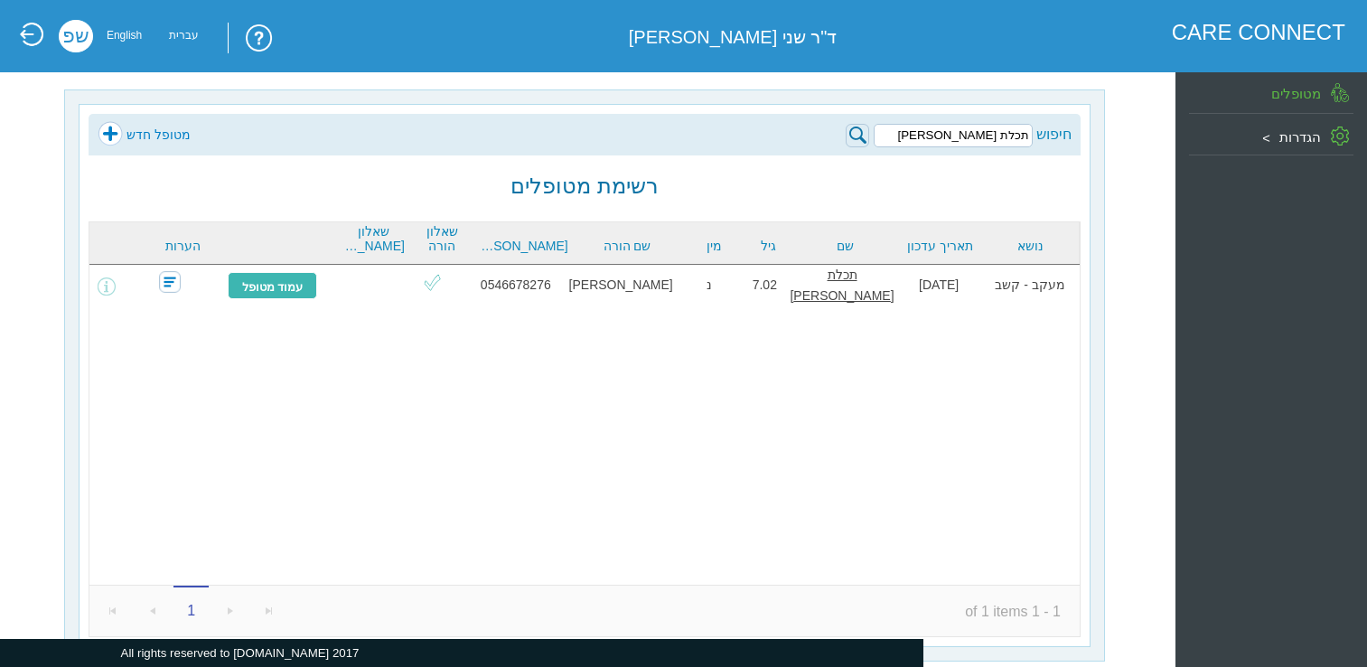
drag, startPoint x: 966, startPoint y: 140, endPoint x: 1043, endPoint y: 139, distance: 76.8
click at [1043, 139] on div "חיפוש תכלת דורי" at bounding box center [958, 134] width 226 height 26
type input ","
click at [984, 135] on input "," at bounding box center [952, 135] width 159 height 23
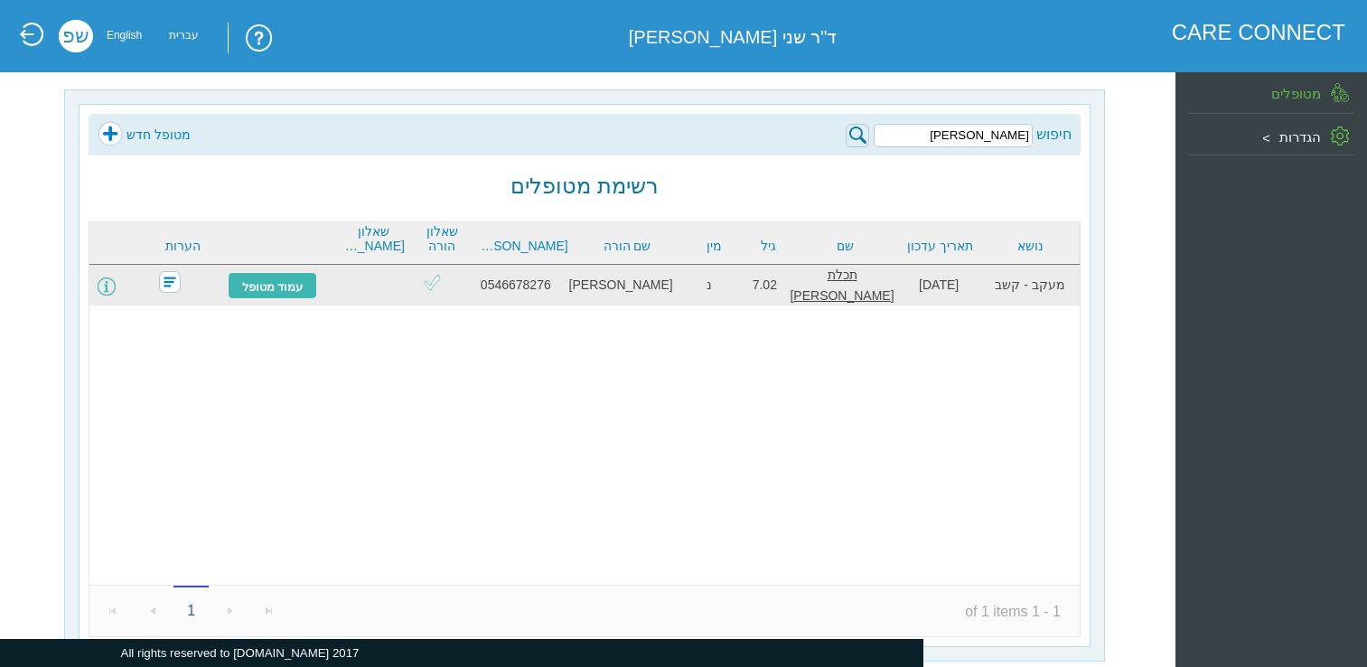
click at [116, 280] on span at bounding box center [107, 286] width 18 height 18
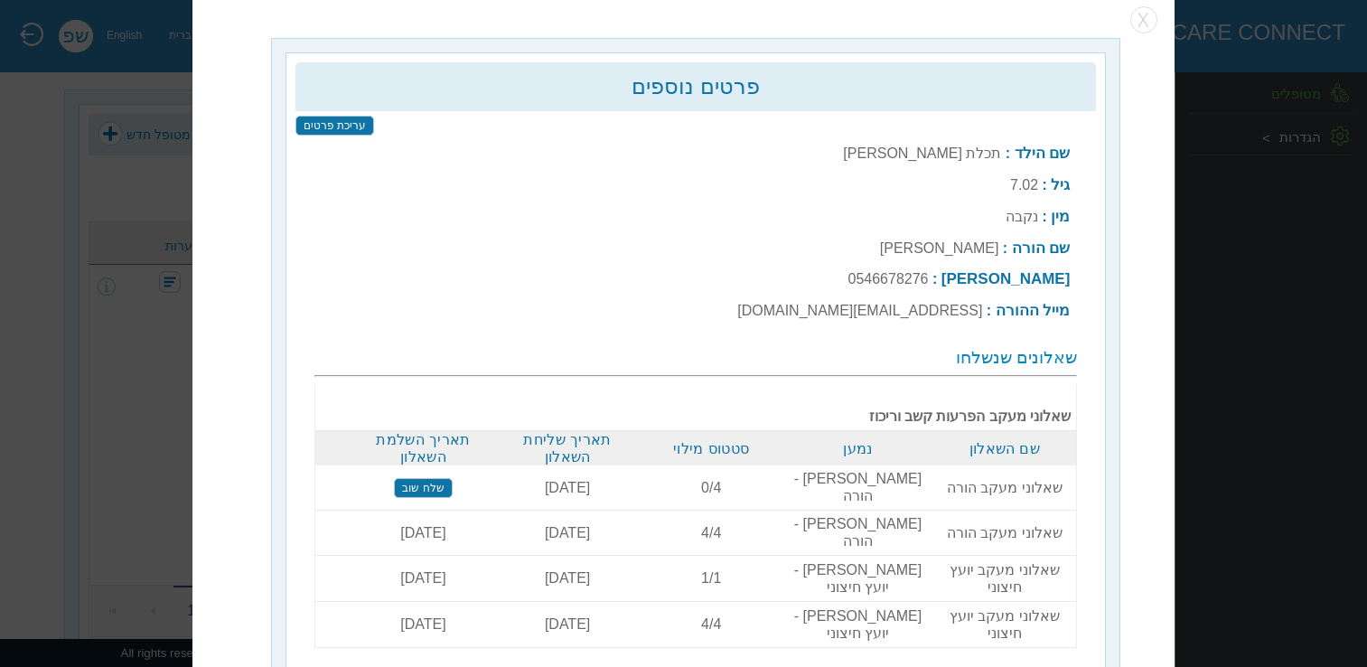
scroll to position [23, 0]
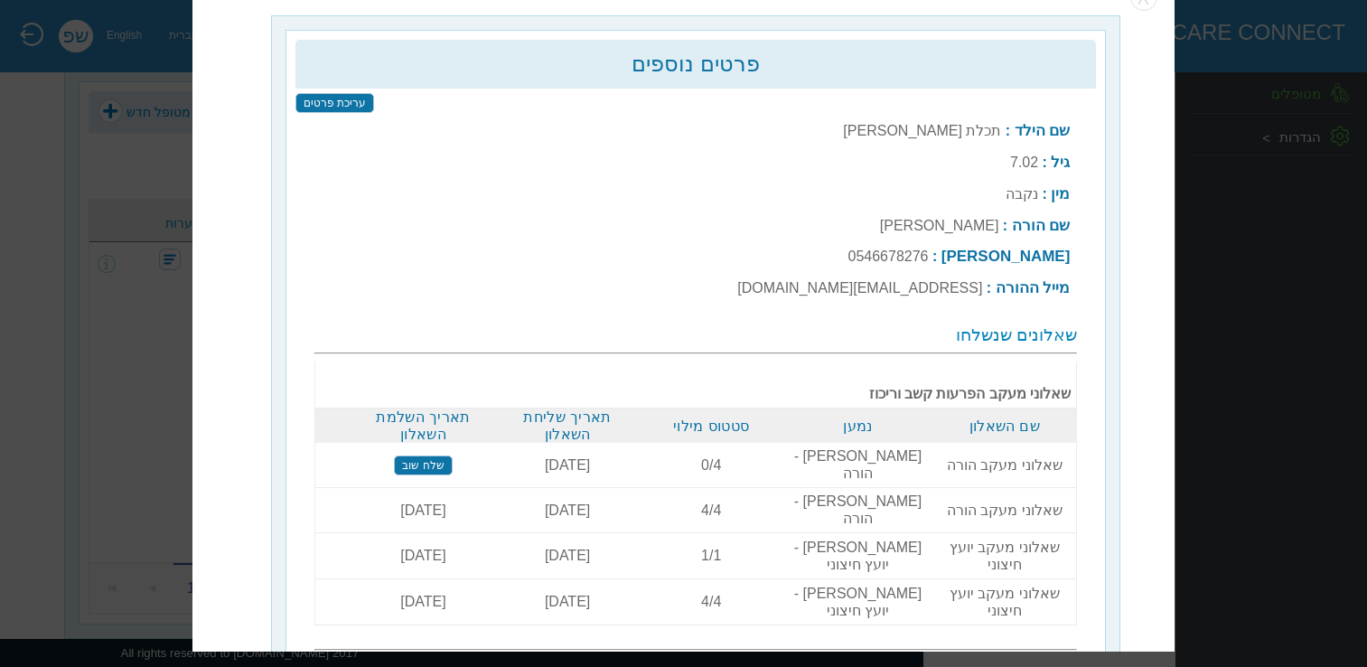
click at [427, 455] on input "שלח שוב" at bounding box center [423, 465] width 58 height 20
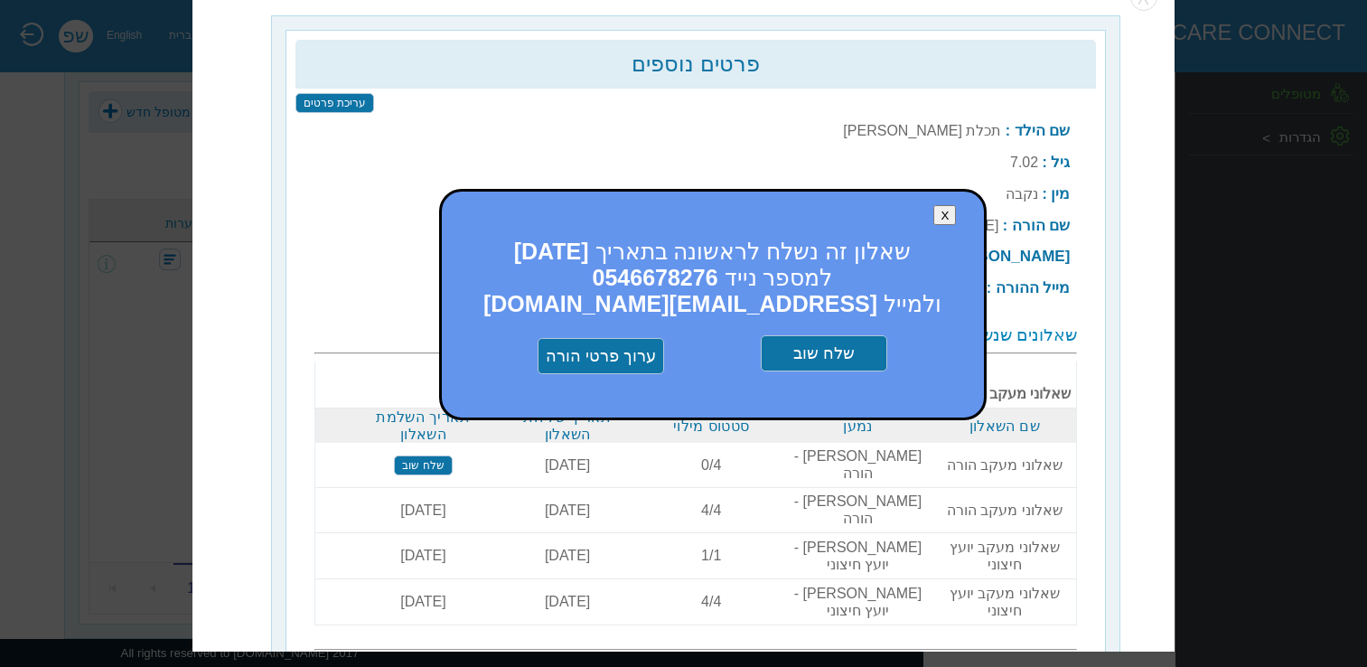
click at [844, 347] on input "שלח שוב" at bounding box center [824, 354] width 126 height 36
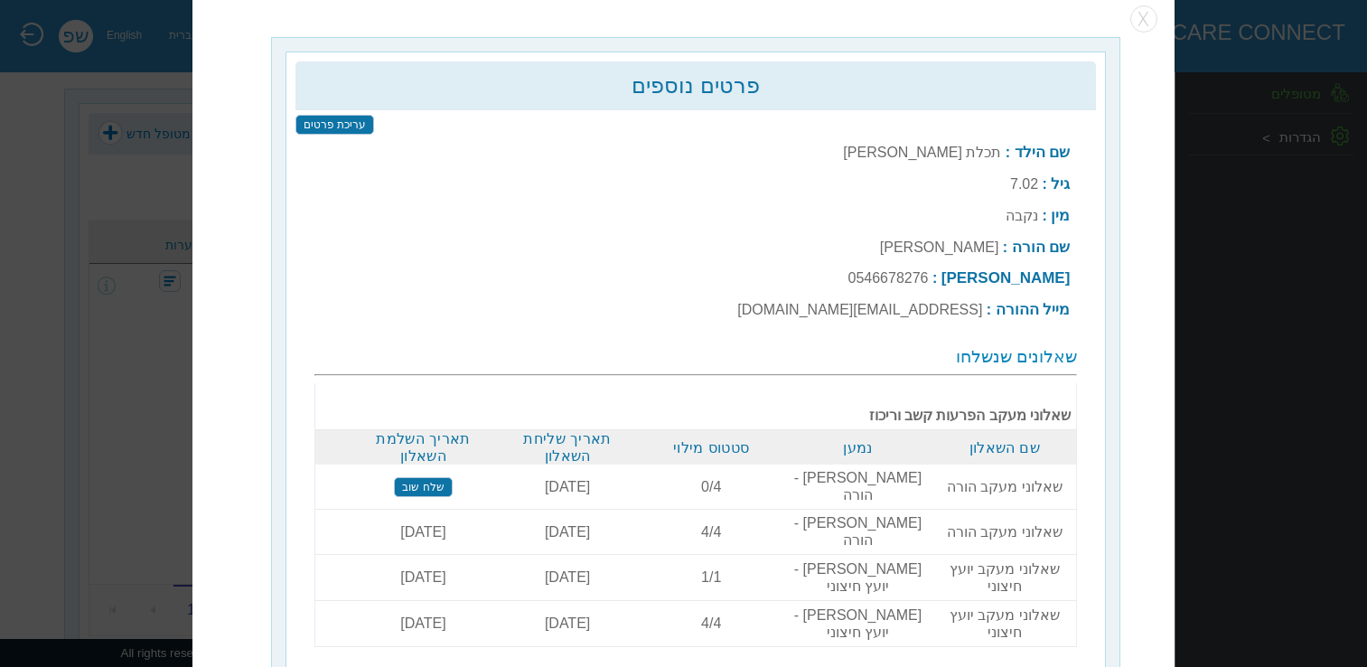
scroll to position [0, 0]
click at [1140, 23] on button "button" at bounding box center [1143, 20] width 27 height 27
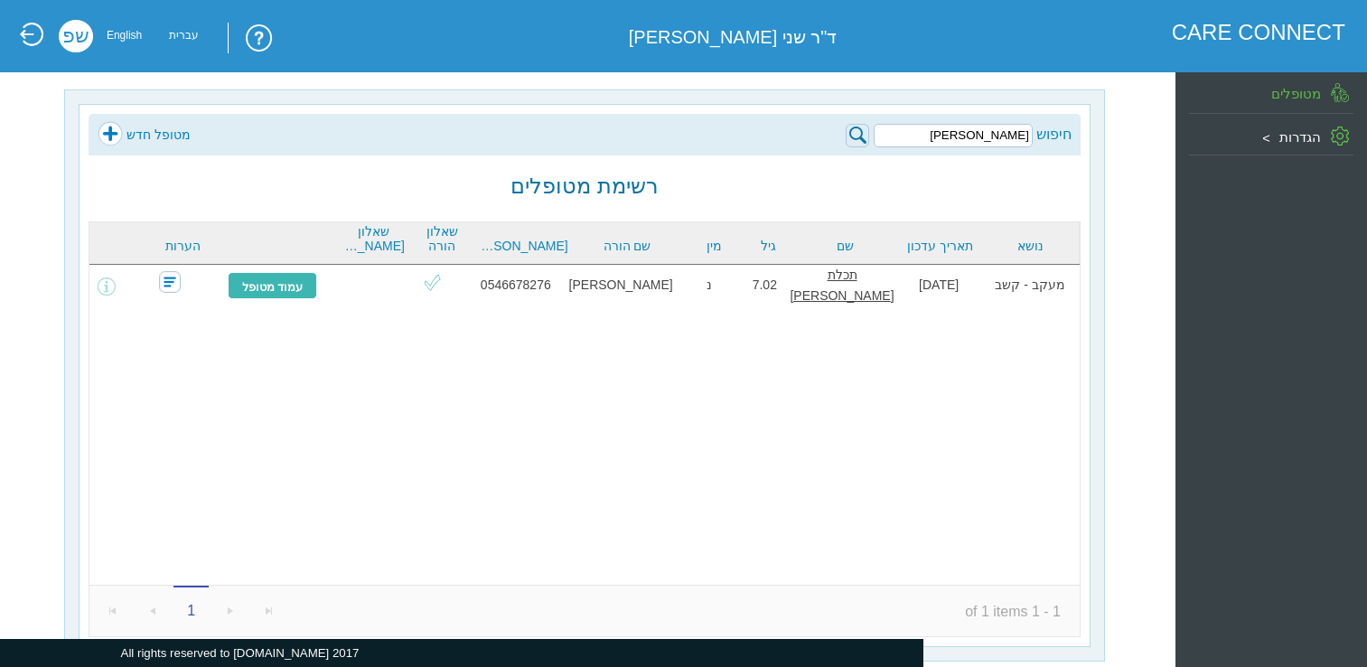
click at [858, 134] on img at bounding box center [856, 135] width 23 height 23
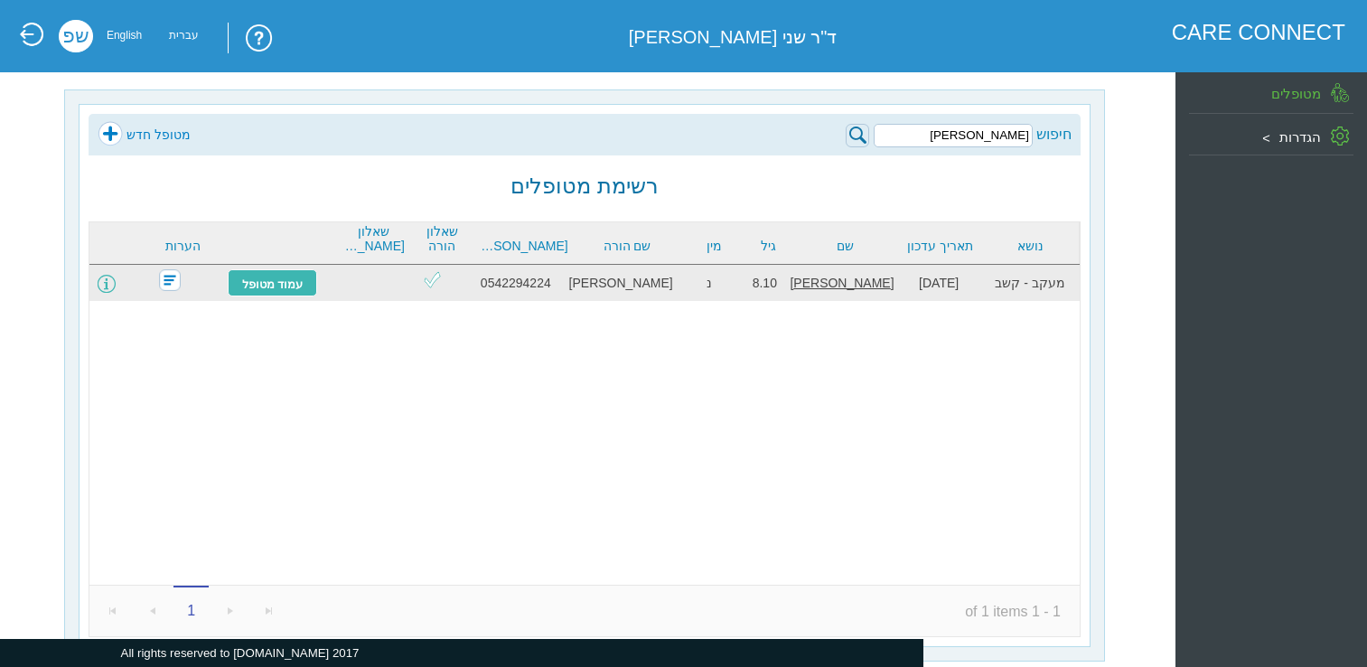
click at [116, 284] on span at bounding box center [107, 284] width 18 height 18
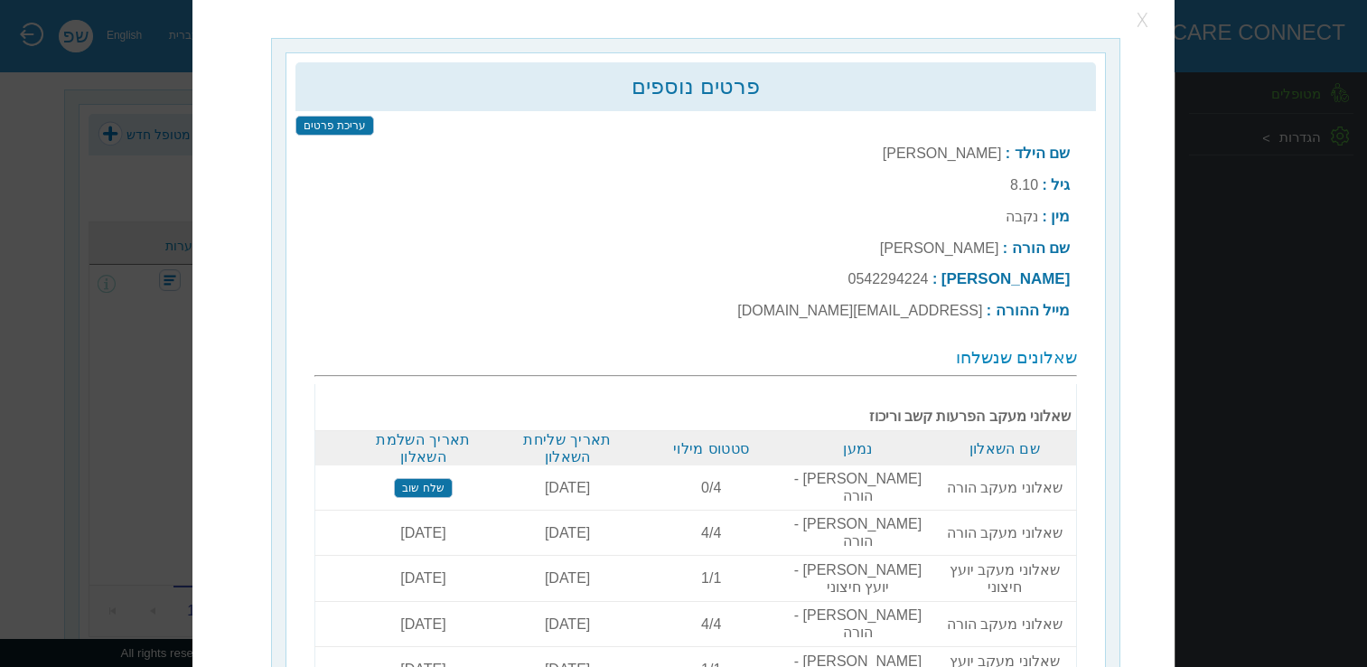
click at [1135, 16] on button "button" at bounding box center [1143, 20] width 27 height 27
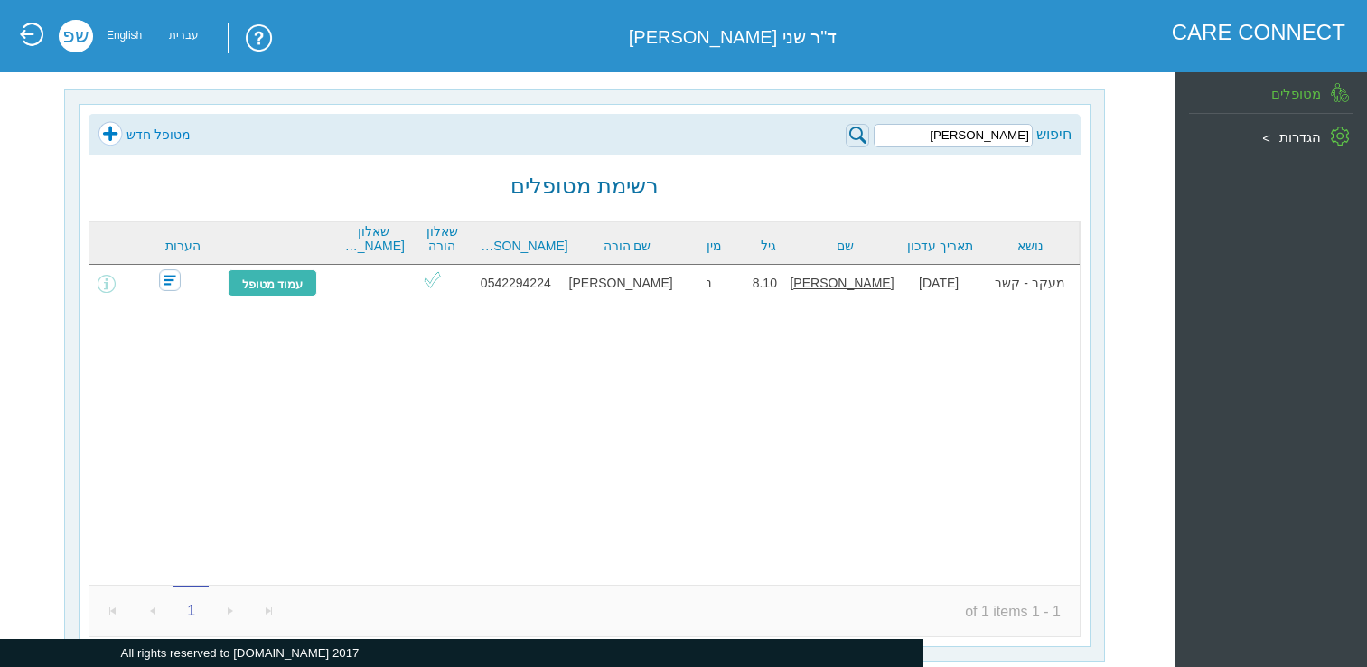
drag, startPoint x: 959, startPoint y: 139, endPoint x: 1077, endPoint y: 145, distance: 117.6
click at [1076, 146] on div "חיפוש תהל גדידיאן מטופל חדש" at bounding box center [585, 135] width 992 height 42
paste input "ילאי דורי"
type input "עילאי דורי"
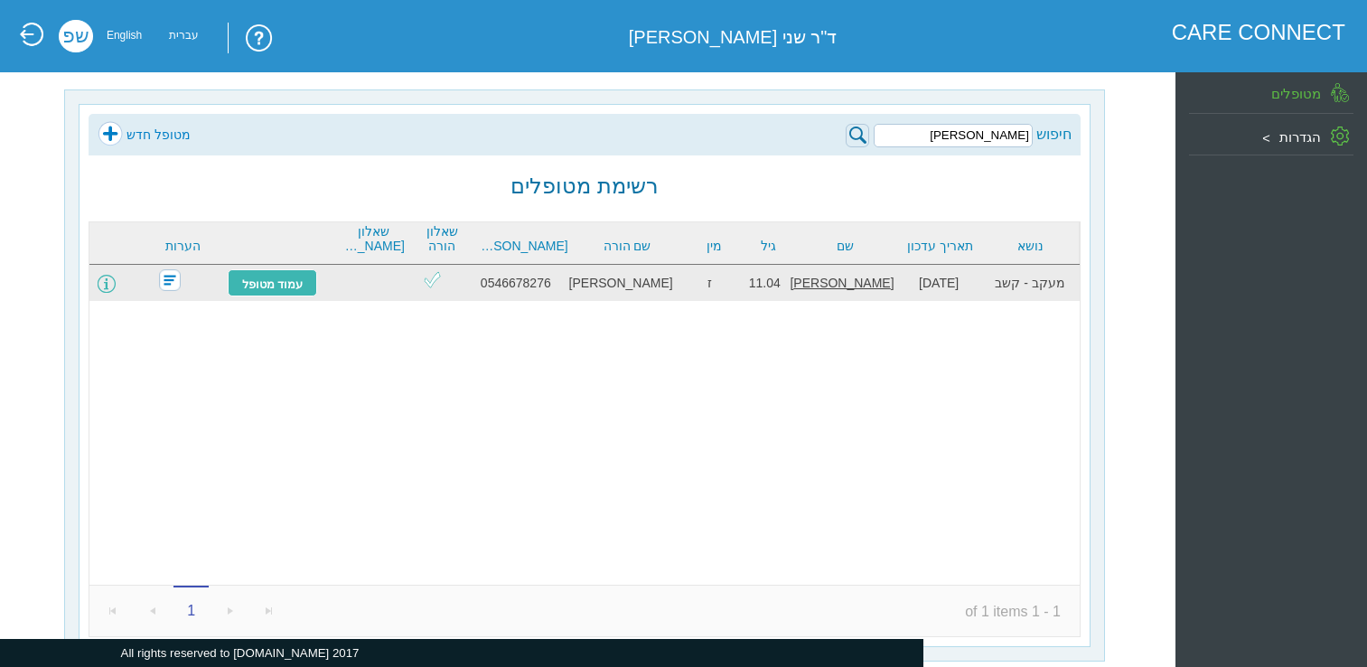
click at [116, 283] on span at bounding box center [107, 284] width 18 height 18
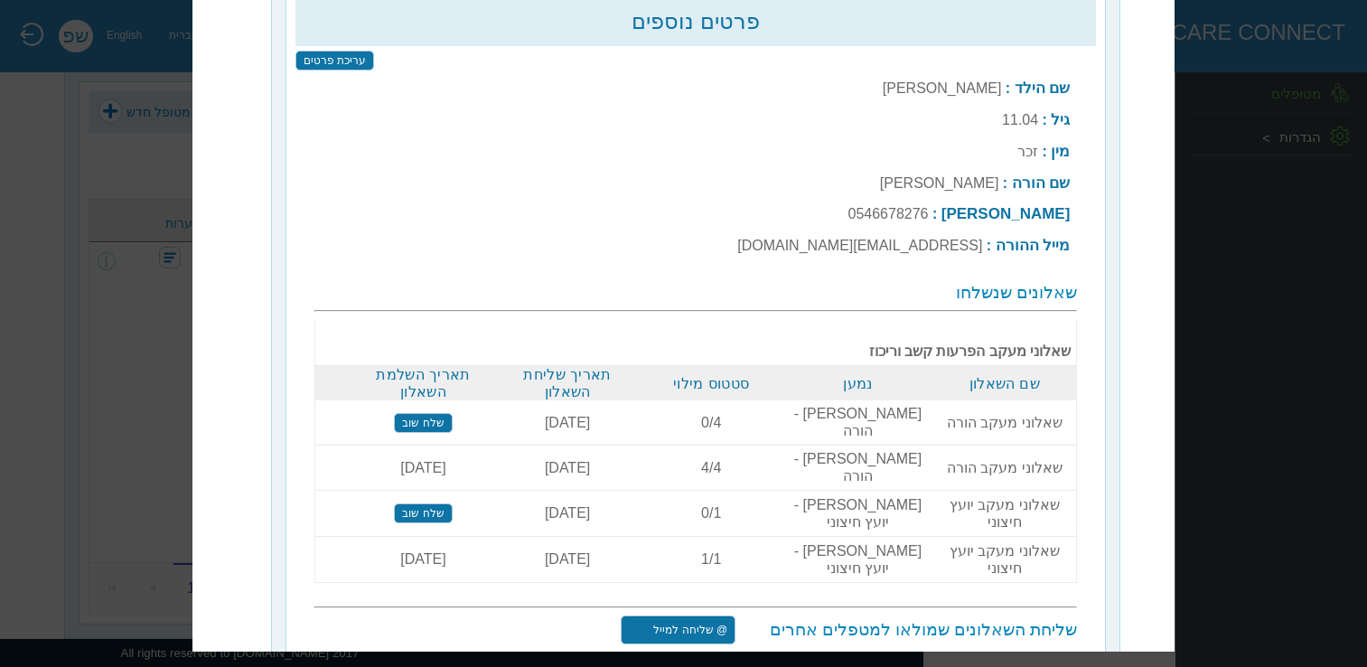
scroll to position [68, 0]
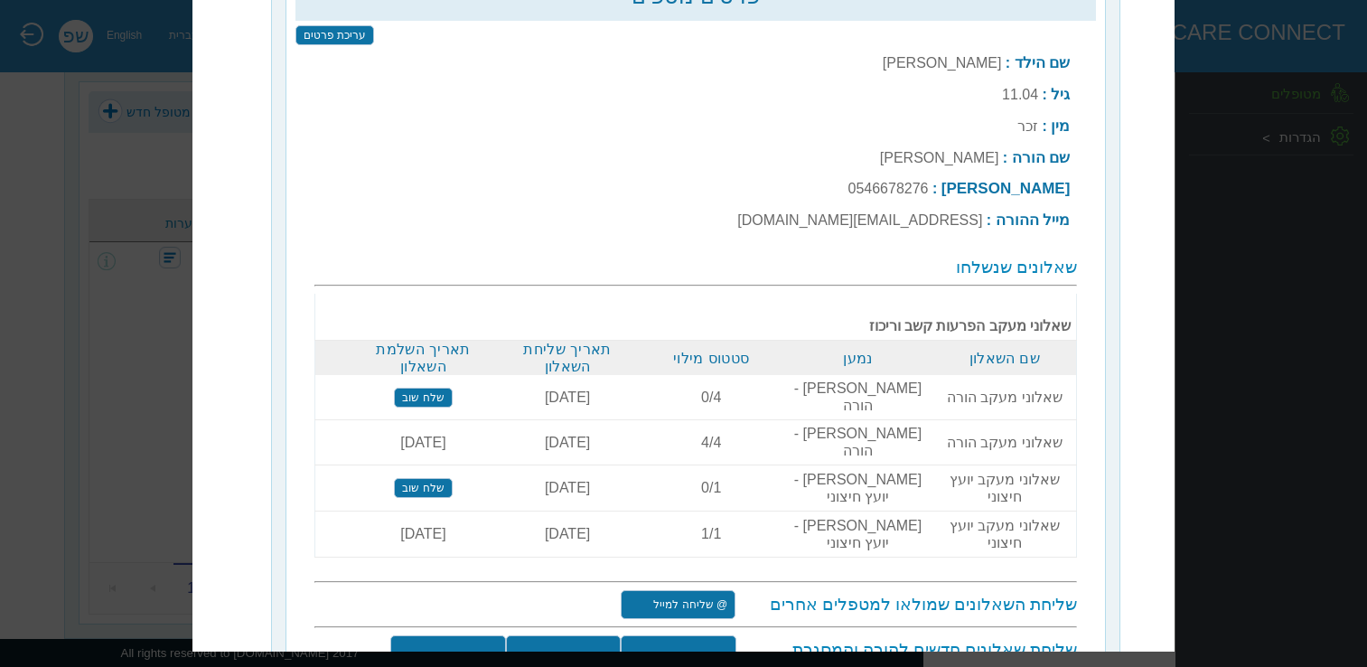
click at [572, 636] on input "שלח שאלוני מעקב" at bounding box center [563, 660] width 115 height 49
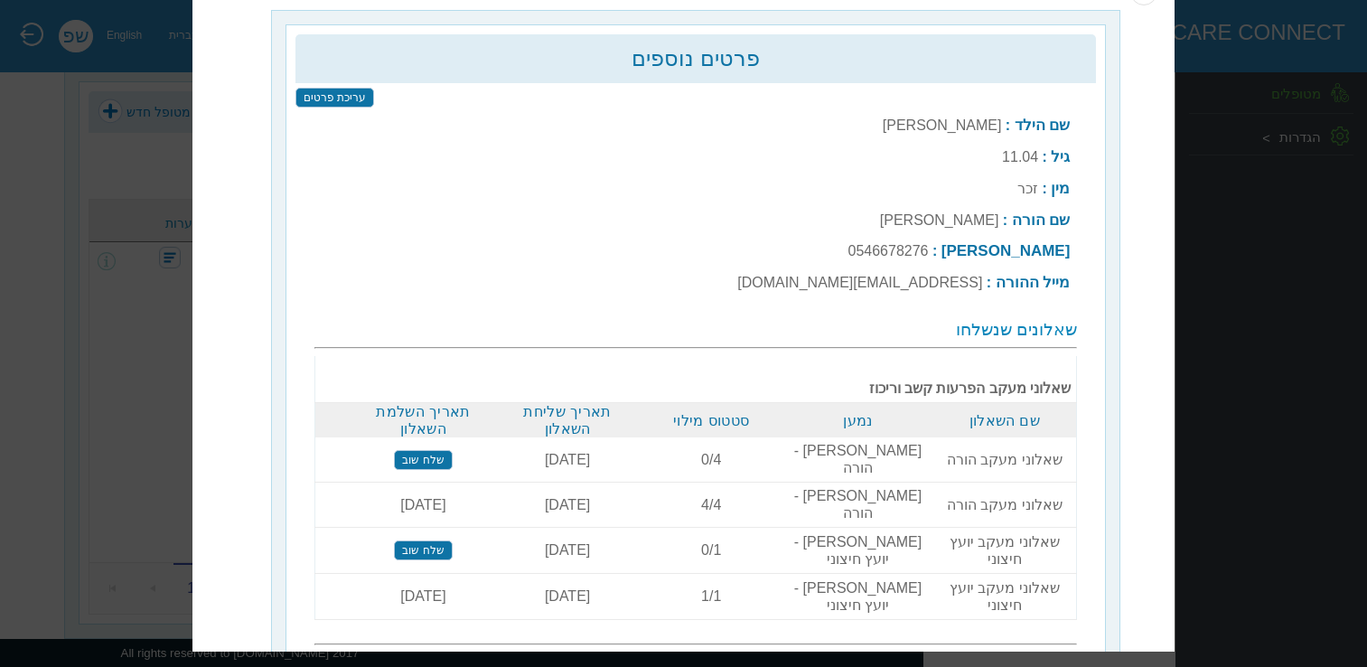
scroll to position [0, 0]
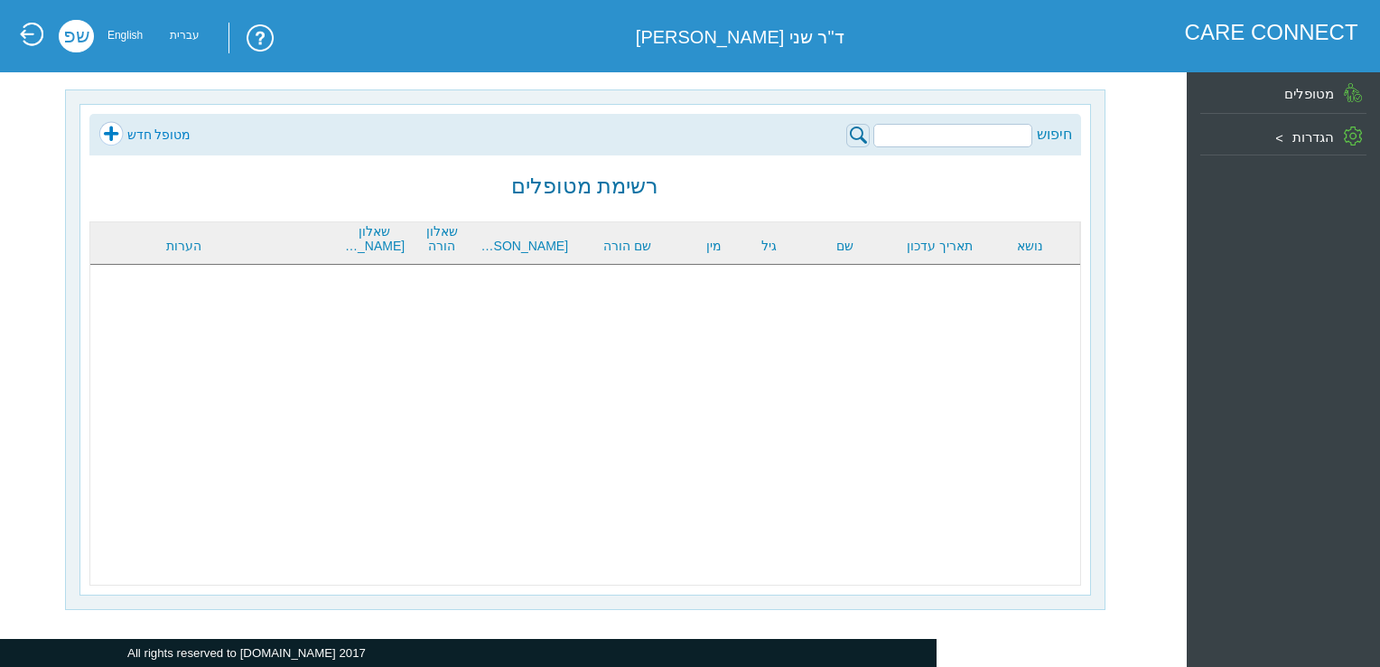
click at [999, 141] on input "search" at bounding box center [952, 135] width 159 height 23
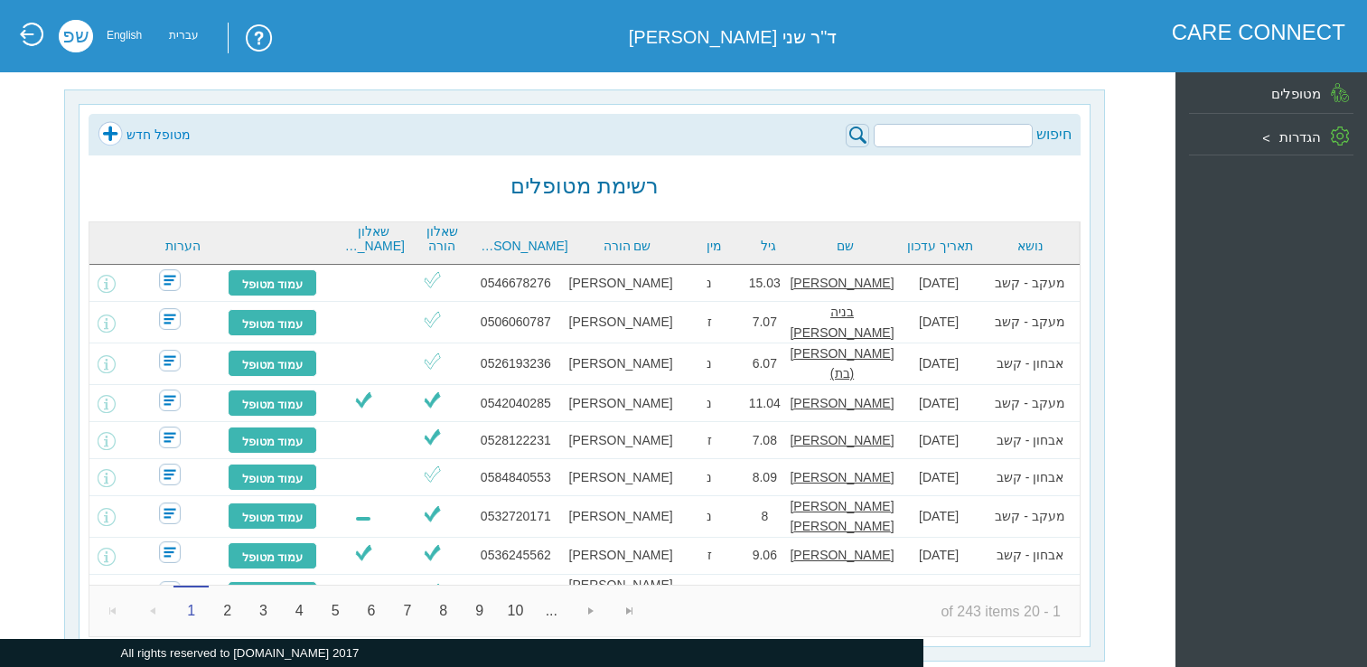
paste input "[PERSON_NAME]"
type input "[PERSON_NAME]"
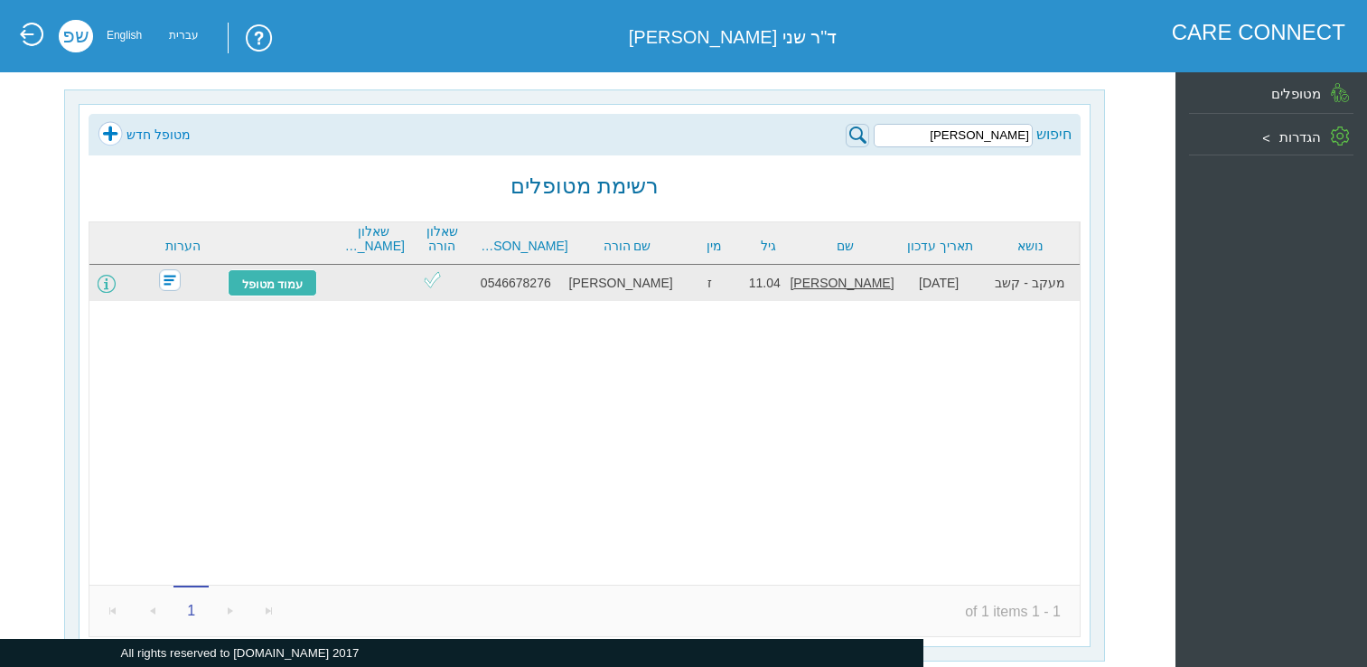
click at [116, 286] on span at bounding box center [107, 284] width 18 height 18
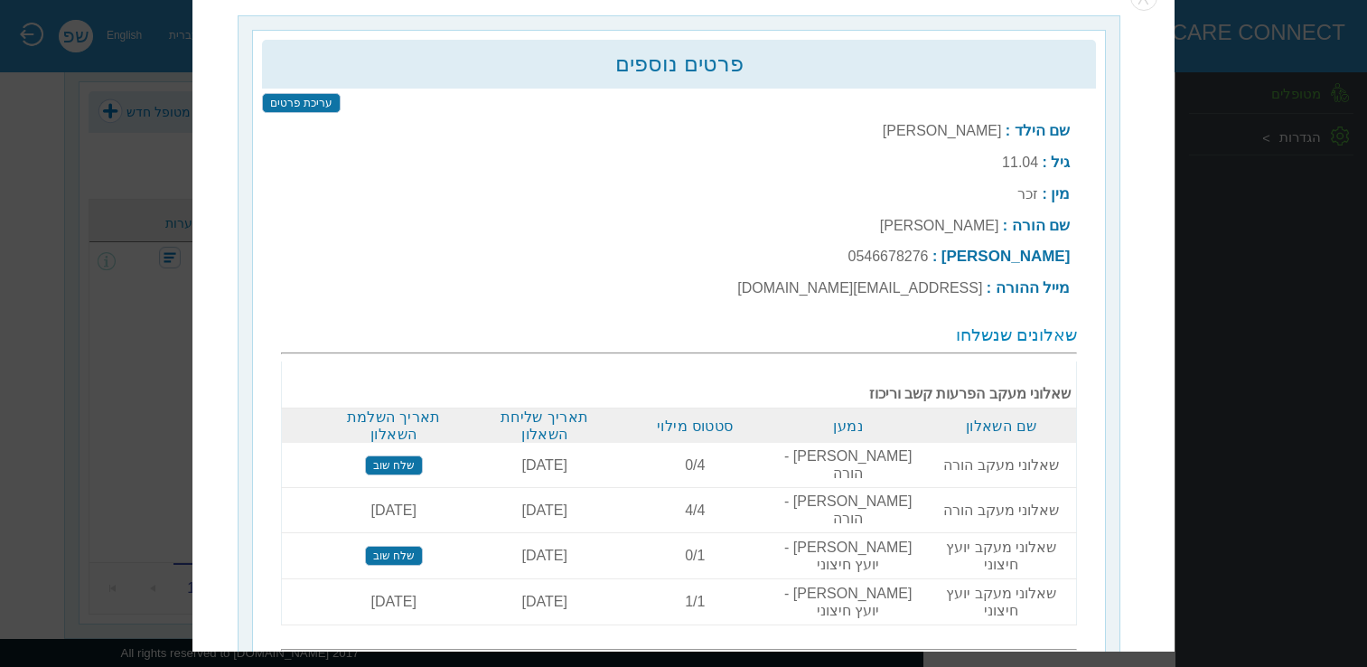
click at [419, 455] on input "שלח שוב" at bounding box center [394, 465] width 58 height 20
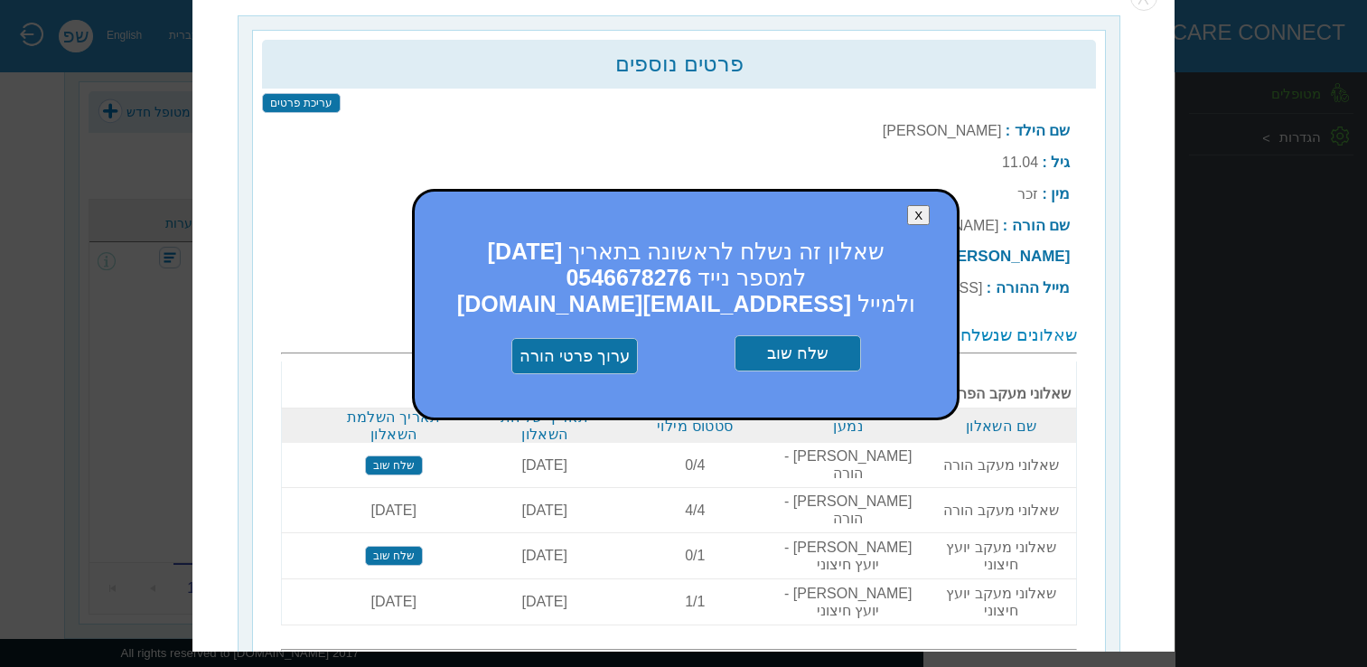
click at [779, 350] on input "שלח שוב" at bounding box center [797, 354] width 126 height 36
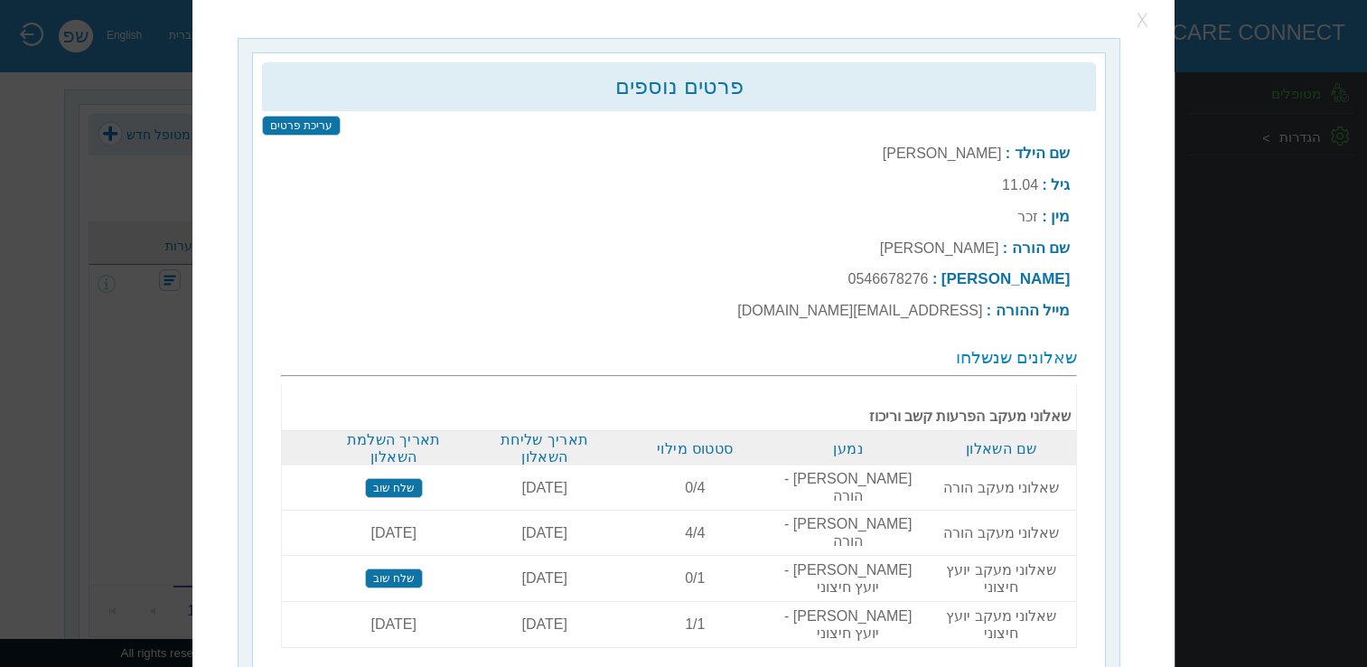
click at [1140, 21] on button "button" at bounding box center [1143, 20] width 27 height 27
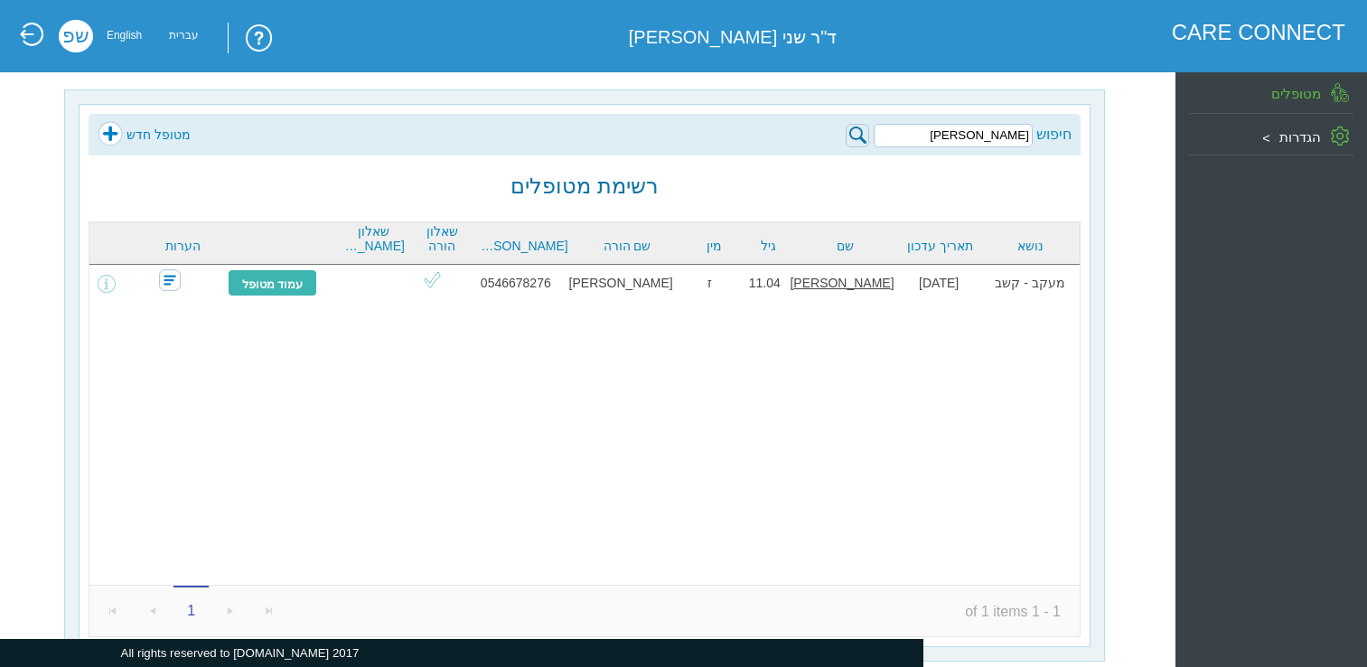
drag, startPoint x: 947, startPoint y: 140, endPoint x: 1072, endPoint y: 127, distance: 126.2
click at [1072, 128] on div "חיפוש [PERSON_NAME] מטופל חדש" at bounding box center [585, 135] width 992 height 42
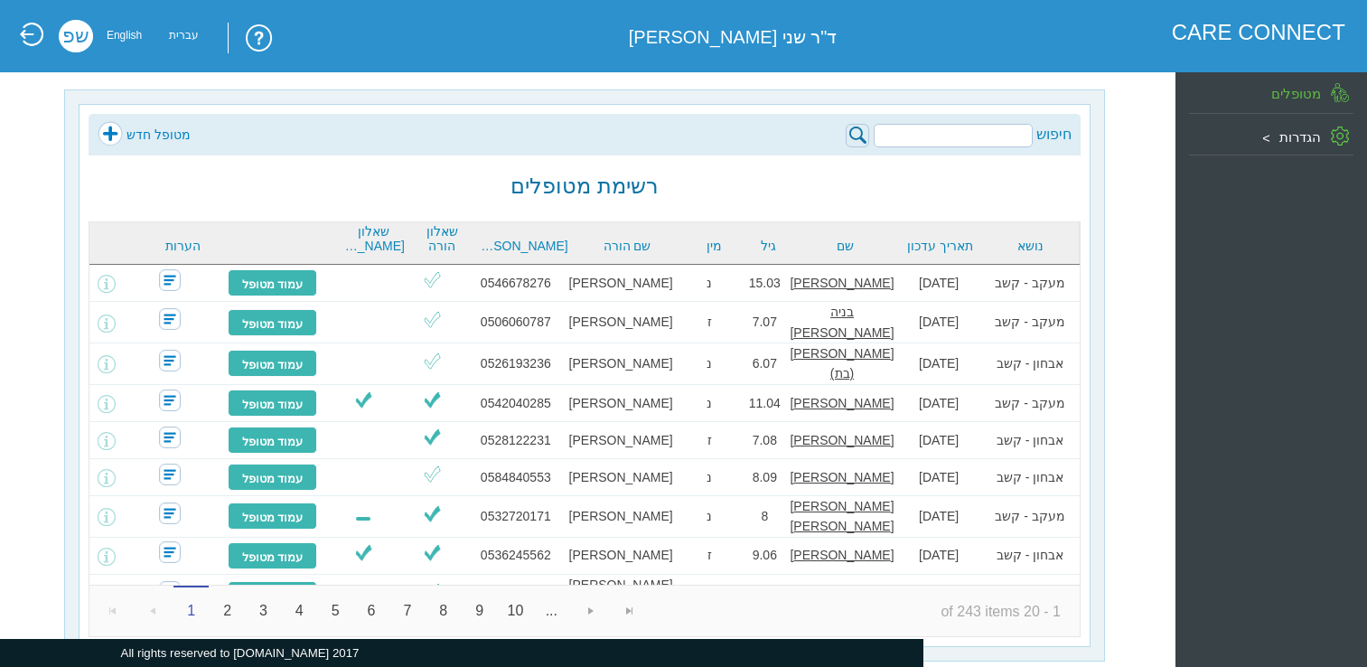
click at [28, 33] on link at bounding box center [31, 34] width 25 height 25
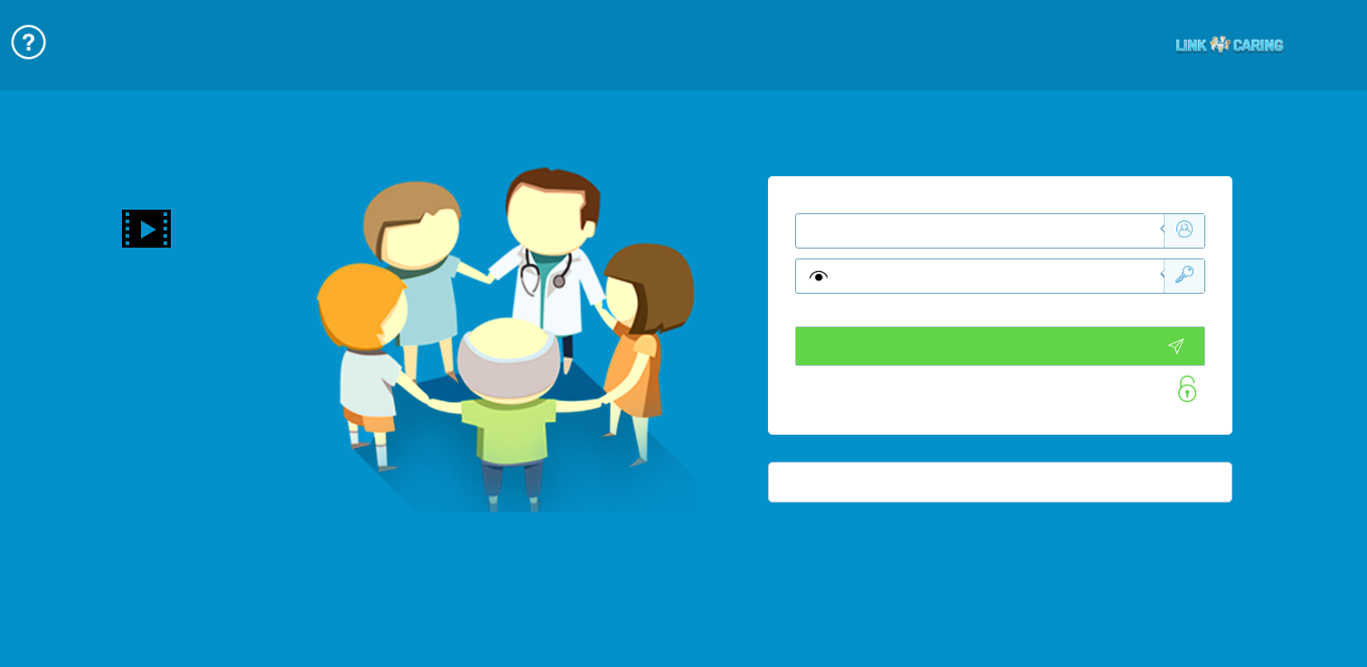
type input "התחבר עכשיו"
type input "עדיין לא? צור חשבון!"
